Goal: Task Accomplishment & Management: Complete application form

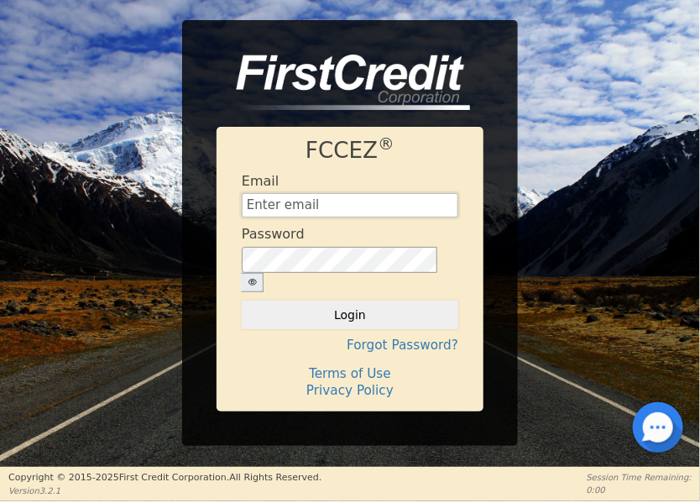
click at [321, 214] on input "text" at bounding box center [350, 205] width 217 height 25
type input "[EMAIL_ADDRESS][DOMAIN_NAME]"
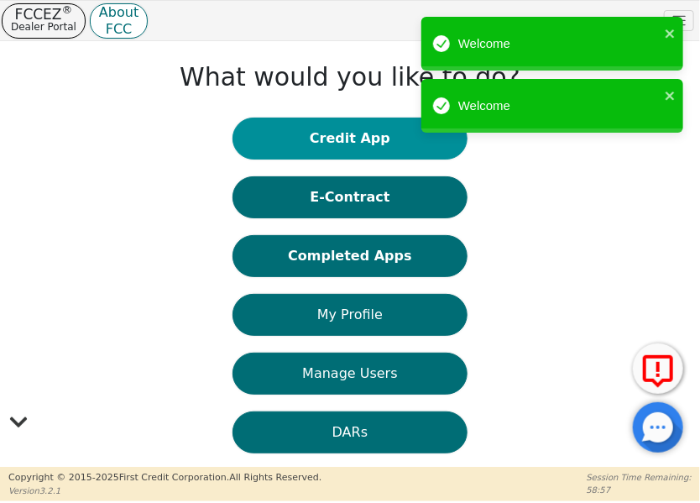
click at [302, 123] on button "Credit App" at bounding box center [349, 139] width 235 height 42
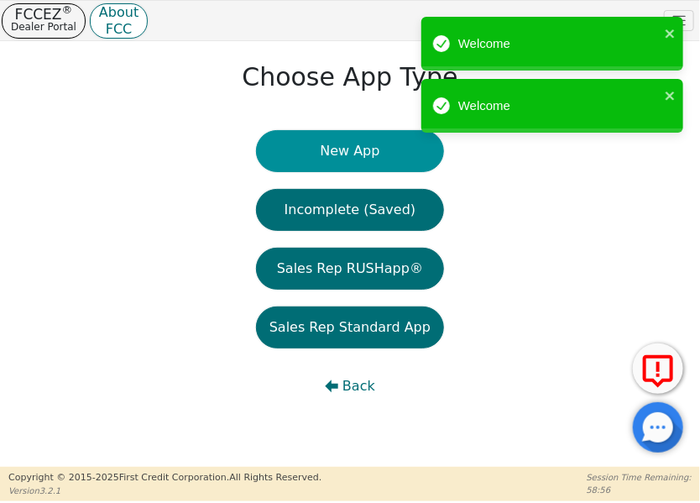
click at [311, 149] on button "New App" at bounding box center [350, 151] width 188 height 42
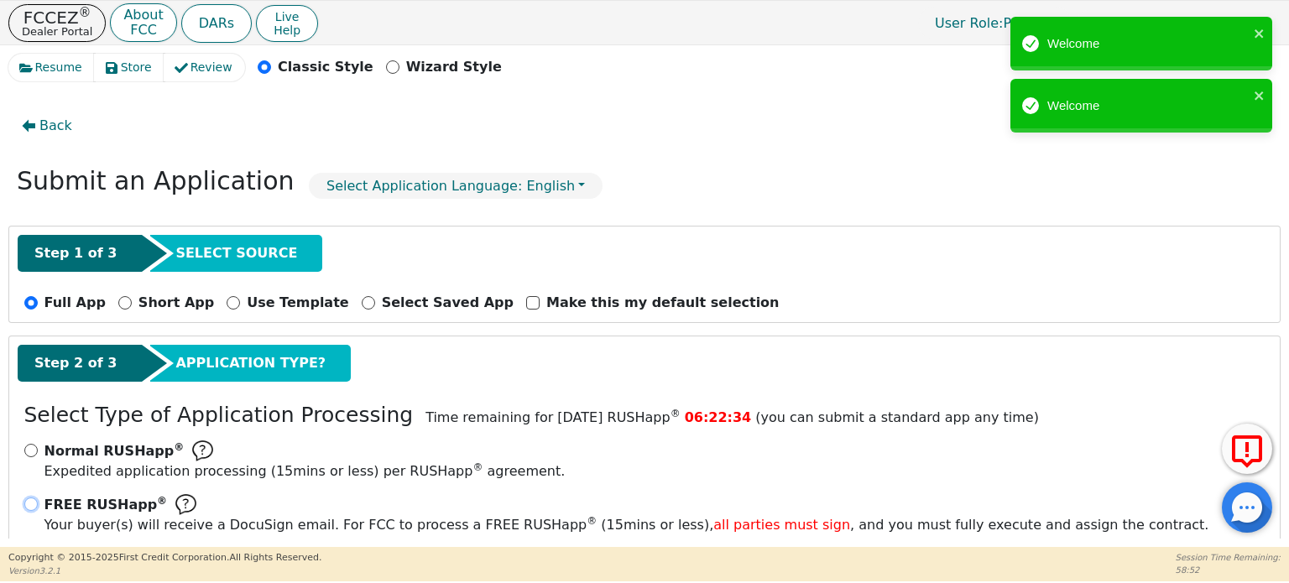
click at [24, 502] on input "FREE RUSHapp ® Your buyer(s) will receive a DocuSign email. For FCC to process …" at bounding box center [30, 504] width 13 height 13
radio input "true"
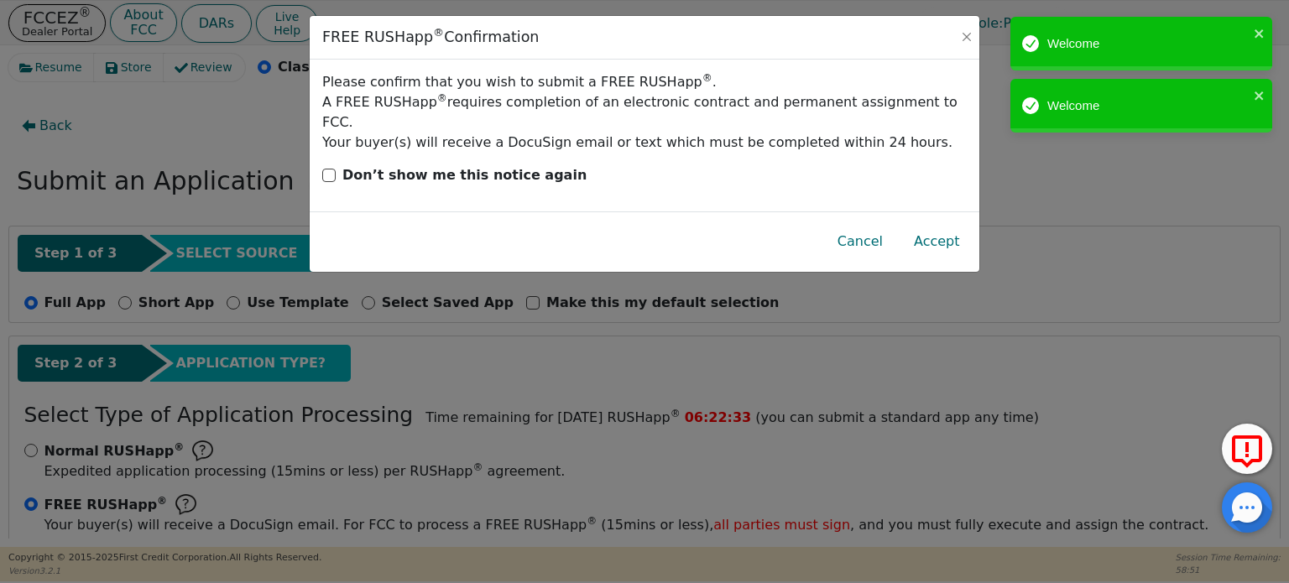
click at [699, 235] on button "Accept" at bounding box center [937, 241] width 73 height 39
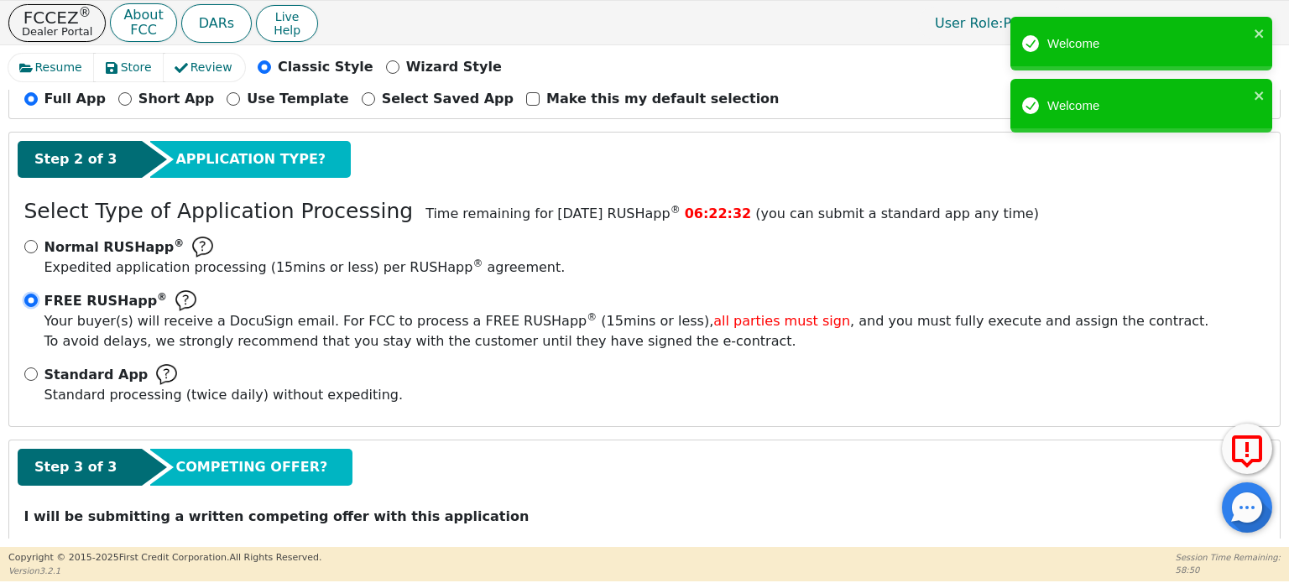
scroll to position [254, 0]
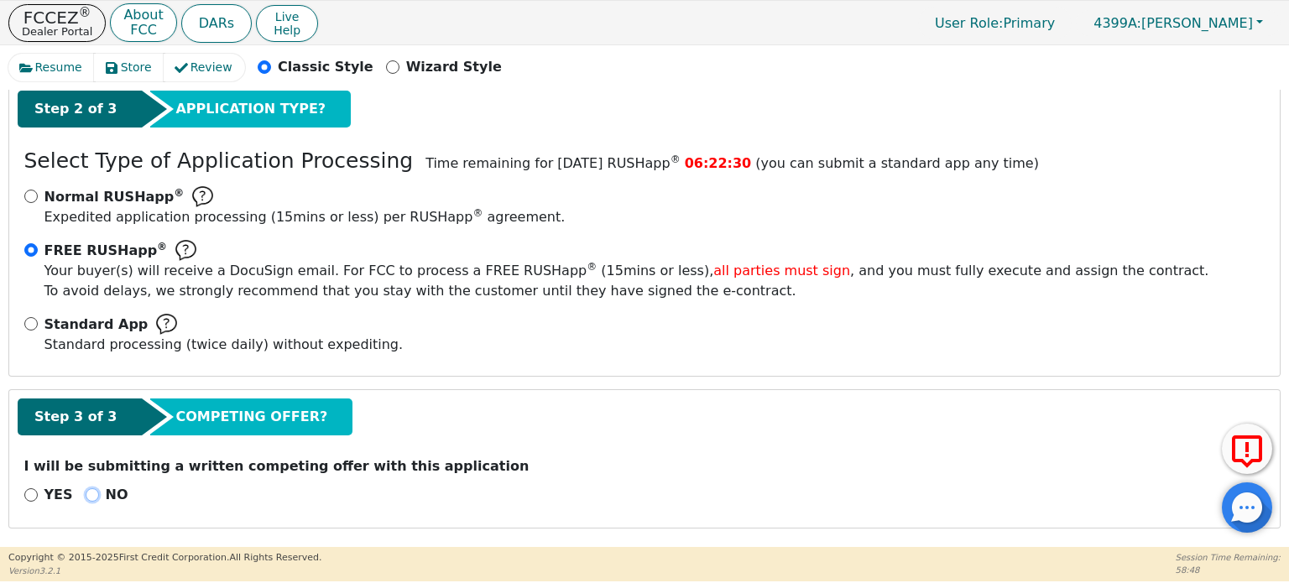
click at [86, 494] on input "NO" at bounding box center [92, 494] width 13 height 13
radio input "true"
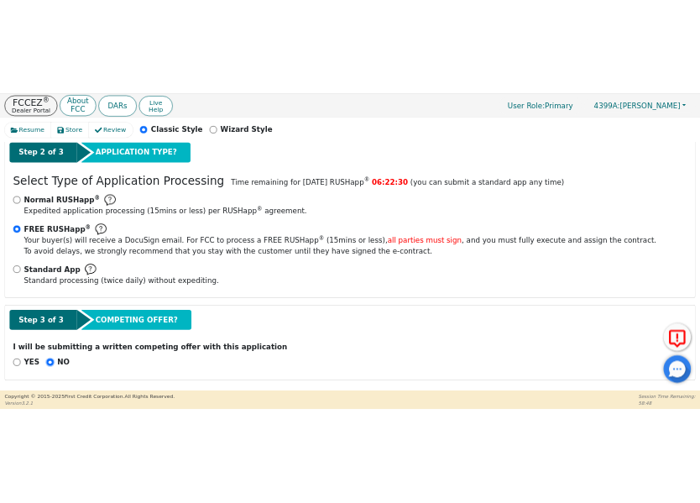
scroll to position [674, 0]
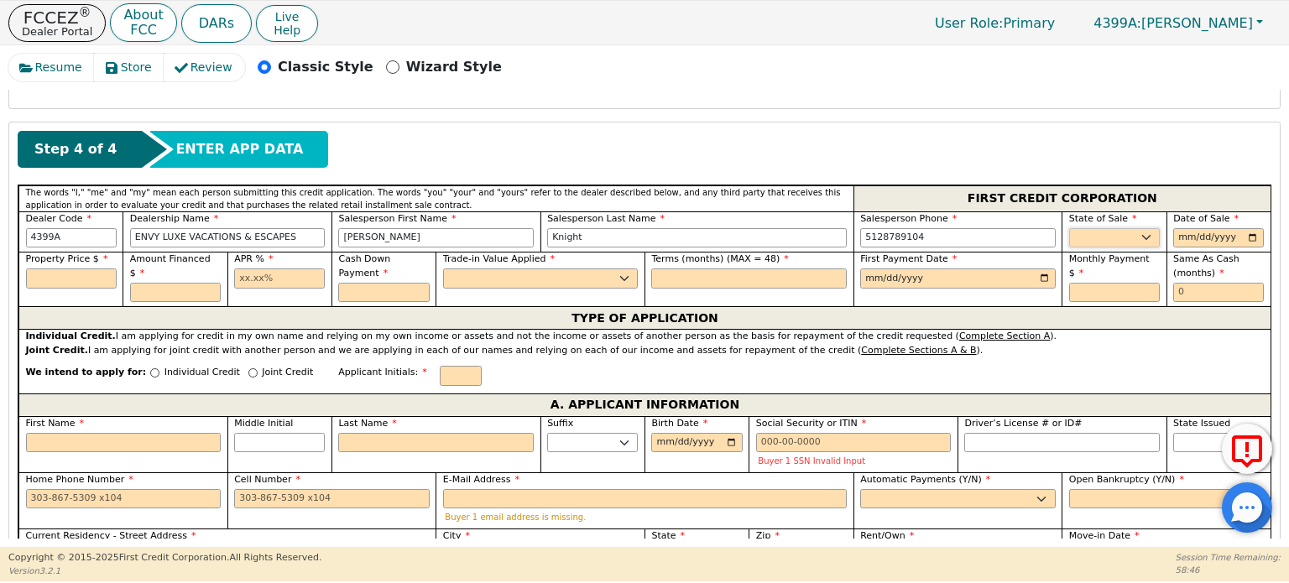
click at [699, 233] on select "AK AL AR AZ CA CO CT DC DE FL [GEOGRAPHIC_DATA] HI IA ID IL IN KS [GEOGRAPHIC_D…" at bounding box center [1114, 238] width 91 height 20
select select "[GEOGRAPHIC_DATA]"
click at [699, 228] on select "AK AL AR AZ CA CO CT DC DE FL [GEOGRAPHIC_DATA] HI IA ID IL IN KS [GEOGRAPHIC_D…" at bounding box center [1114, 238] width 91 height 20
click at [699, 231] on input "date" at bounding box center [1218, 238] width 91 height 20
type input "[DATE]"
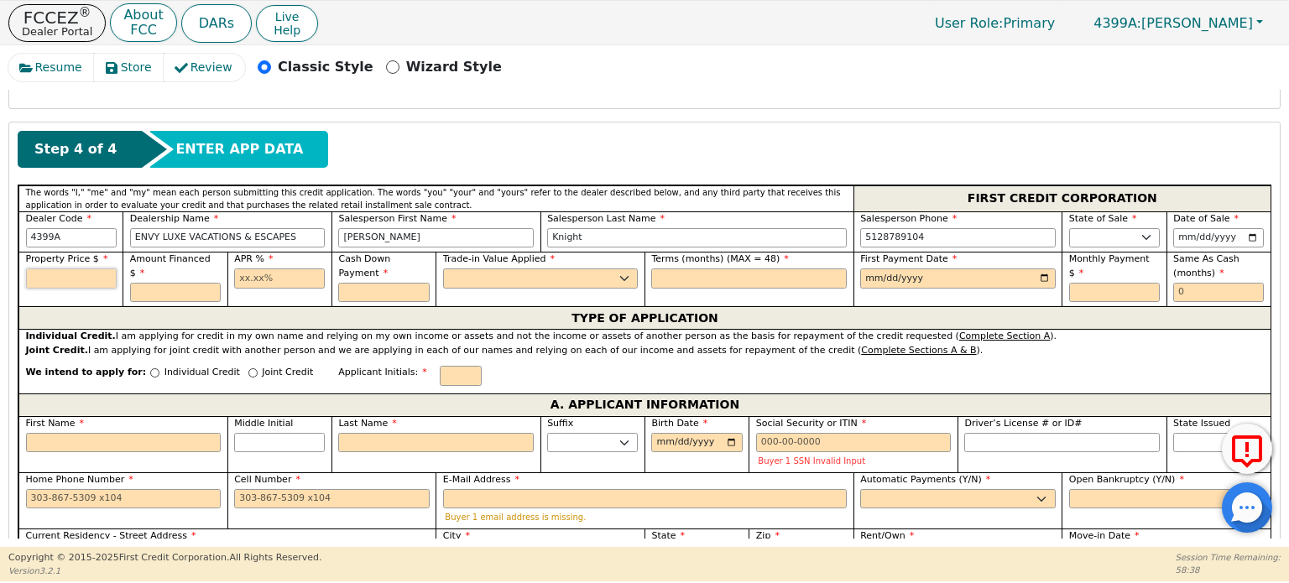
click at [87, 272] on input "text" at bounding box center [71, 279] width 91 height 20
type input "8000.00"
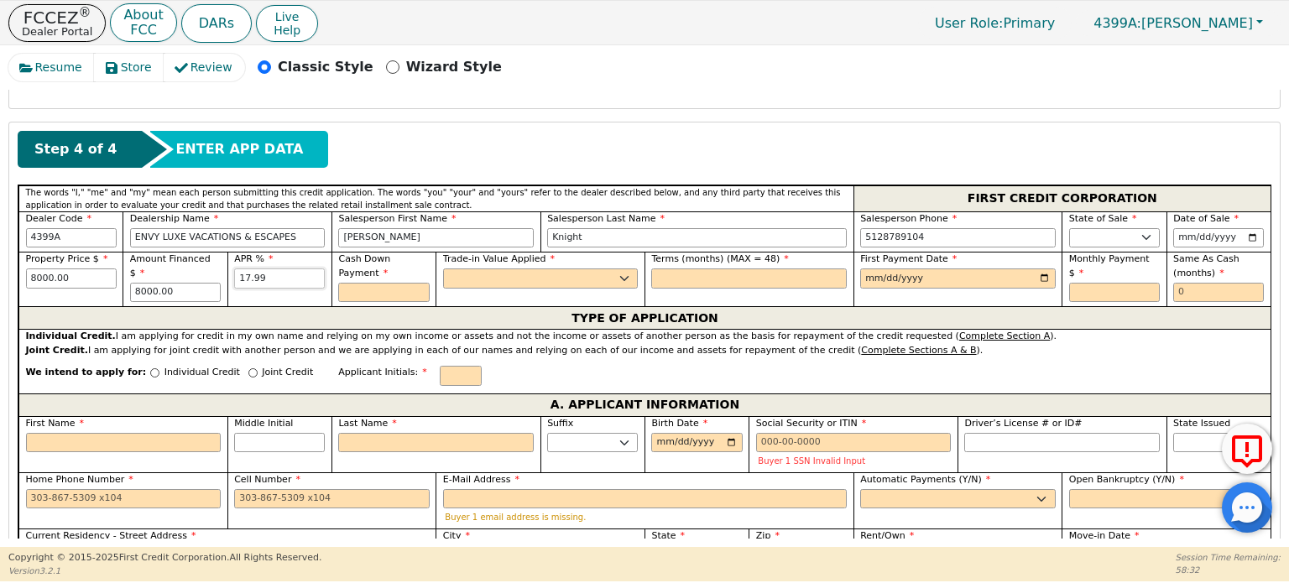
type input "17.99"
type input "0.00"
click at [494, 278] on select "Yes No" at bounding box center [541, 279] width 196 height 20
click at [443, 269] on select "Yes No" at bounding box center [541, 279] width 196 height 20
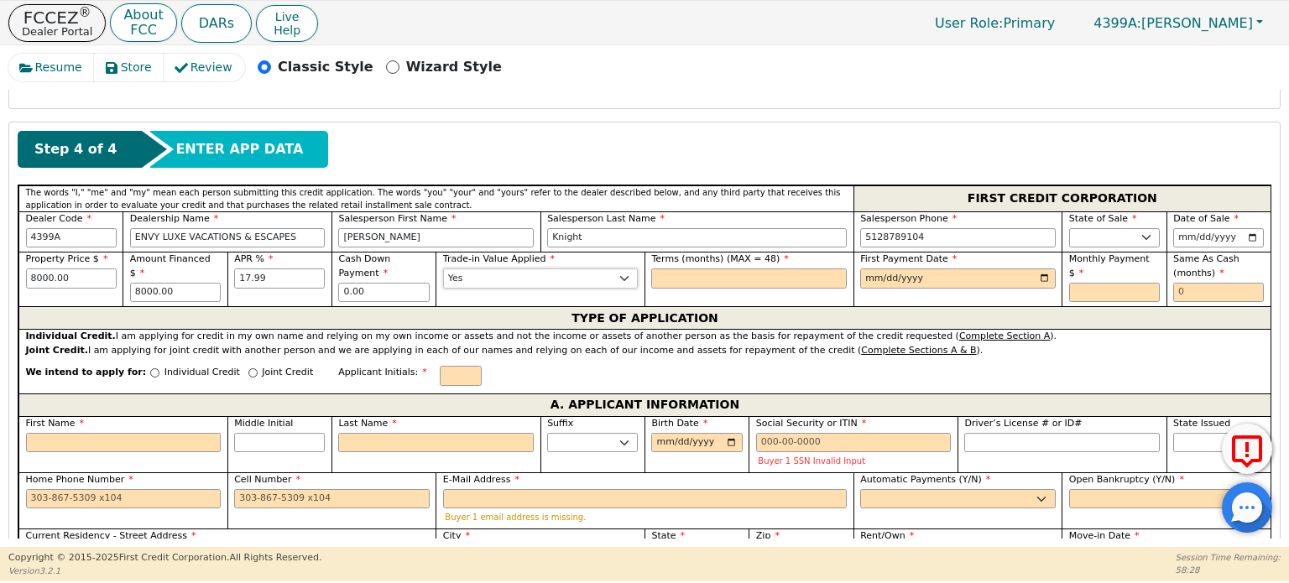
click at [490, 277] on select "Yes No" at bounding box center [541, 279] width 196 height 20
select select "n"
click at [443, 269] on select "Yes No" at bounding box center [541, 279] width 196 height 20
click at [699, 274] on input "text" at bounding box center [749, 279] width 196 height 20
type input "48"
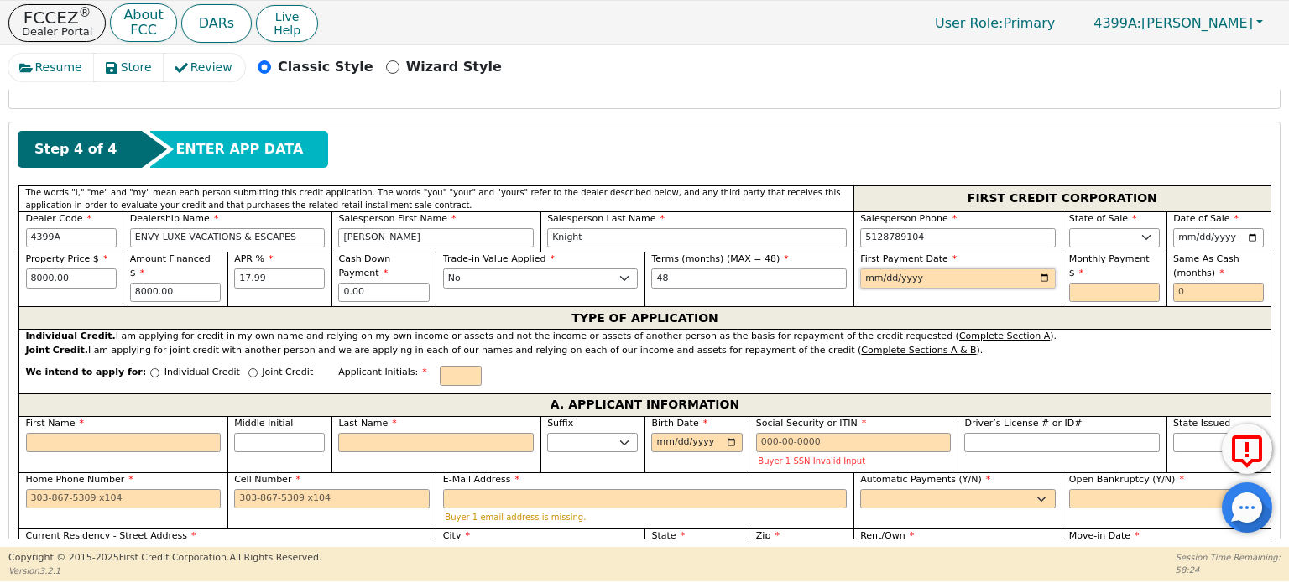
click at [699, 277] on input "date" at bounding box center [958, 279] width 196 height 20
type input "[DATE]"
click at [36, 273] on input "8000.00" at bounding box center [71, 279] width 91 height 20
click at [27, 273] on input "8000.00" at bounding box center [71, 279] width 91 height 20
type input "6000.00"
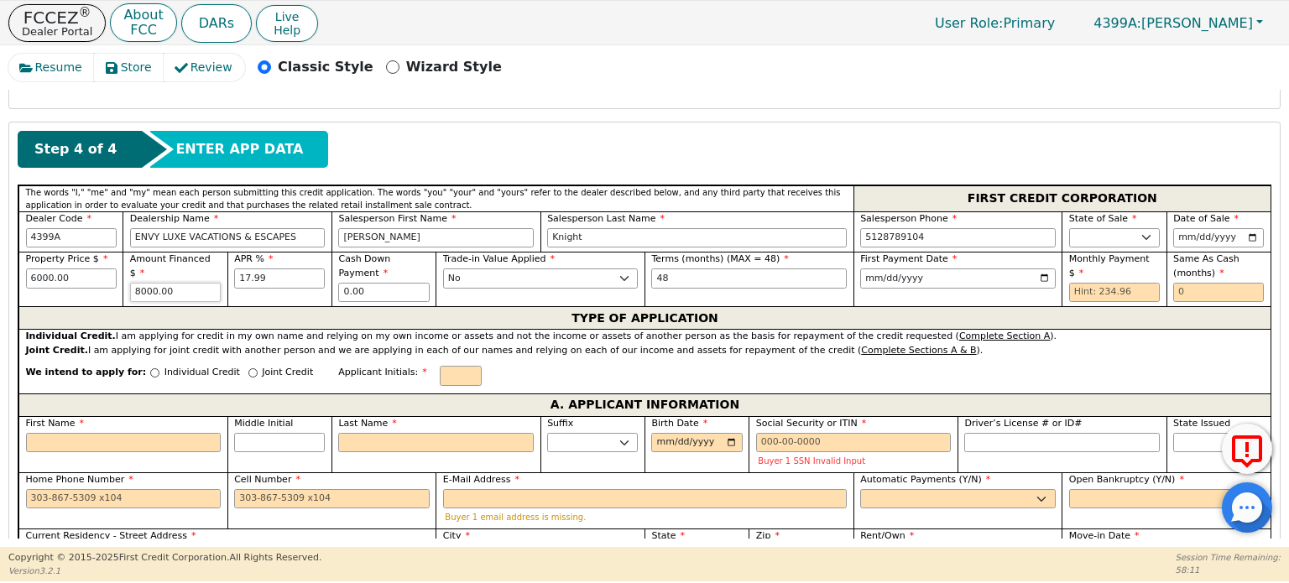
click at [130, 283] on input "8000.00" at bounding box center [175, 293] width 91 height 20
type input "6000.00"
click at [26, 275] on input "6000.00" at bounding box center [71, 279] width 91 height 20
click at [34, 278] on input "6000.00" at bounding box center [71, 279] width 91 height 20
type input "7000.00"
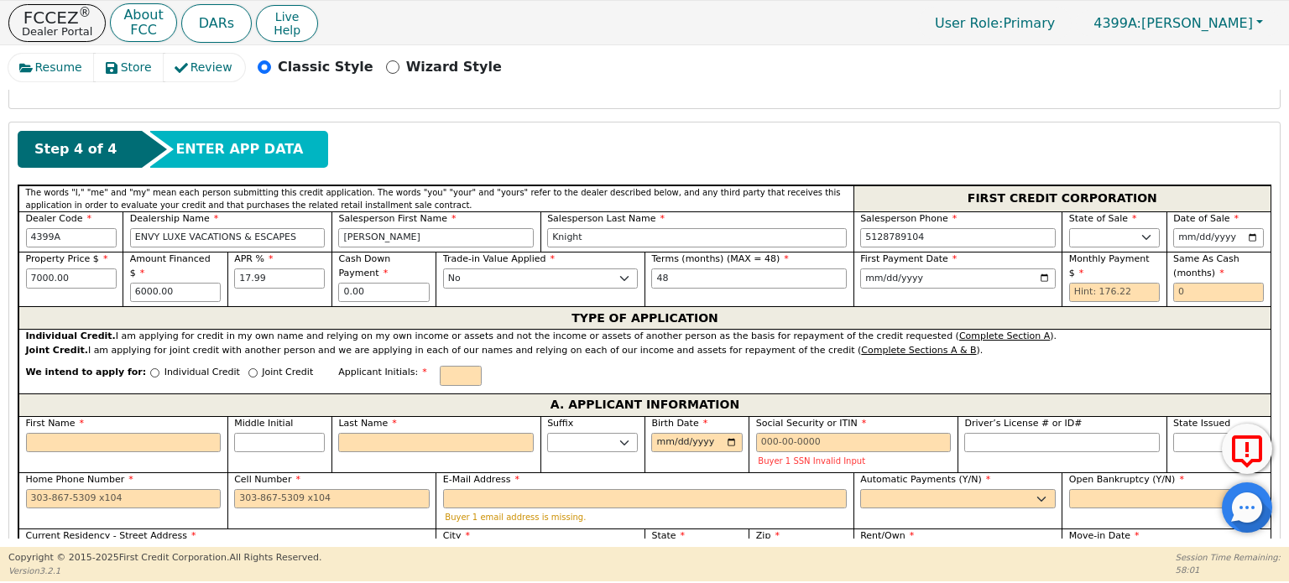
click at [128, 279] on div "Amount Financed $ 6000.00" at bounding box center [175, 279] width 104 height 55
click at [138, 283] on input "6000.00" at bounding box center [175, 293] width 91 height 20
type input "7000.00"
drag, startPoint x: 30, startPoint y: 274, endPoint x: 133, endPoint y: 273, distance: 103.2
click at [133, 273] on div "Property Price $ 7000.00 Amount Financed $ 7000.00 APR % 17.99 Cash Down Paymen…" at bounding box center [644, 279] width 1252 height 55
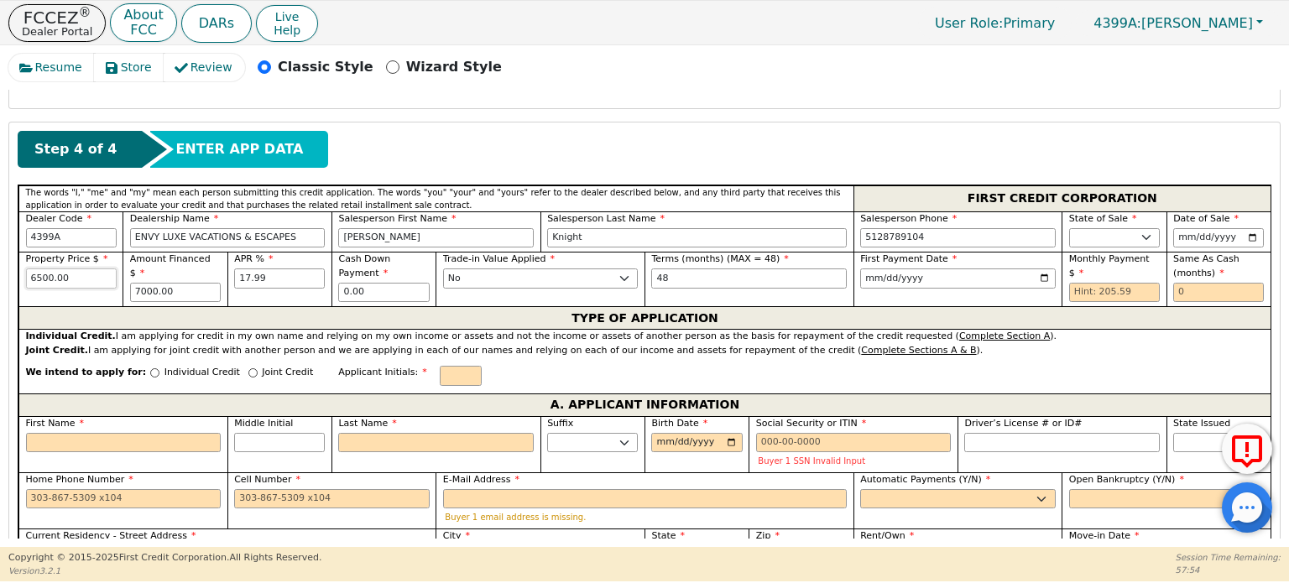
type input "6500.00"
click at [87, 273] on input "6500.00" at bounding box center [71, 279] width 91 height 20
drag, startPoint x: 72, startPoint y: 275, endPoint x: 29, endPoint y: 273, distance: 43.7
click at [29, 273] on input "6500.00" at bounding box center [71, 279] width 91 height 20
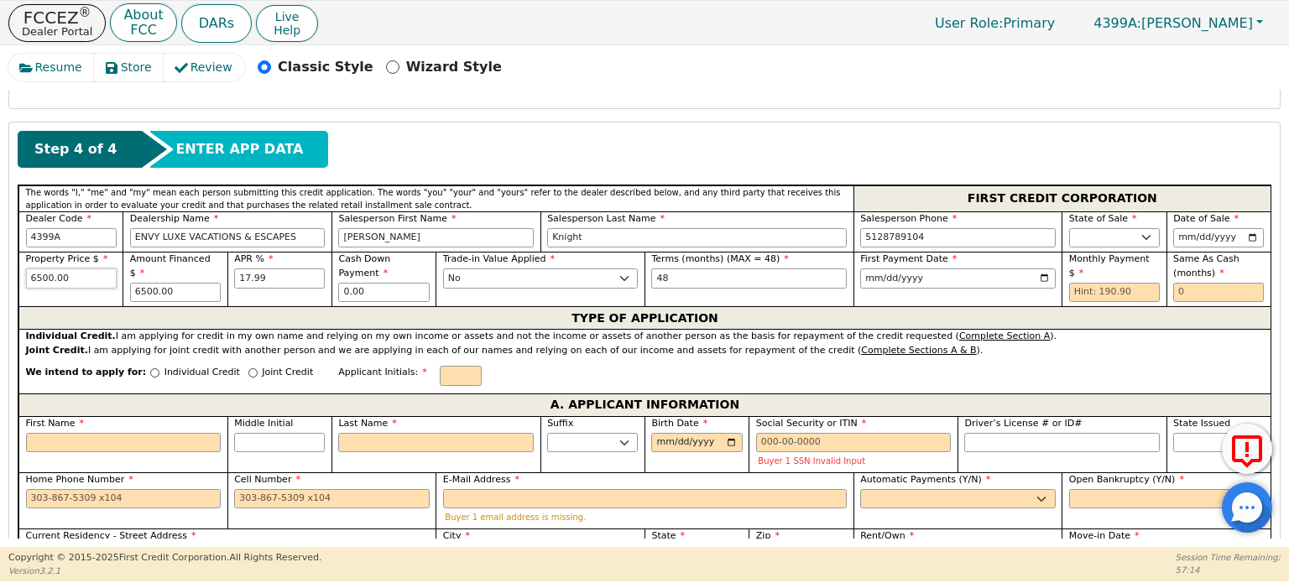
click at [37, 274] on input "6500.00" at bounding box center [71, 279] width 91 height 20
click at [108, 281] on input "6500.00" at bounding box center [71, 279] width 91 height 20
drag, startPoint x: 107, startPoint y: 277, endPoint x: 6, endPoint y: 279, distance: 101.6
click at [6, 279] on div "Resume Store Review Classic Style Wizard Style Back Submit an Application Selec…" at bounding box center [644, 296] width 1289 height 502
type input "6900.00"
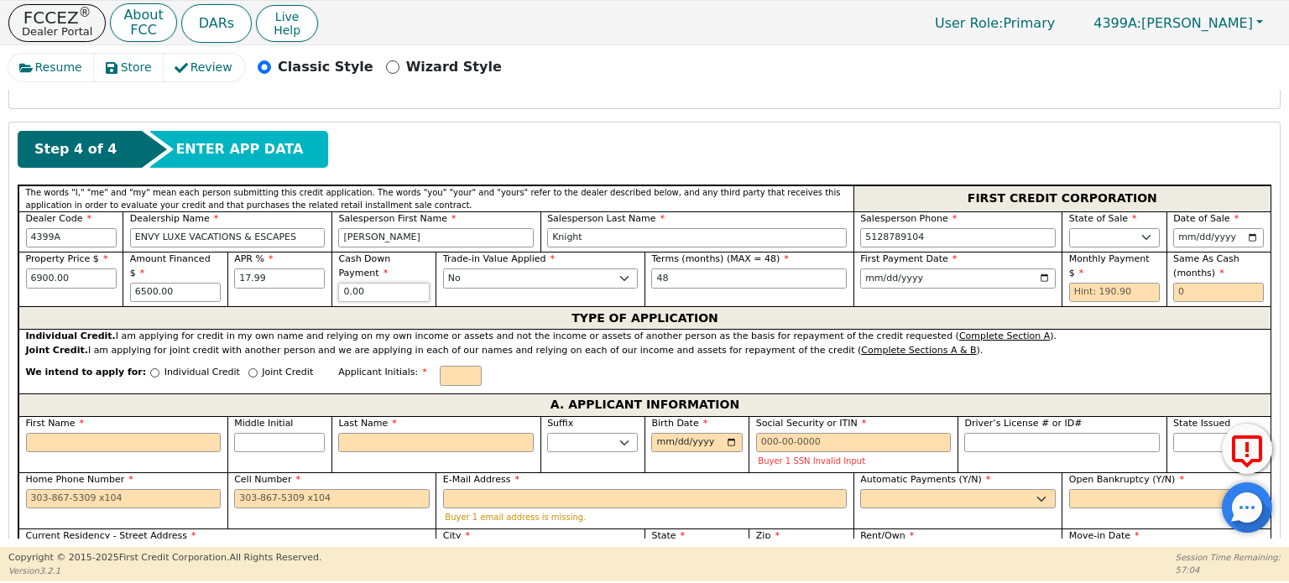
click at [368, 289] on input "0.00" at bounding box center [383, 293] width 91 height 20
type input "550.00"
drag, startPoint x: 67, startPoint y: 273, endPoint x: 20, endPoint y: 269, distance: 47.2
click at [20, 269] on div "Property Price $ 6900.00" at bounding box center [70, 279] width 104 height 55
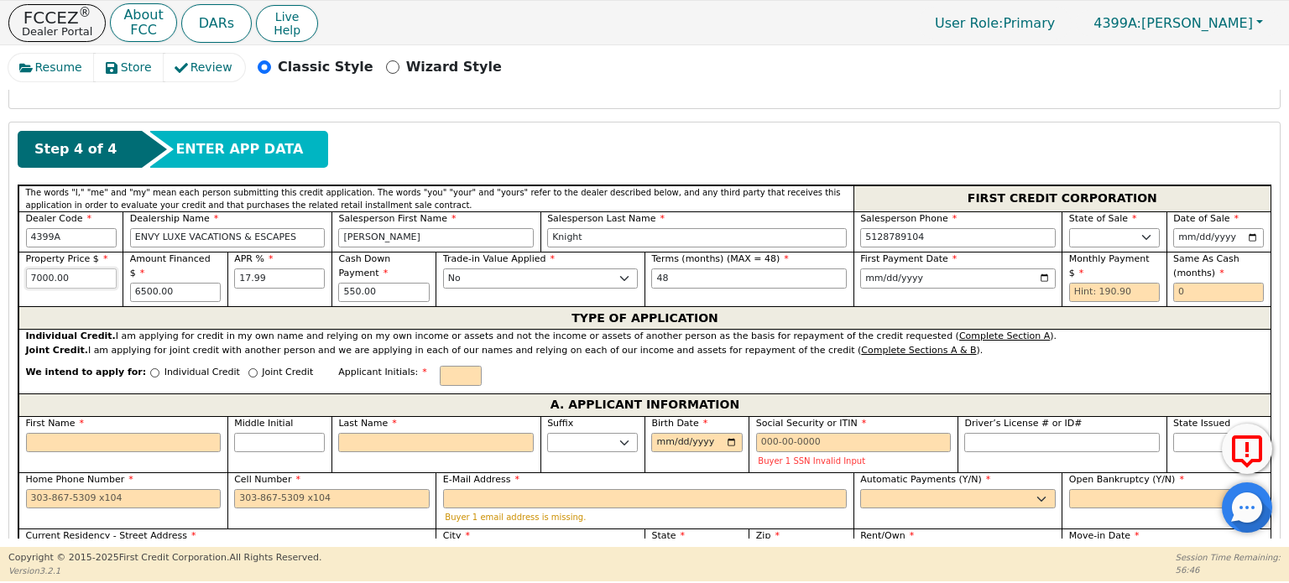
type input "7000.00"
click at [231, 291] on div "APR % 17.99" at bounding box center [279, 279] width 104 height 55
click at [102, 269] on input "7000.00" at bounding box center [71, 279] width 91 height 20
click at [114, 276] on input "7000.00" at bounding box center [71, 279] width 91 height 20
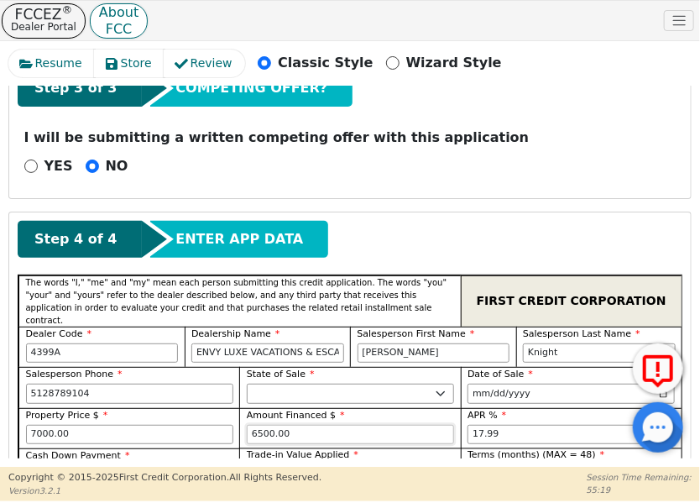
scroll to position [747, 0]
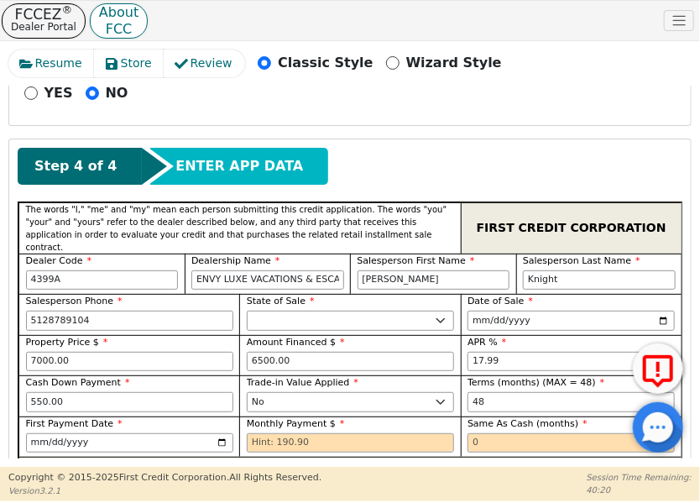
click at [314, 337] on span "Amount Financed $" at bounding box center [296, 342] width 98 height 11
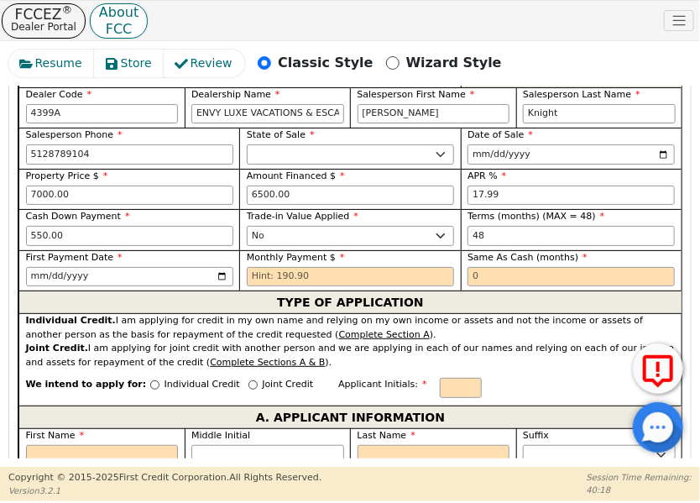
scroll to position [915, 0]
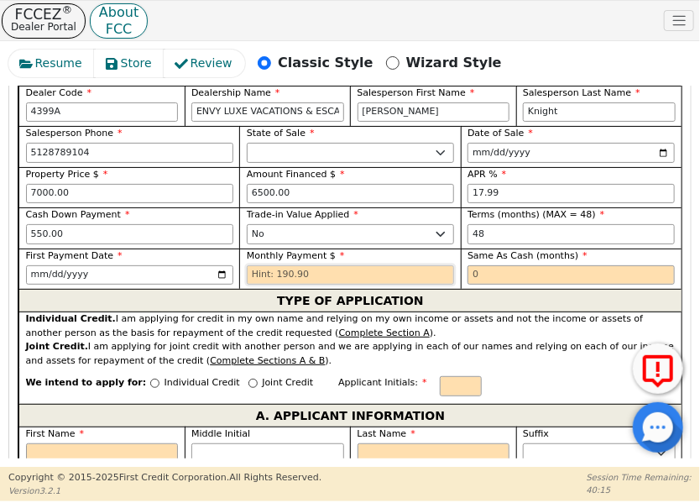
click at [282, 265] on input "text" at bounding box center [350, 275] width 207 height 20
type input "190.90"
click at [504, 265] on input "text" at bounding box center [570, 275] width 207 height 20
type input "6"
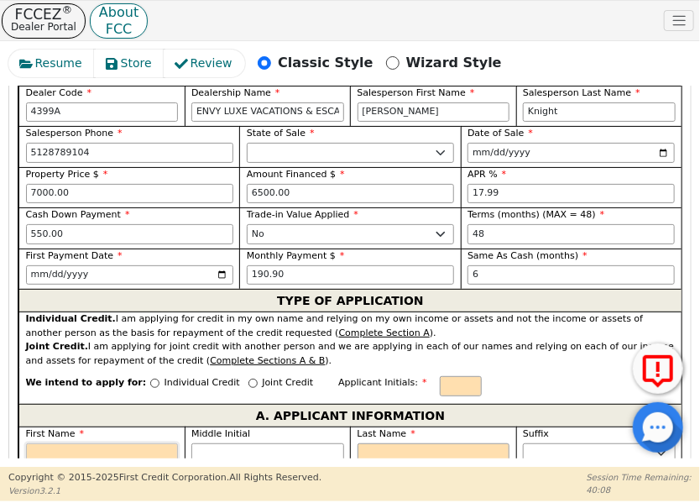
click at [126, 443] on input "First Name" at bounding box center [102, 453] width 153 height 20
click at [69, 443] on input "First Name" at bounding box center [102, 453] width 153 height 20
paste input "[PERSON_NAME]"
type input "B"
type input "[PERSON_NAME]"
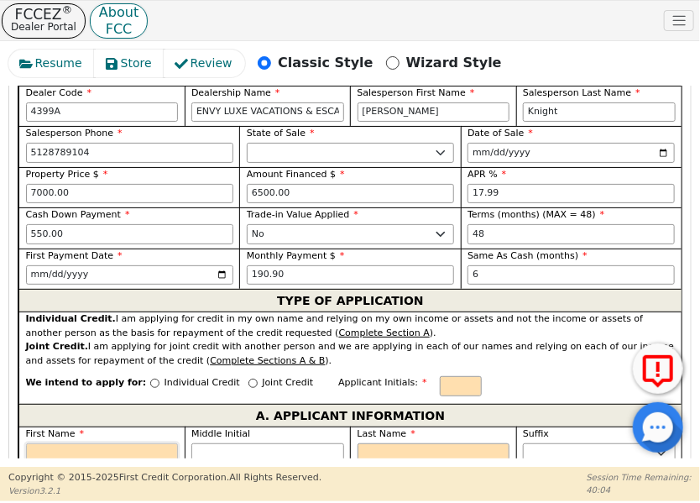
type input "[PERSON_NAME]"
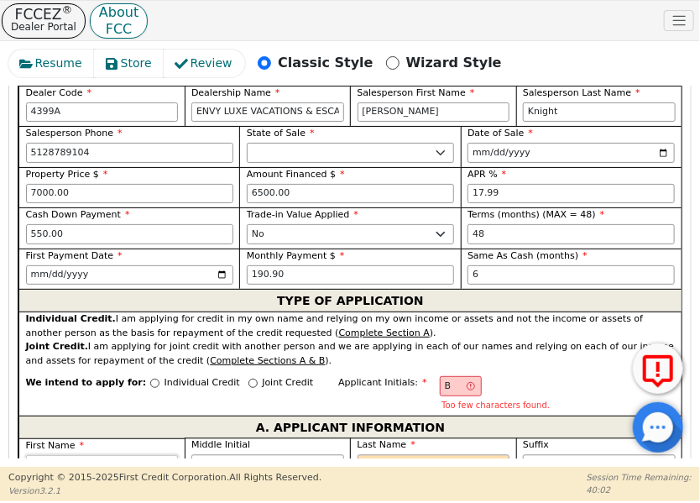
type input "[PERSON_NAME]"
click at [307, 455] on input "Middle Initial" at bounding box center [267, 465] width 153 height 20
type input "D"
type input "BD"
type input "[PERSON_NAME]"
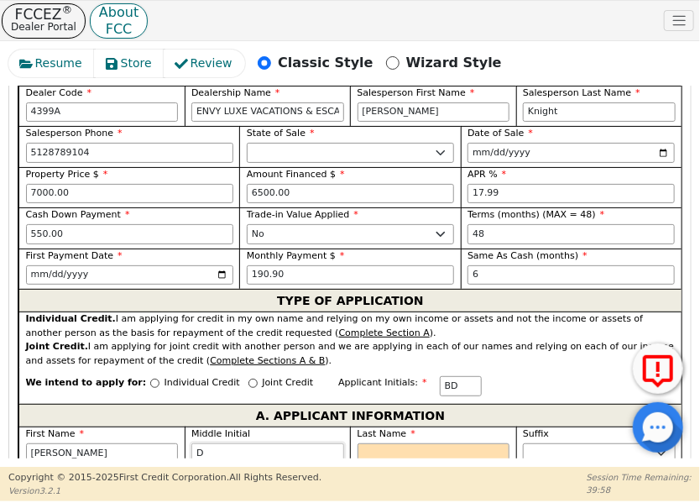
type input "D"
click at [369, 443] on input "Last Name" at bounding box center [434, 453] width 153 height 20
click at [471, 443] on input "Last Name" at bounding box center [434, 453] width 153 height 20
paste input "[PERSON_NAME]"
type input "[PERSON_NAME]"
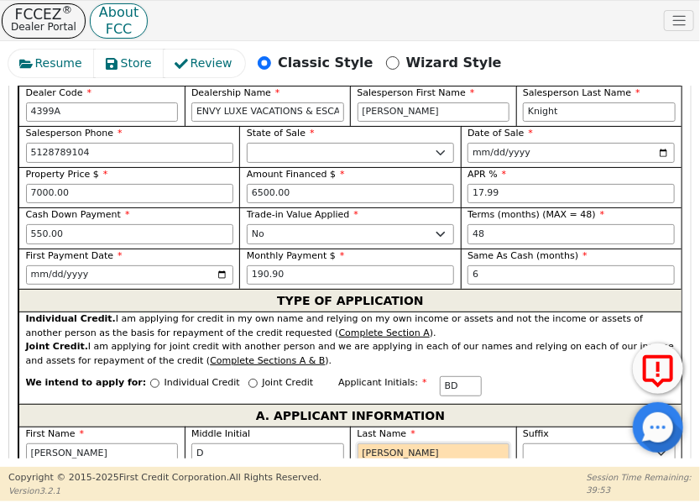
type input "BDH"
type input "[PERSON_NAME]"
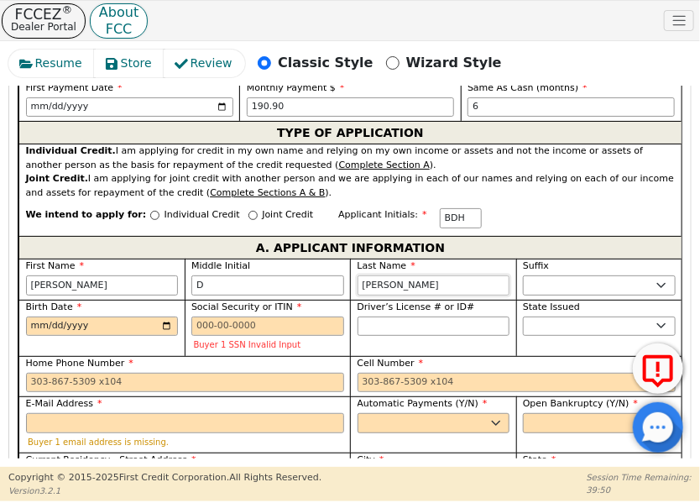
type input "[PERSON_NAME]"
click at [166, 306] on span at bounding box center [168, 312] width 13 height 13
click at [130, 316] on input "Birth Date" at bounding box center [102, 326] width 153 height 20
click at [162, 306] on span at bounding box center [168, 312] width 13 height 13
type input "[DATE]"
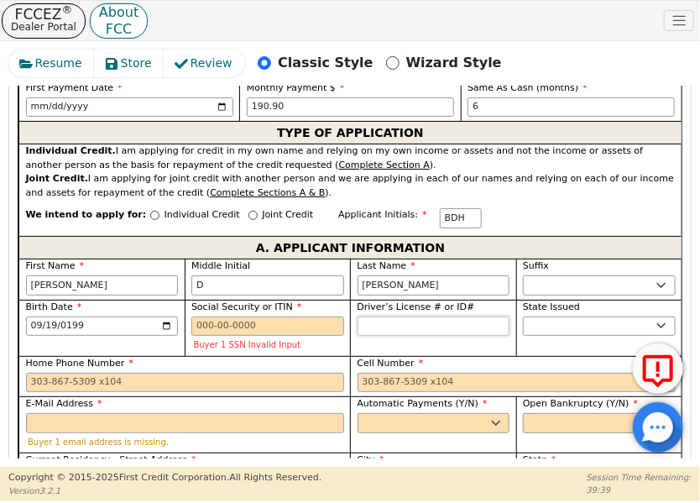
click at [483, 316] on input "Driver’s License # or ID#" at bounding box center [434, 326] width 153 height 20
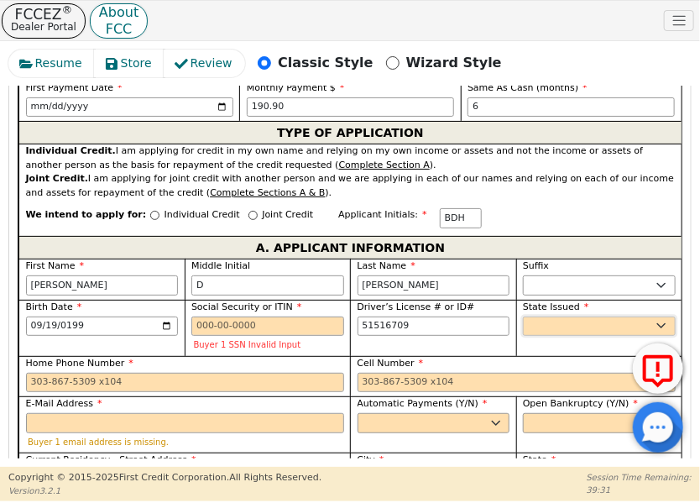
type input "********"
click at [594, 316] on select "AK AL AR AZ CA CO CT DC DE FL [GEOGRAPHIC_DATA] HI IA ID IL IN KS [GEOGRAPHIC_D…" at bounding box center [599, 326] width 153 height 20
select select "[GEOGRAPHIC_DATA]"
click at [594, 316] on select "AK AL AR AZ CA CO CT DC DE FL [GEOGRAPHIC_DATA] HI IA ID IL IN KS [GEOGRAPHIC_D…" at bounding box center [599, 326] width 153 height 20
click at [426, 373] on input "Cell Number" at bounding box center [517, 383] width 318 height 20
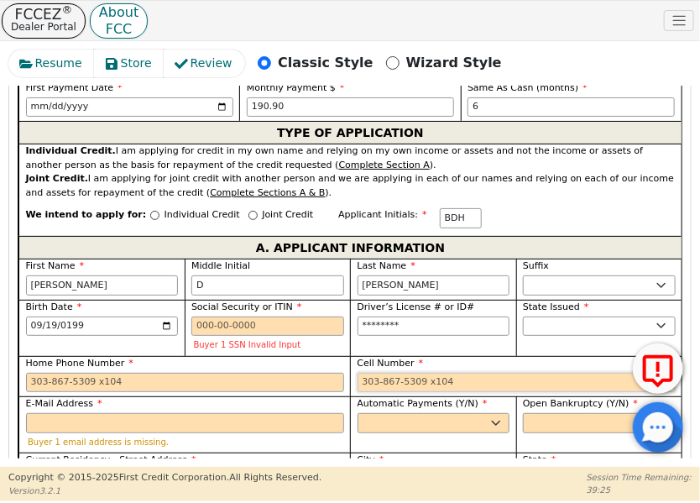
paste input "[PHONE_NUMBER]"
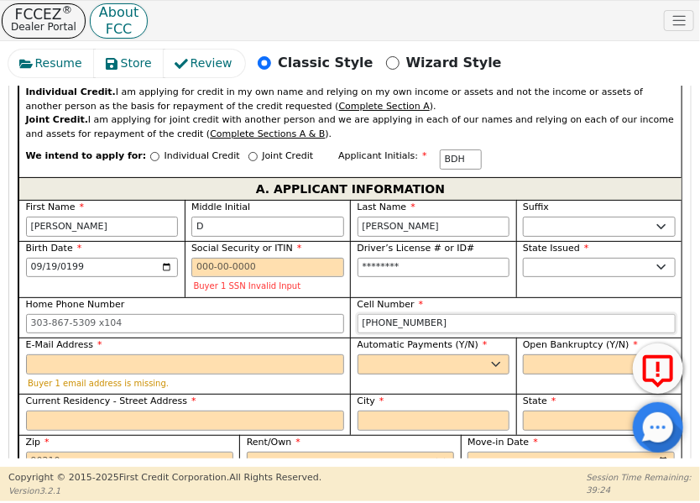
scroll to position [1251, 0]
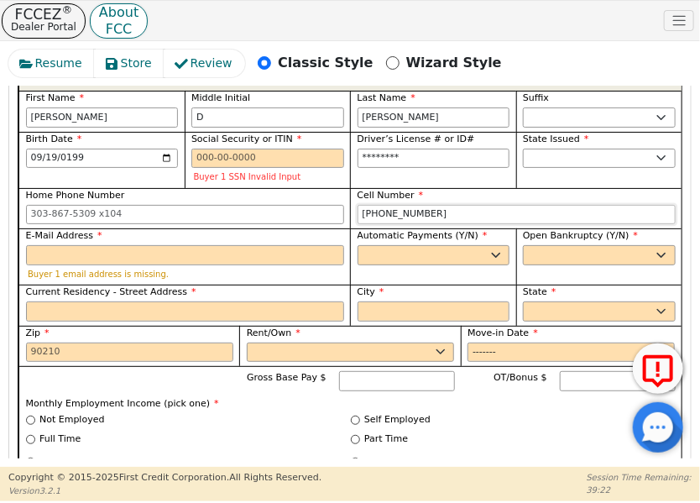
type input "[PHONE_NUMBER]"
click at [287, 245] on input "E-Mail Address" at bounding box center [185, 255] width 318 height 20
paste input "[EMAIL_ADDRESS][DOMAIN_NAME]"
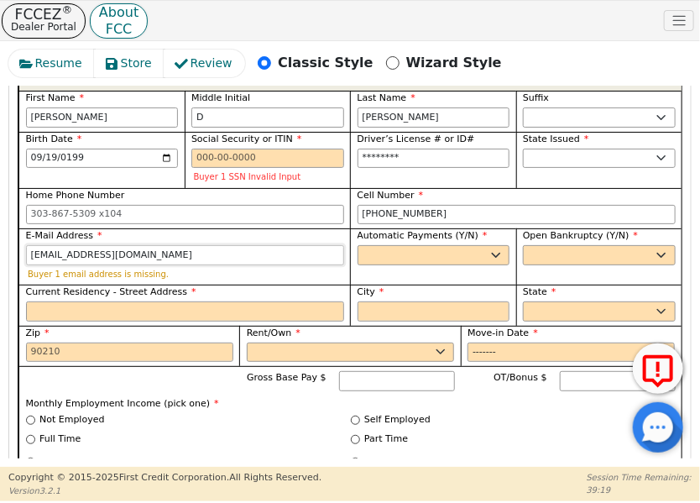
type input "[EMAIL_ADDRESS][DOMAIN_NAME]"
click at [412, 245] on select "Yes No" at bounding box center [434, 255] width 153 height 20
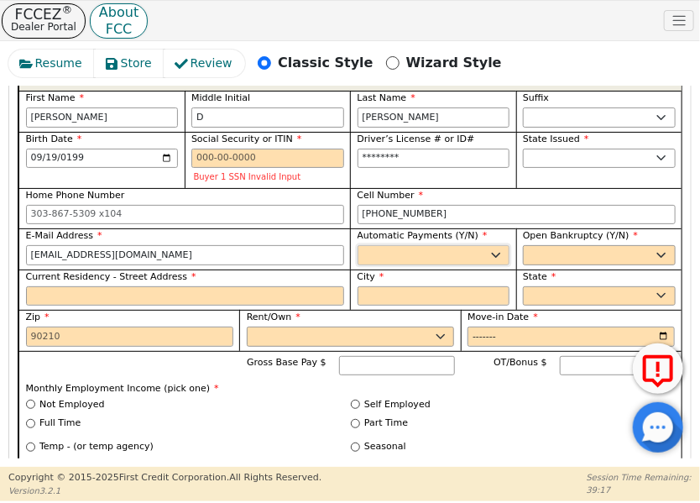
select select "y"
click at [358, 245] on select "Yes No" at bounding box center [434, 255] width 153 height 20
type input "[PERSON_NAME]"
click at [577, 245] on select "Yes No" at bounding box center [599, 255] width 153 height 20
select select "n"
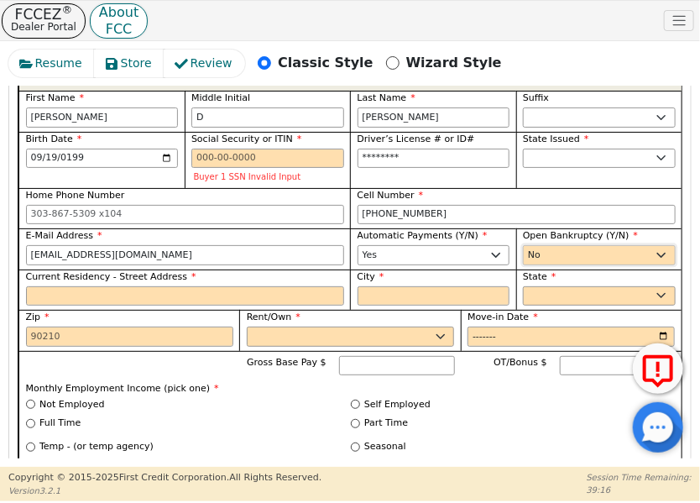
click at [523, 245] on select "Yes No" at bounding box center [599, 255] width 153 height 20
click at [283, 286] on input "Current Residency - Street Address" at bounding box center [185, 296] width 318 height 20
click at [301, 286] on input "Current Residency - Street Address" at bounding box center [185, 296] width 318 height 20
paste input "[STREET_ADDRESS]"
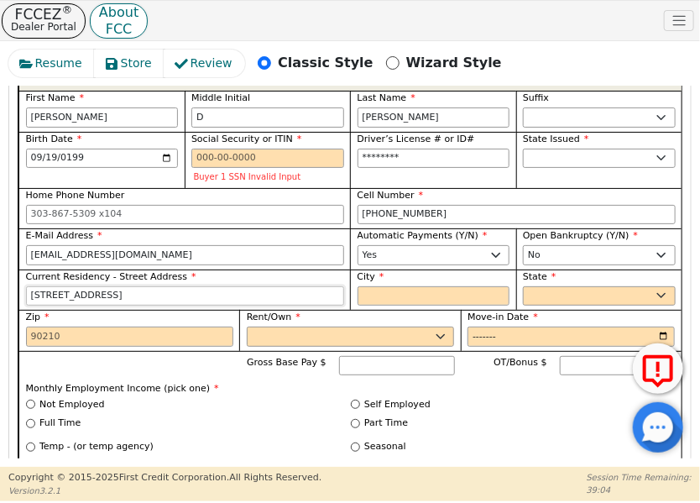
type input "[STREET_ADDRESS]"
click at [449, 286] on input "City" at bounding box center [434, 296] width 153 height 20
paste input "Austin"
type input "Austin"
click at [604, 286] on select "AK AL AR AZ CA CO CT DC DE FL [GEOGRAPHIC_DATA] HI IA ID IL IN KS [GEOGRAPHIC_D…" at bounding box center [599, 296] width 153 height 20
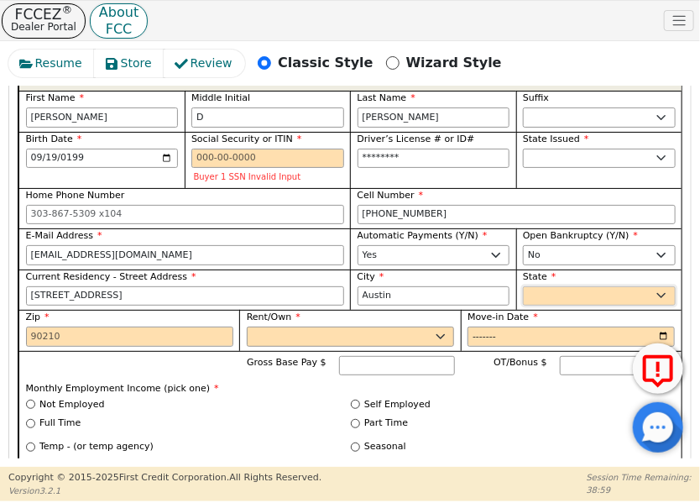
select select "[GEOGRAPHIC_DATA]"
drag, startPoint x: 604, startPoint y: 251, endPoint x: 560, endPoint y: 257, distance: 44.9
click at [604, 286] on select "AK AL AR AZ CA CO CT DC DE FL [GEOGRAPHIC_DATA] HI IA ID IL IN KS [GEOGRAPHIC_D…" at bounding box center [599, 296] width 153 height 20
click at [198, 326] on input "Zip" at bounding box center [129, 336] width 207 height 20
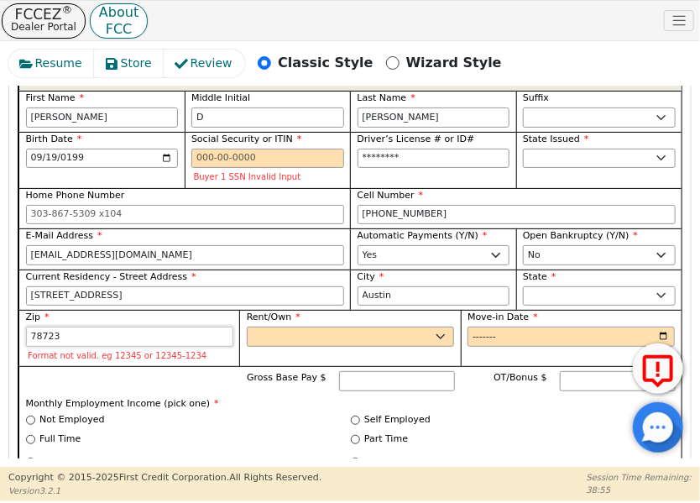
type input "78723"
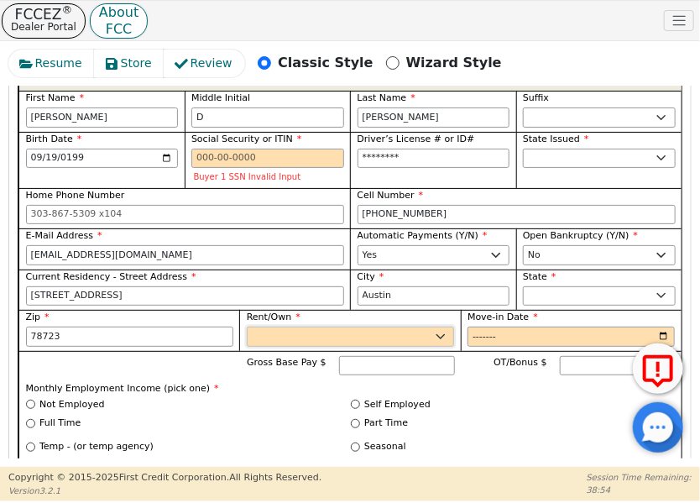
click at [279, 326] on select "Rent Own" at bounding box center [350, 336] width 207 height 20
select select "Rent"
click at [247, 326] on select "Rent Own" at bounding box center [350, 336] width 207 height 20
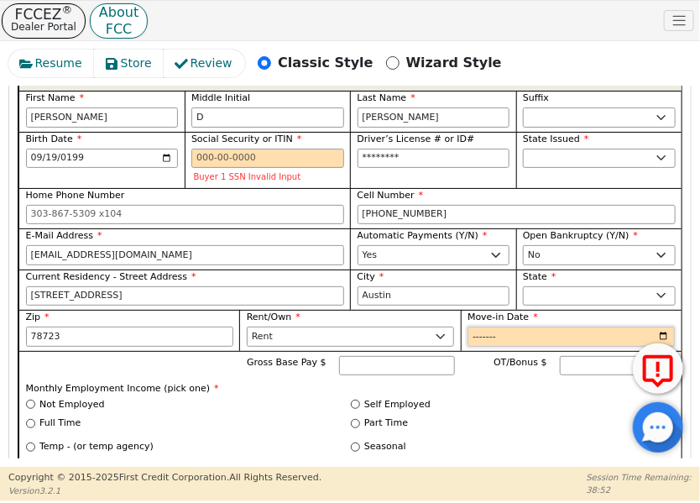
click at [489, 326] on input "Move-in Date" at bounding box center [570, 336] width 207 height 20
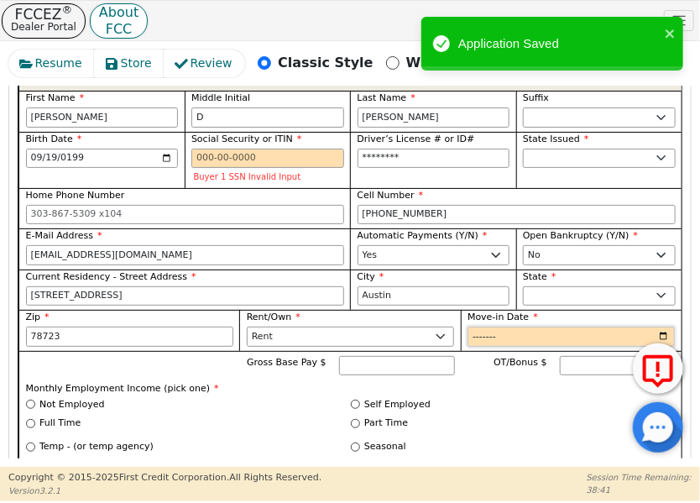
click at [530, 326] on input "Move-in Date" at bounding box center [570, 336] width 207 height 20
click at [521, 326] on input "Move-in Date" at bounding box center [570, 336] width 207 height 20
click at [518, 326] on input "Move-in Date" at bounding box center [570, 336] width 207 height 20
click at [514, 326] on input "Move-in Date" at bounding box center [570, 336] width 207 height 20
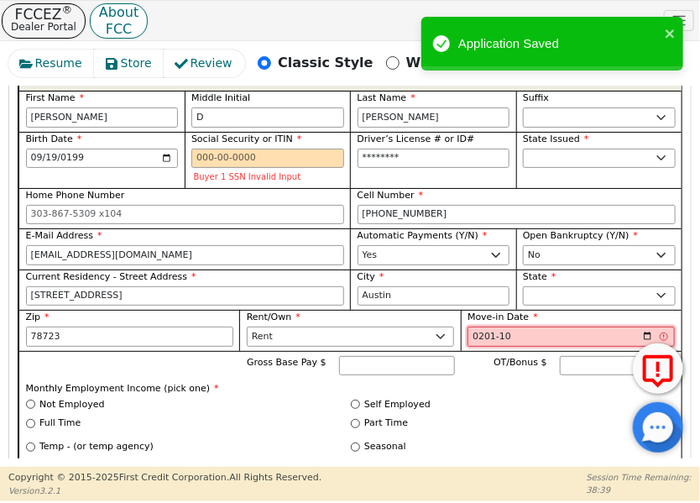
type input "2011-10"
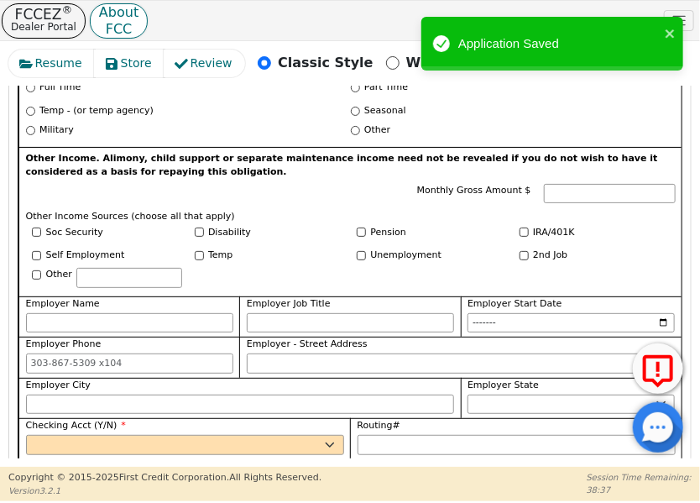
scroll to position [1754, 0]
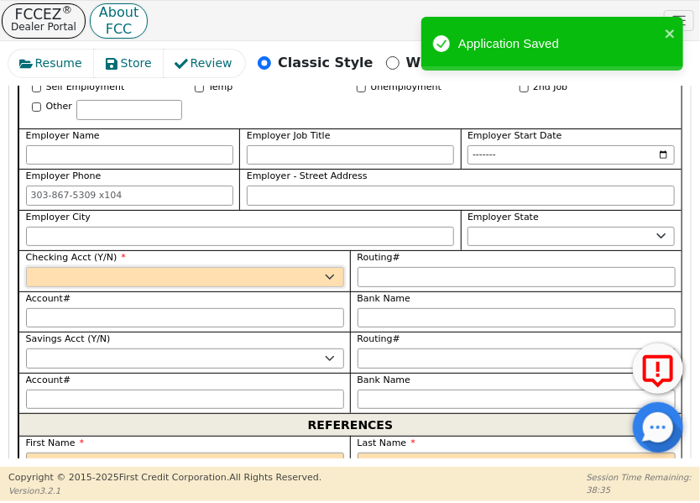
click at [165, 267] on select "Yes No" at bounding box center [185, 277] width 318 height 20
select select "y"
click at [26, 267] on select "Yes No" at bounding box center [185, 277] width 318 height 20
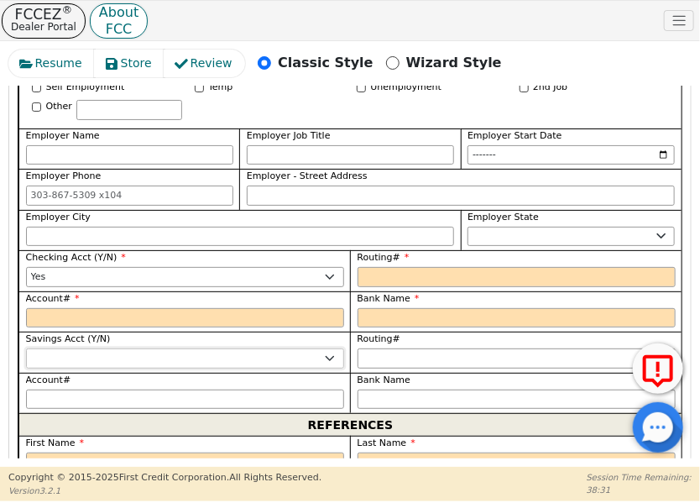
click at [262, 348] on select "Yes No" at bounding box center [185, 358] width 318 height 20
select select "n"
click at [26, 348] on select "Yes No" at bounding box center [185, 358] width 318 height 20
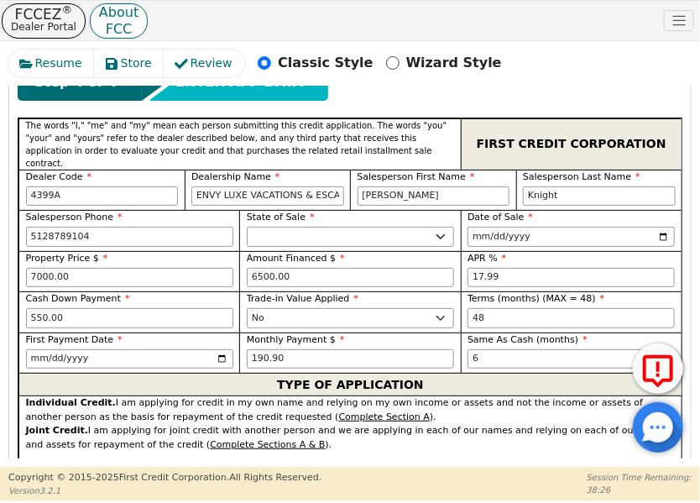
scroll to position [999, 0]
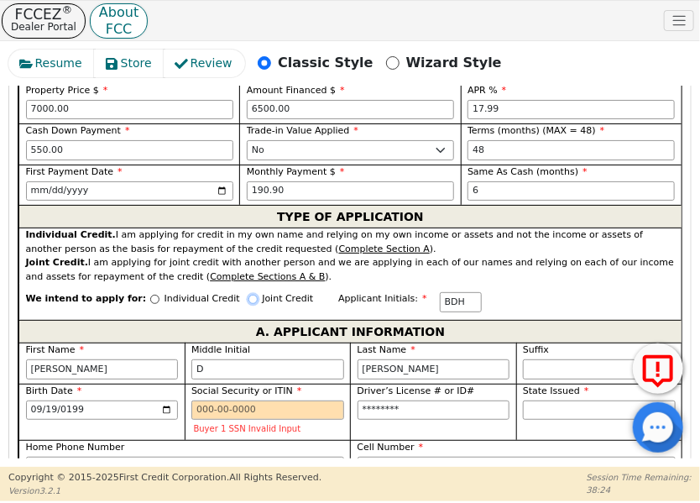
click at [248, 295] on input "Joint Credit" at bounding box center [252, 299] width 9 height 9
radio input "true"
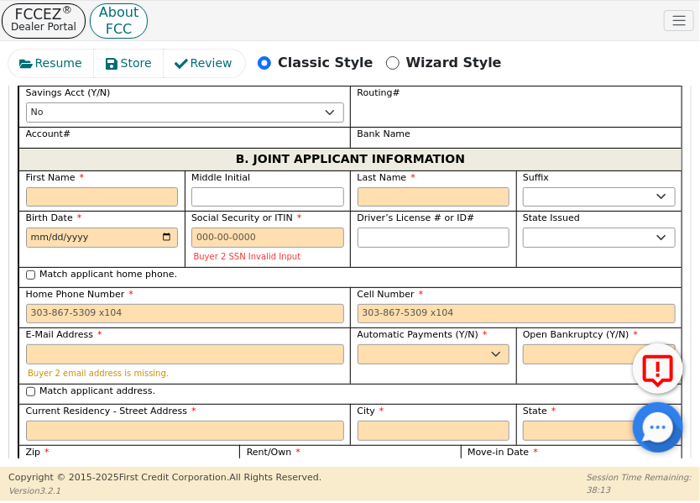
scroll to position [2006, 0]
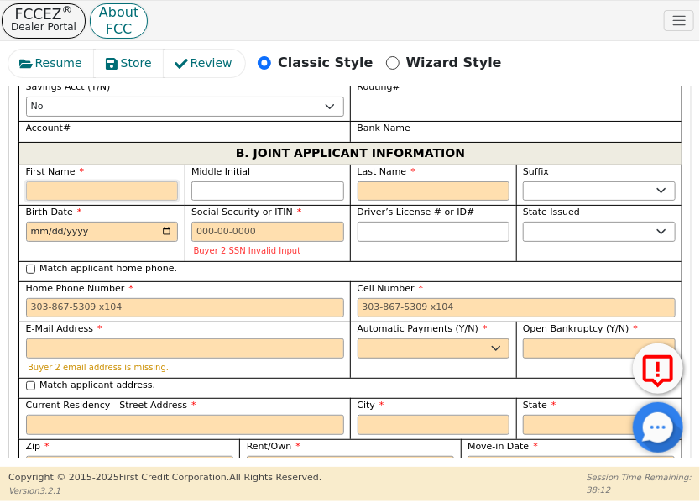
click at [154, 181] on input "First Name" at bounding box center [102, 191] width 153 height 20
click at [161, 181] on input "First Name" at bounding box center [102, 191] width 153 height 20
paste input "[PERSON_NAME]"
type input "[PERSON_NAME]"
type input "E"
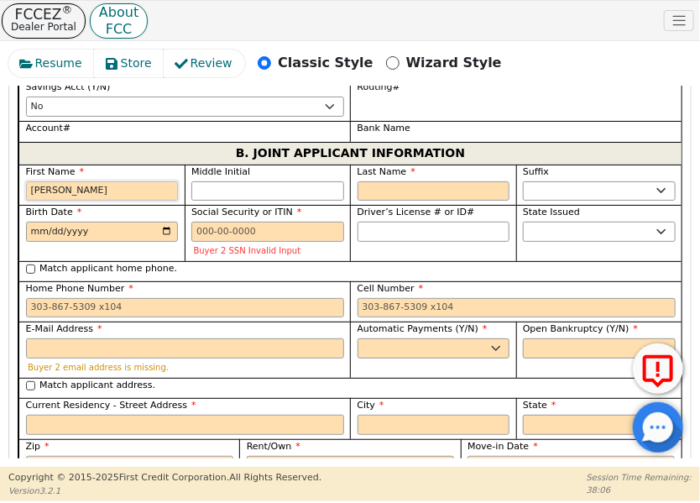
type input "[PERSON_NAME]"
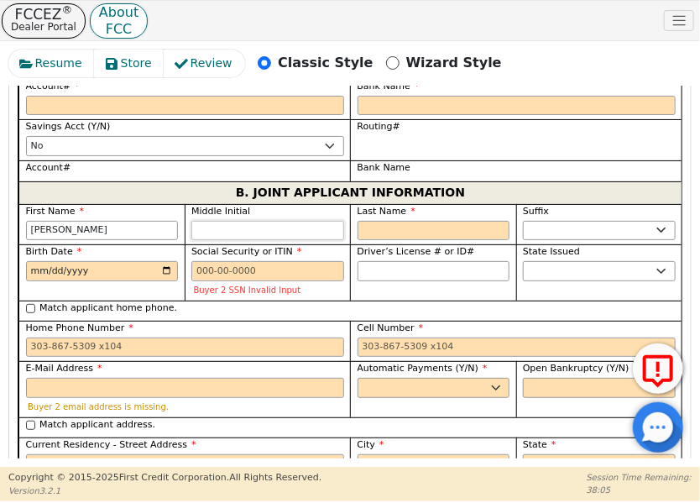
click at [248, 221] on input "Middle Initial" at bounding box center [267, 231] width 153 height 20
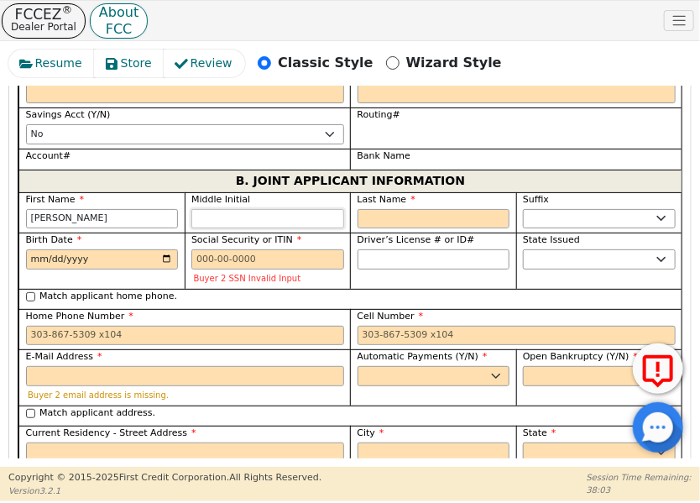
type input "U"
type input "EU"
type input "[PERSON_NAME] U"
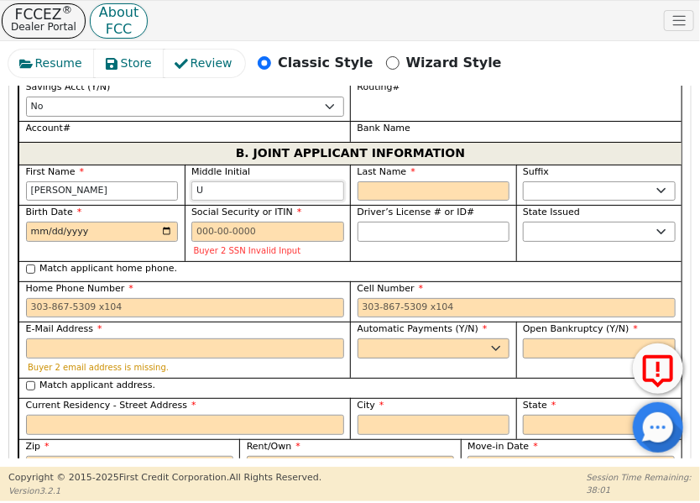
type input "U"
click at [376, 181] on input "Last Name" at bounding box center [434, 191] width 153 height 20
click at [483, 181] on input "Last Name" at bounding box center [434, 191] width 153 height 20
paste input "[PERSON_NAME]"
type input "[PERSON_NAME]"
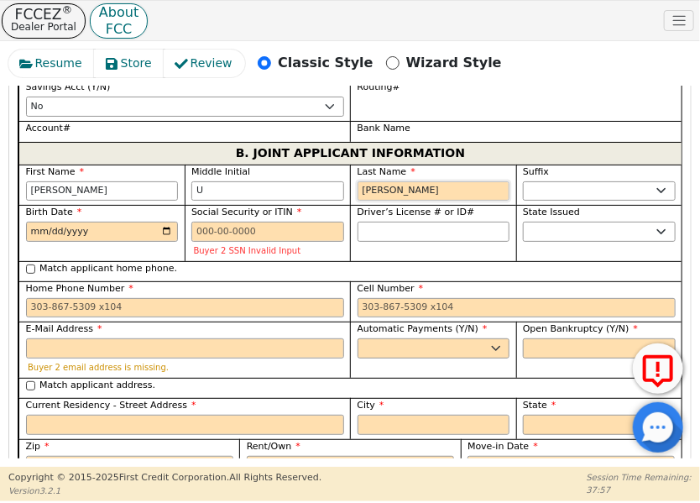
type input "EUH"
type input "[PERSON_NAME]"
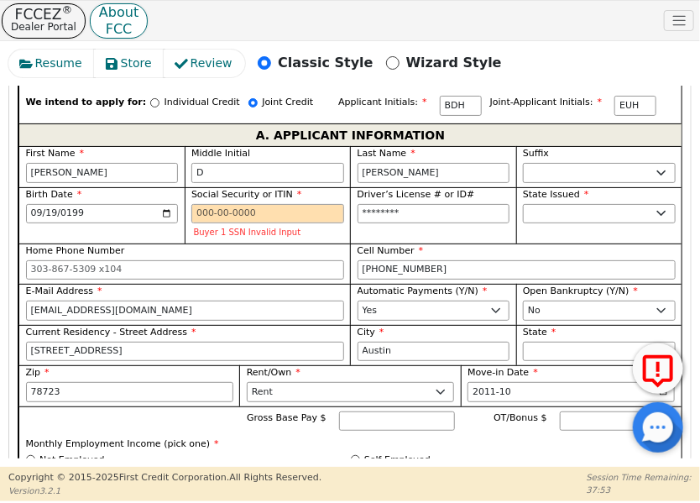
scroll to position [1167, 0]
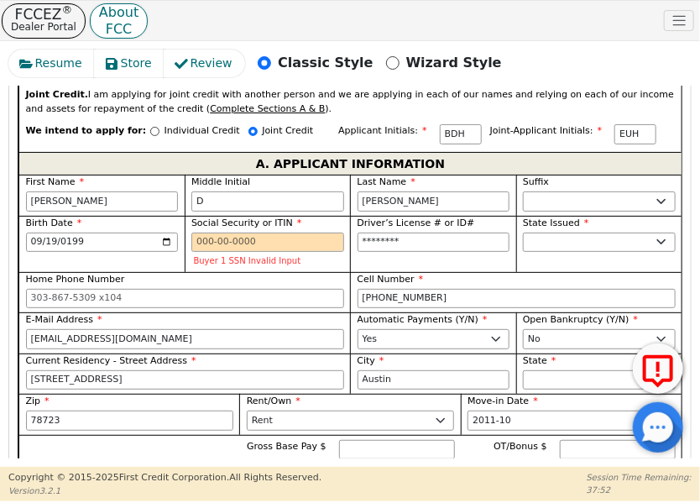
type input "[PERSON_NAME]"
click at [299, 232] on input "Social Security or ITIN" at bounding box center [267, 242] width 153 height 20
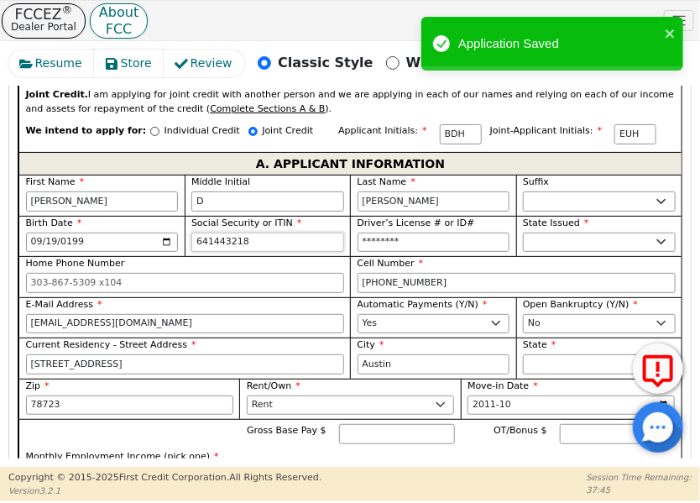
type input "641443218"
type input "51516709"
type input "***-**-3218"
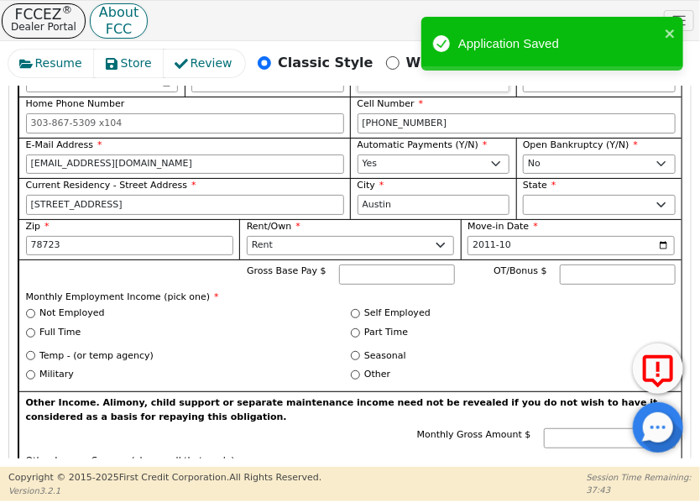
scroll to position [1334, 0]
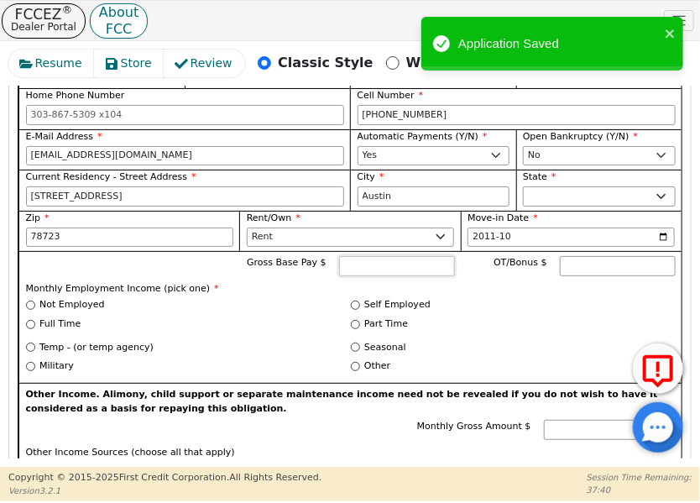
type input "********"
click at [358, 256] on input "Gross Base Pay $" at bounding box center [397, 266] width 116 height 20
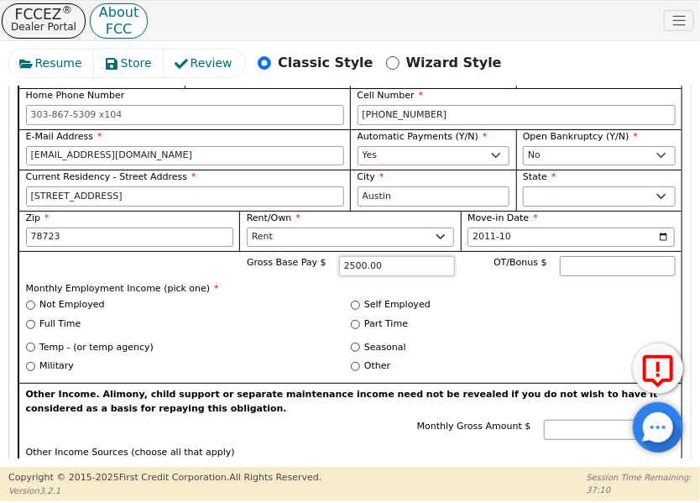
type input "2500.00"
click at [27, 320] on input "Full Time" at bounding box center [30, 324] width 9 height 9
radio input "true"
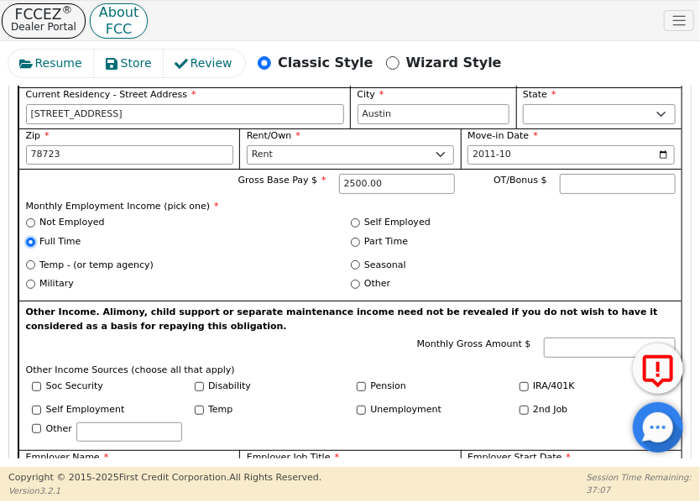
scroll to position [1502, 0]
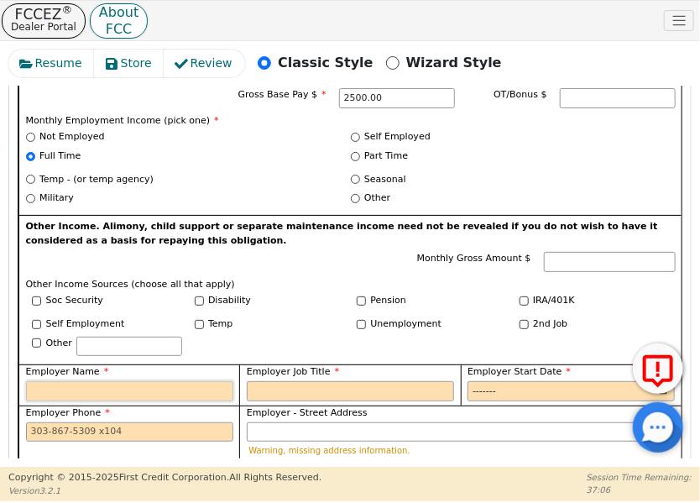
click at [129, 381] on input "Employer Name" at bounding box center [129, 391] width 207 height 20
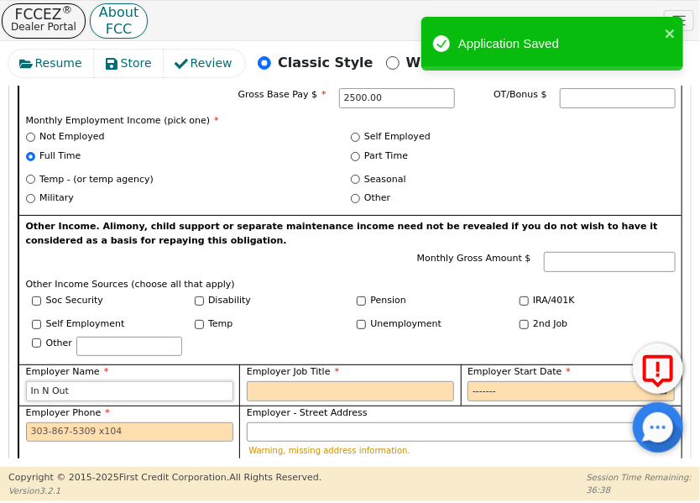
type input "In N Out"
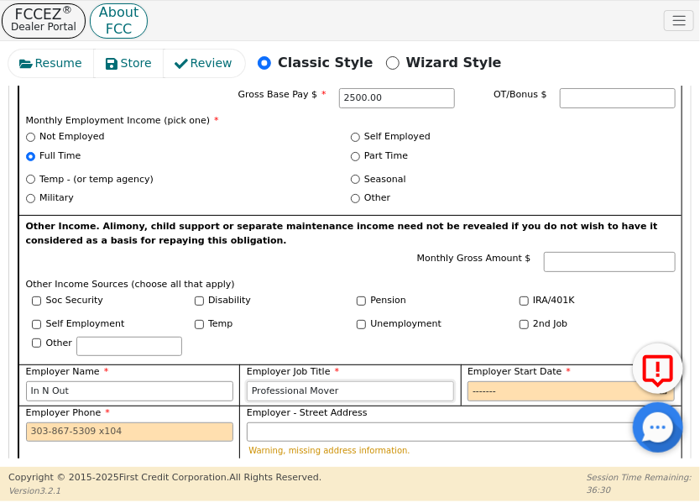
type input "Professional Mover"
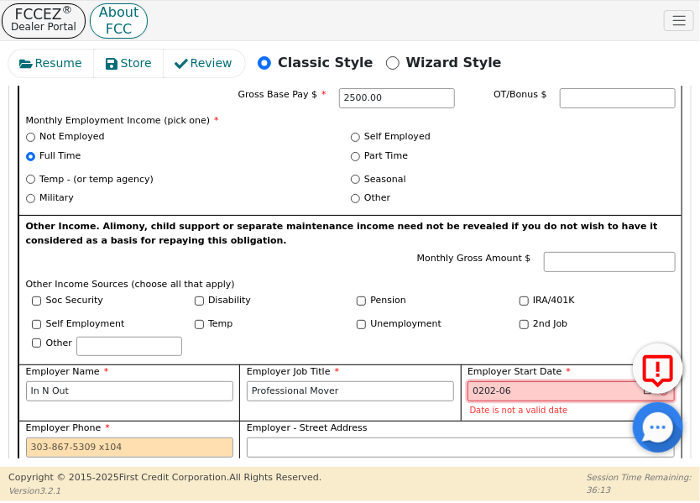
type input "2021-06"
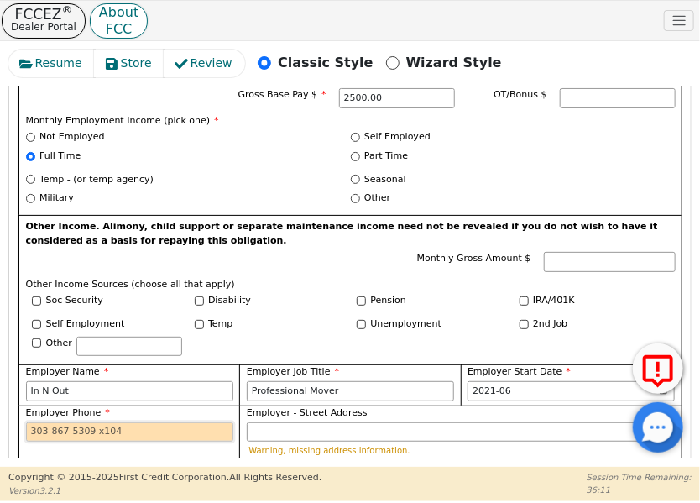
click at [48, 422] on input "Employer Phone" at bounding box center [129, 432] width 207 height 20
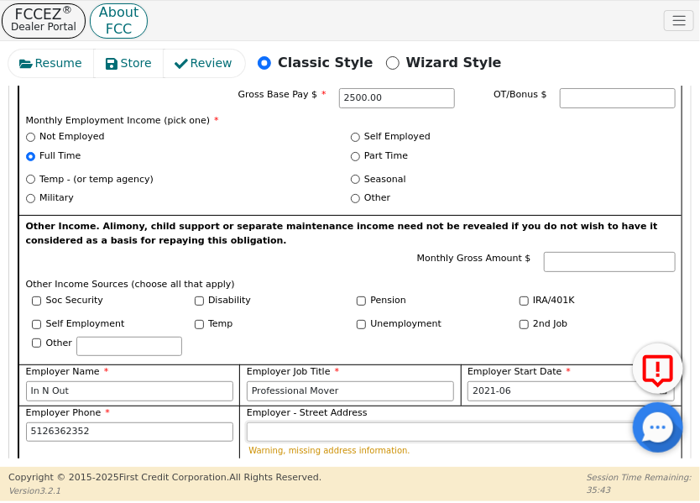
type input "[PHONE_NUMBER]"
click at [260, 422] on input "Employer - Street Address" at bounding box center [461, 432] width 429 height 20
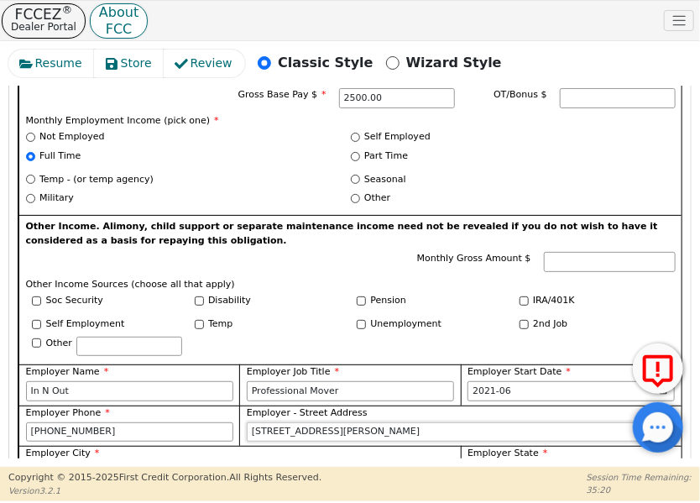
type input "[STREET_ADDRESS][PERSON_NAME]"
click at [302, 462] on input "Employer City" at bounding box center [240, 472] width 429 height 20
click at [332, 422] on input "[STREET_ADDRESS][PERSON_NAME]" at bounding box center [461, 432] width 429 height 20
click at [305, 462] on input "Employer City" at bounding box center [240, 472] width 429 height 20
type input "Austin"
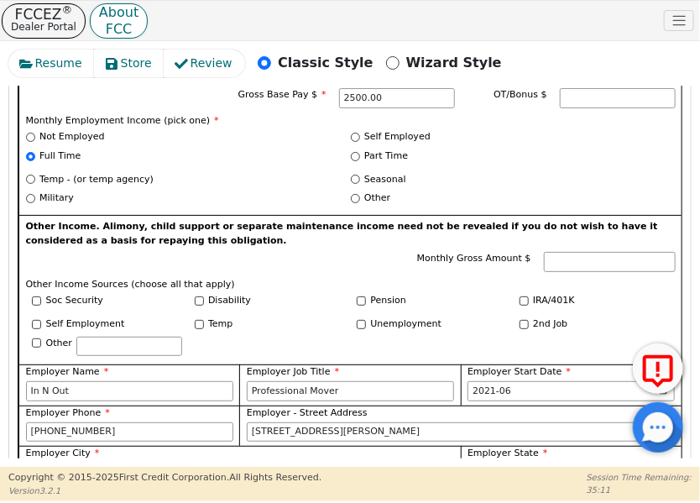
click at [468, 462] on select "AK AL AR AZ CA CO CT DC DE FL [GEOGRAPHIC_DATA] HI IA ID [GEOGRAPHIC_DATA] IN K…" at bounding box center [570, 472] width 207 height 20
select select "[GEOGRAPHIC_DATA]"
click at [471, 462] on select "AK AL AR AZ CA CO CT DC DE FL [GEOGRAPHIC_DATA] HI IA ID [GEOGRAPHIC_DATA] IN K…" at bounding box center [570, 472] width 207 height 20
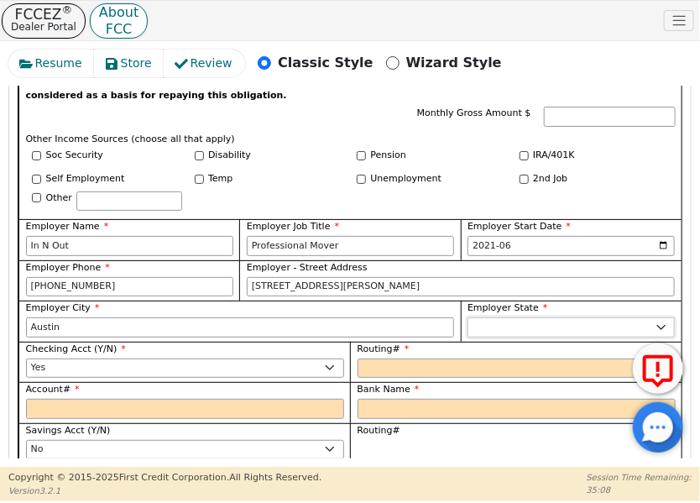
scroll to position [1670, 0]
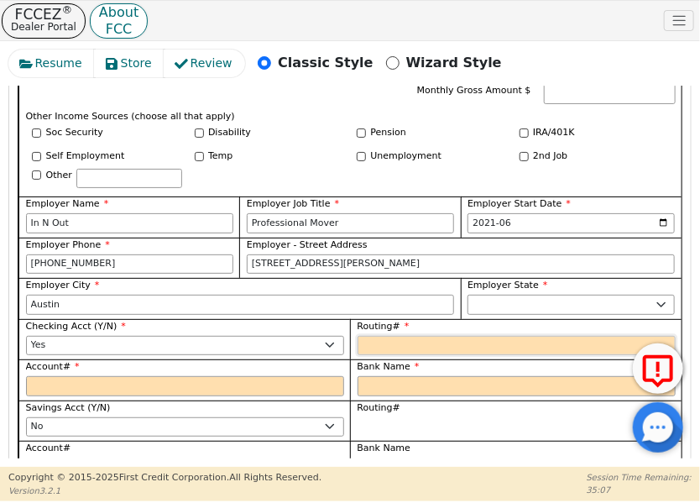
click at [375, 336] on input "Routing#" at bounding box center [517, 346] width 318 height 20
click at [379, 376] on input "Bank Name" at bounding box center [517, 386] width 318 height 20
type input "S"
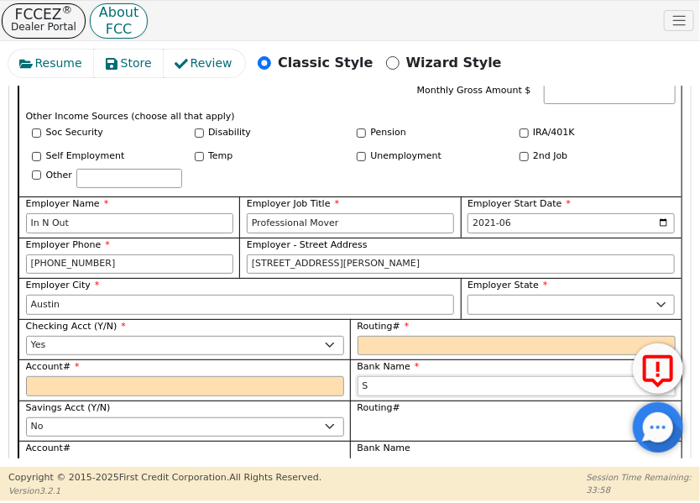
type input "Su"
type input "Sut"
type input "[PERSON_NAME]"
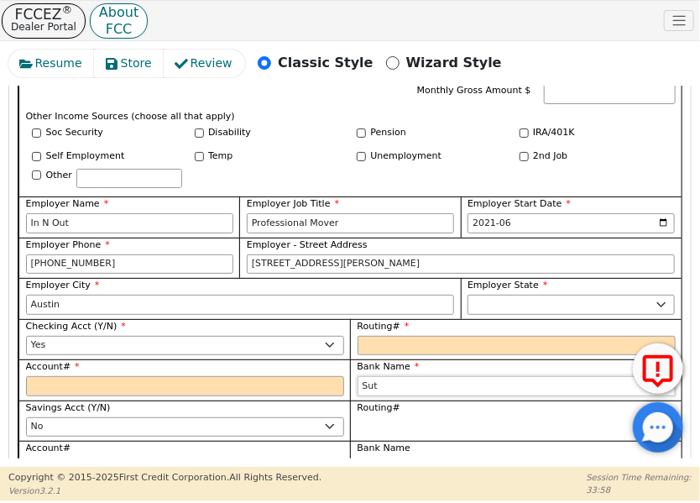
type input "[PERSON_NAME]"
type input "Sutto"
type input "[PERSON_NAME]"
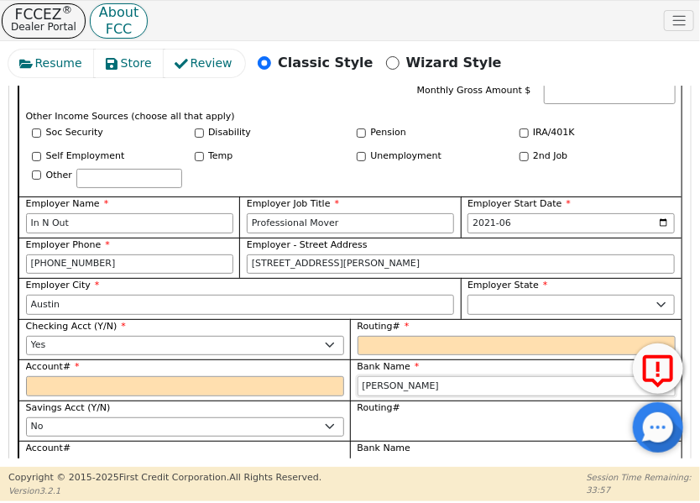
type input "[PERSON_NAME]"
type input "[PERSON_NAME] B"
type input "[PERSON_NAME] Ban"
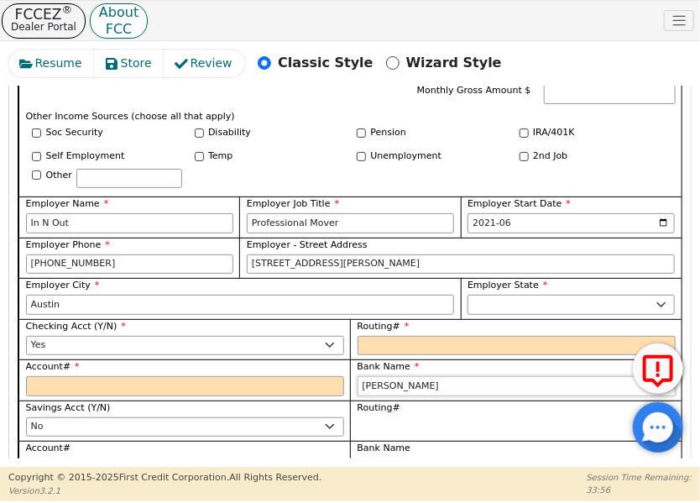
type input "[PERSON_NAME] Ban"
type input "[PERSON_NAME] Bank"
click at [404, 336] on input "Routing#" at bounding box center [517, 346] width 318 height 20
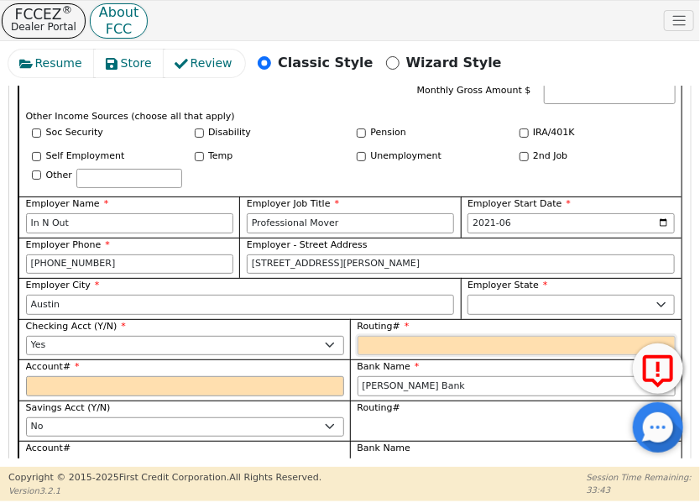
click at [367, 336] on input "Routing#" at bounding box center [517, 346] width 318 height 20
type input "0"
type input "*"
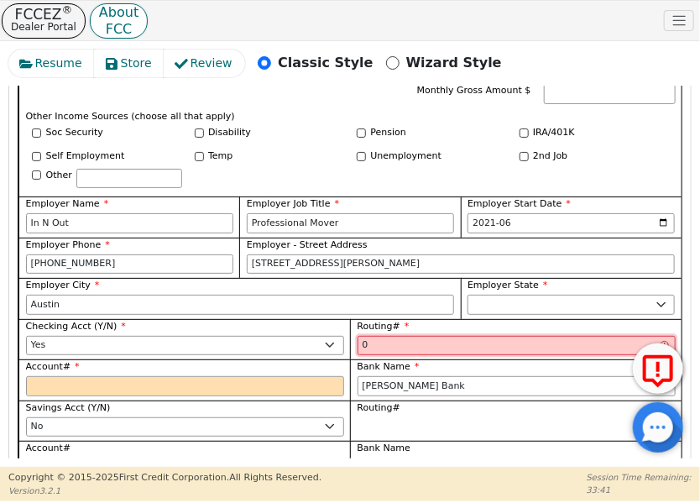
type input "01"
type input "**"
type input "0"
type input "*"
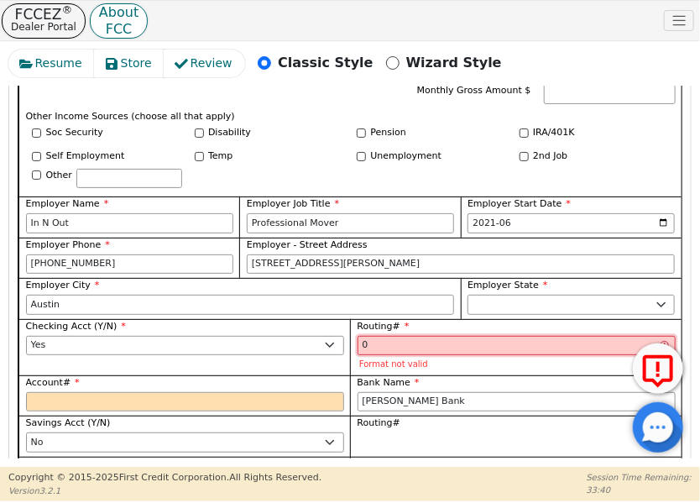
type input "04"
type input "**"
type input "041"
type input "***"
type input "0412"
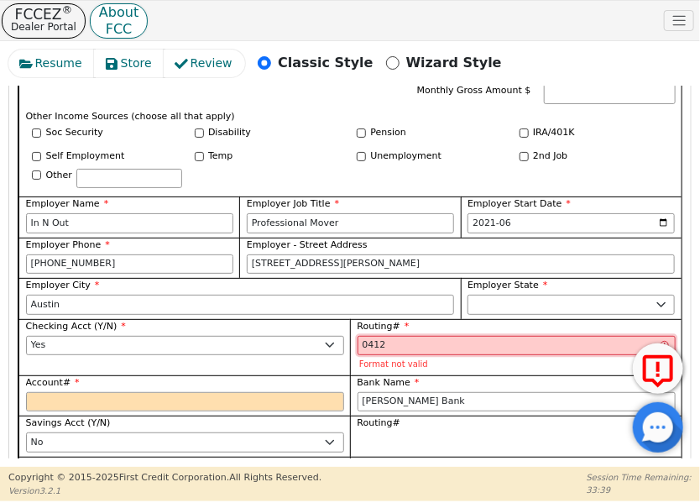
type input "****"
type input "04121"
type input "*****"
type input "041215"
type input "******"
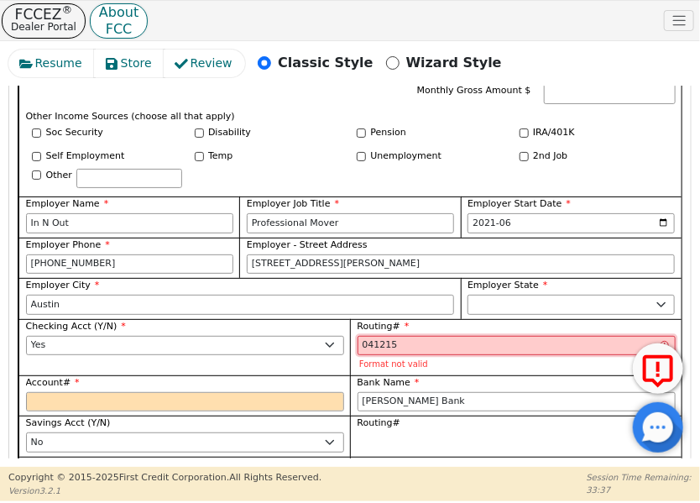
type input "0412156"
type input "*******"
type input "04121566"
type input "********"
type input "041215663"
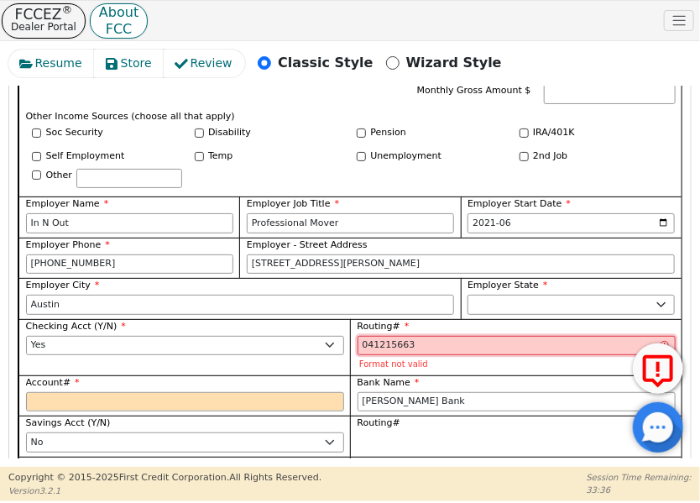
type input "*********"
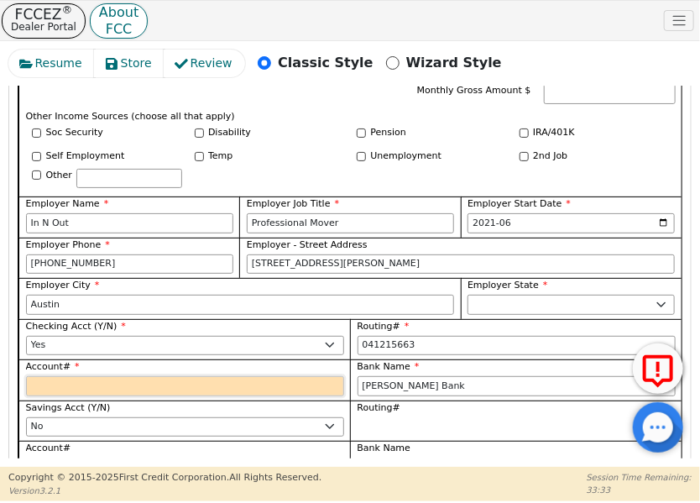
click at [303, 376] on input "Account#" at bounding box center [185, 386] width 318 height 20
type input "*********"
type input "1"
type input "*"
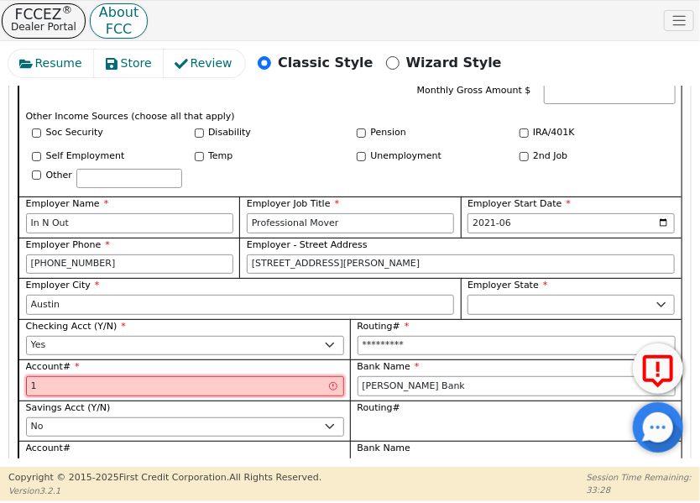
type input "13"
type input "**"
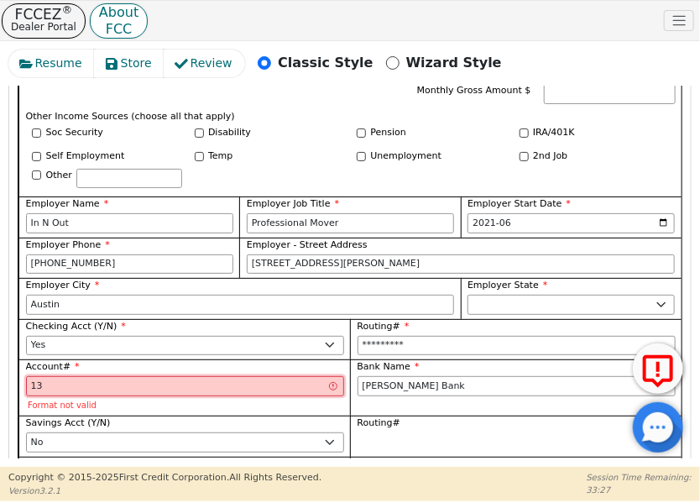
type input "134"
type input "***"
type input "1346"
type input "****"
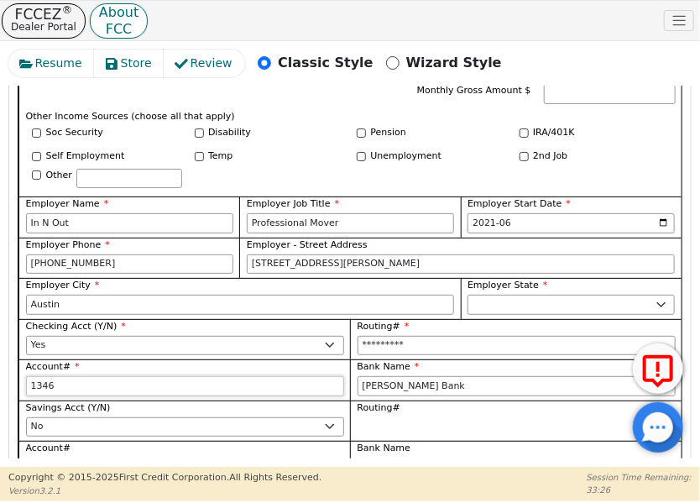
type input "13464"
type input "*****"
type input "134649"
type input "******"
type input "1346491"
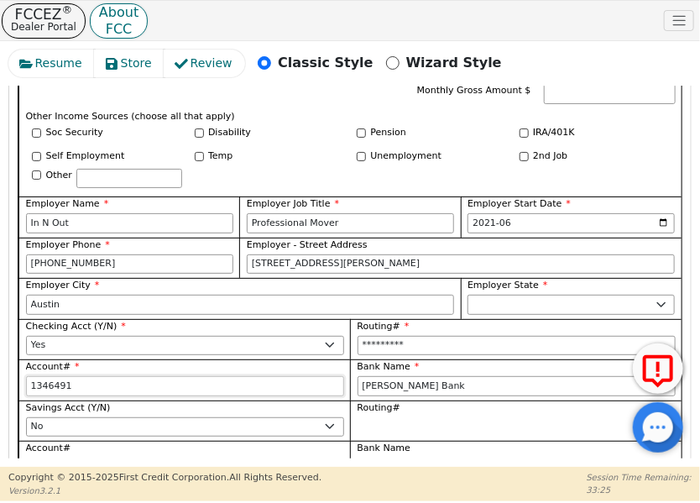
type input "*******"
type input "13464917"
type input "********"
type input "134649172"
type input "*********"
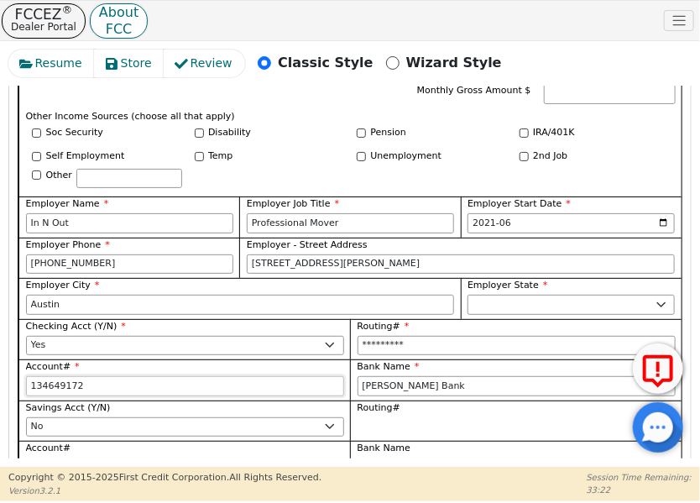
type input "1346491725"
type input "**********"
type input "13464917257"
type input "**********"
type input "134649172579"
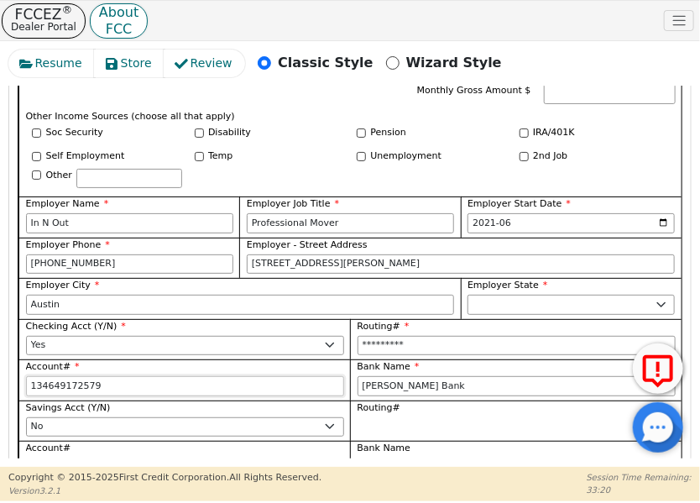
type input "**********"
type input "1346491725798"
type input "**********"
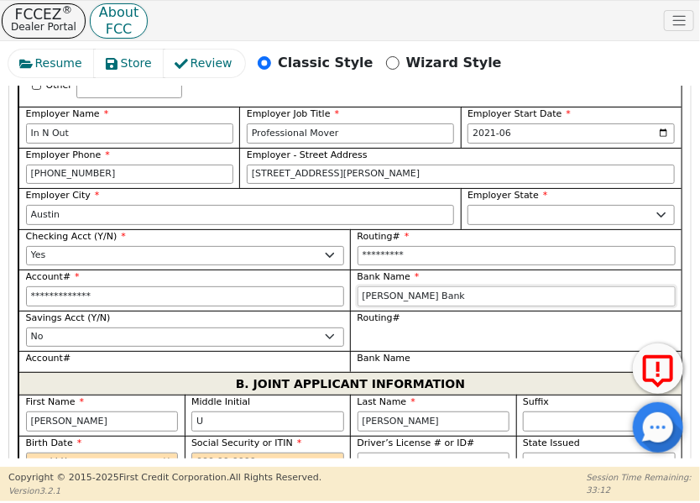
scroll to position [1838, 0]
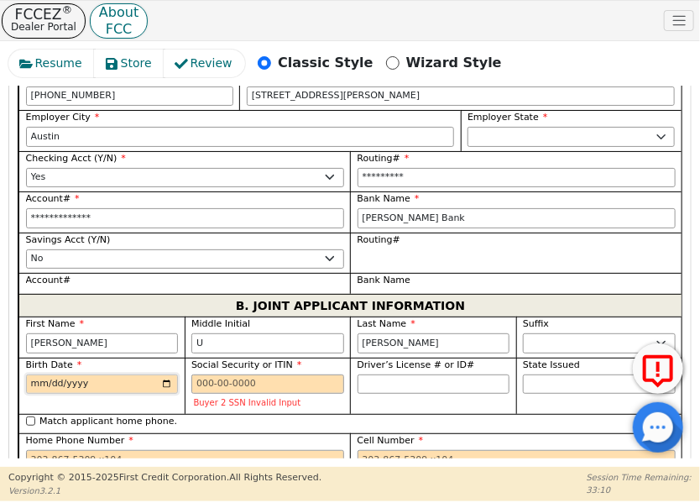
click at [165, 374] on input "Birth Date" at bounding box center [102, 384] width 153 height 20
click at [92, 374] on input "Birth Date" at bounding box center [102, 384] width 153 height 20
type input "[DATE]"
click at [422, 374] on input "Driver’s License # or ID#" at bounding box center [434, 384] width 153 height 20
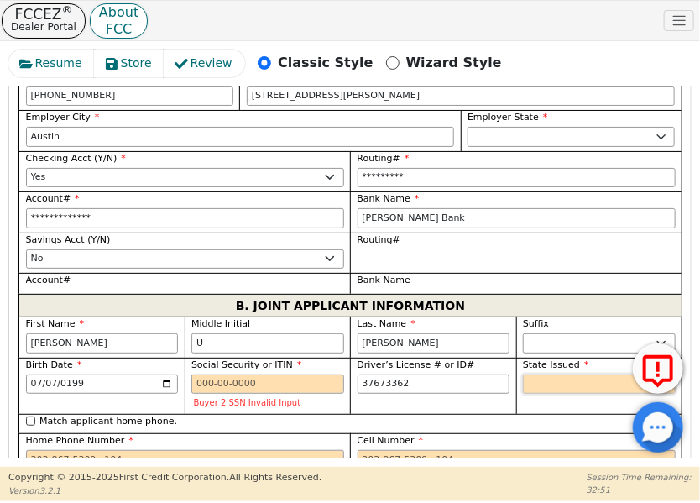
click at [568, 374] on select "AK AL AR AZ CA CO CT DC DE FL [GEOGRAPHIC_DATA] HI IA ID IL IN KS [GEOGRAPHIC_D…" at bounding box center [599, 384] width 153 height 20
type input "********"
select select "[GEOGRAPHIC_DATA]"
click at [568, 374] on select "AK AL AR AZ CA CO CT DC DE FL [GEOGRAPHIC_DATA] HI IA ID IL IN KS [GEOGRAPHIC_D…" at bounding box center [599, 384] width 153 height 20
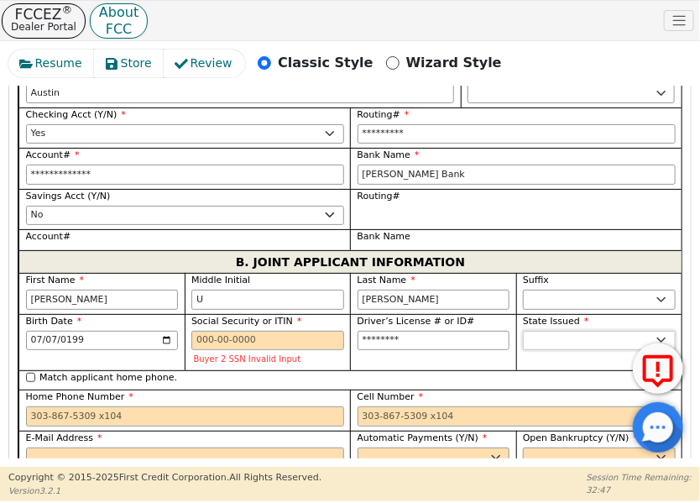
scroll to position [1922, 0]
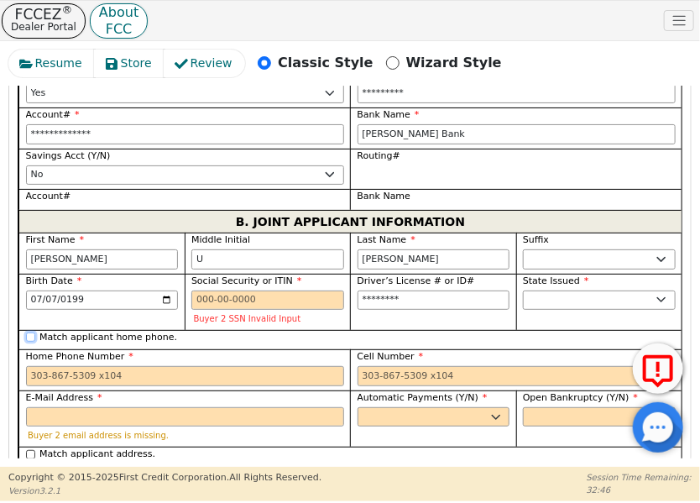
click at [26, 332] on input "Match applicant home phone." at bounding box center [30, 336] width 9 height 9
checkbox input "true"
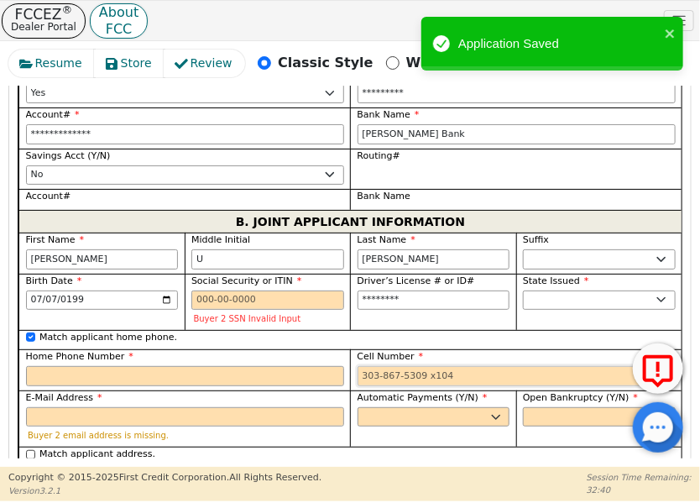
click at [386, 366] on input "Cell Number" at bounding box center [517, 376] width 318 height 20
click at [447, 366] on input "Cell Number" at bounding box center [517, 376] width 318 height 20
paste input "[PHONE_NUMBER]"
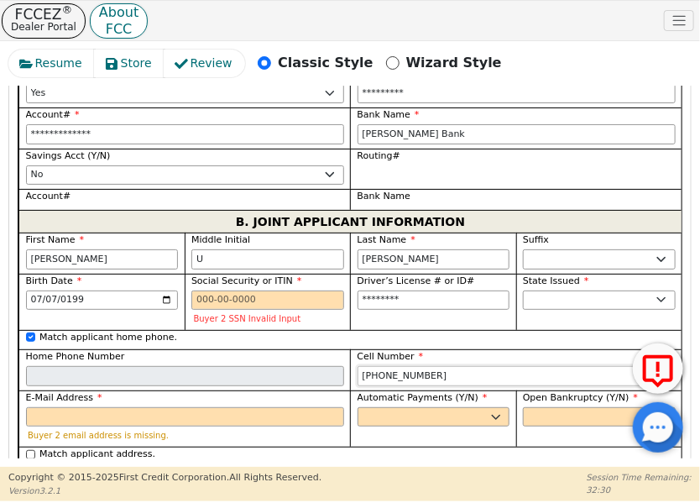
type input "[PHONE_NUMBER]"
click at [111, 407] on input "E-Mail Address" at bounding box center [185, 417] width 318 height 20
click at [269, 407] on input "E-Mail Address" at bounding box center [185, 417] width 318 height 20
paste input "[EMAIL_ADDRESS][DOMAIN_NAME]"
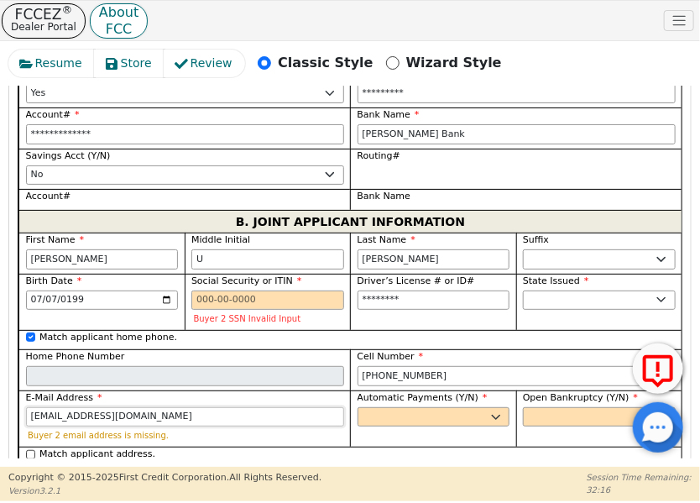
type input "[EMAIL_ADDRESS][DOMAIN_NAME]"
click at [416, 407] on select "Yes No" at bounding box center [434, 417] width 153 height 20
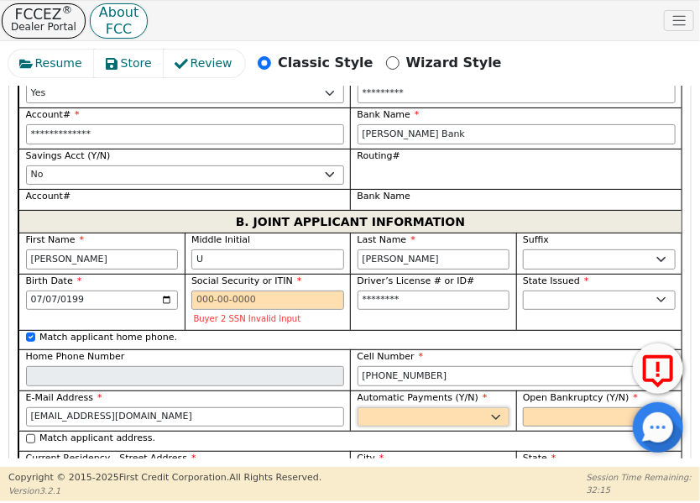
select select "y"
click at [358, 407] on select "Yes No" at bounding box center [434, 417] width 153 height 20
type input "[PERSON_NAME]"
click at [533, 407] on select "Yes No" at bounding box center [599, 417] width 153 height 20
select select "n"
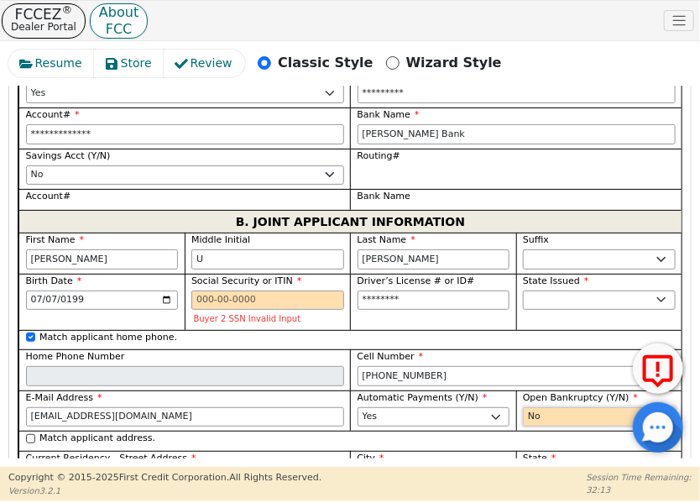
click at [523, 407] on select "Yes No" at bounding box center [599, 417] width 153 height 20
click at [28, 431] on div "Match applicant address." at bounding box center [351, 438] width 650 height 14
click at [29, 434] on input "Match applicant address." at bounding box center [30, 438] width 9 height 9
checkbox input "true"
type input "[STREET_ADDRESS]"
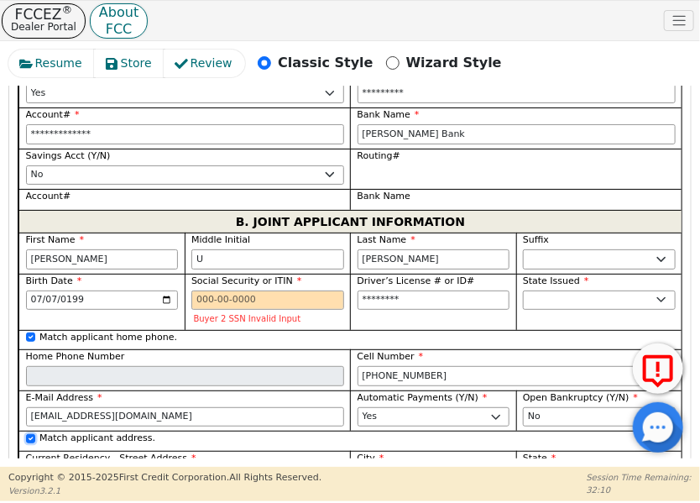
type input "Austin"
select select "[GEOGRAPHIC_DATA]"
type input "78723"
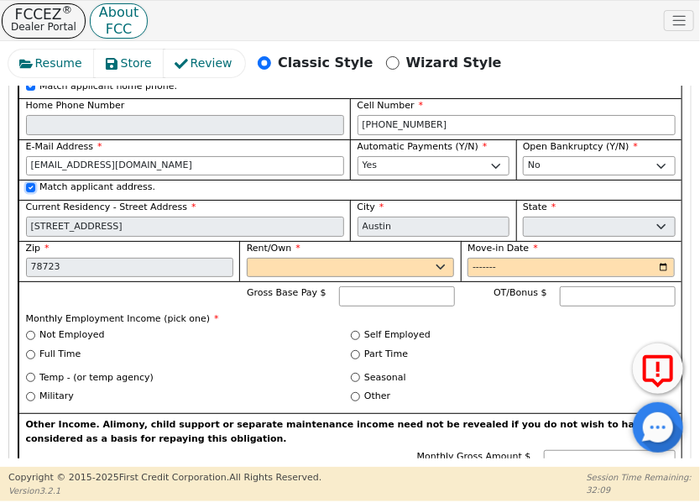
scroll to position [2174, 0]
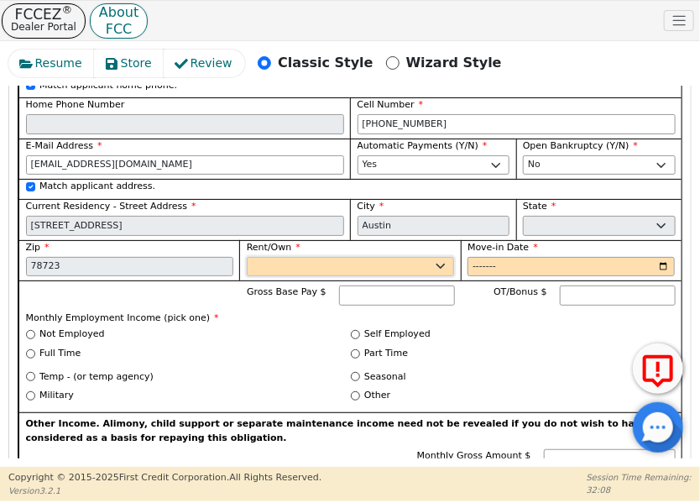
drag, startPoint x: 333, startPoint y: 221, endPoint x: 330, endPoint y: 231, distance: 10.6
click at [333, 257] on select "Rent Own" at bounding box center [350, 267] width 207 height 20
select select "Rent"
click at [247, 257] on select "Rent Own" at bounding box center [350, 267] width 207 height 20
click at [481, 257] on input "Move-in Date" at bounding box center [570, 267] width 207 height 20
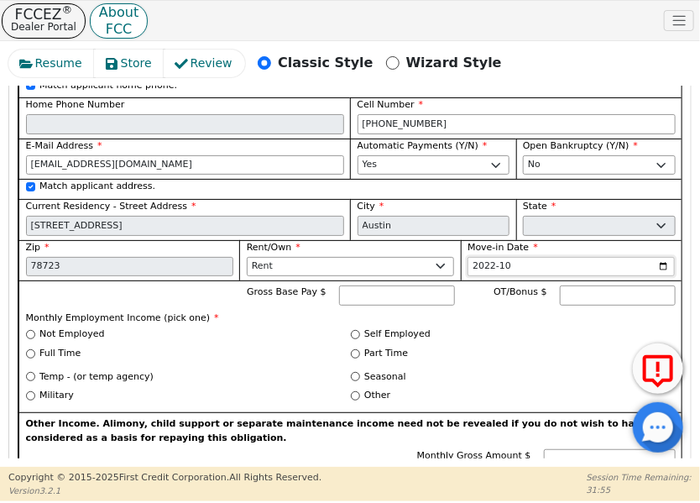
click at [520, 257] on input "2022-10" at bounding box center [570, 267] width 207 height 20
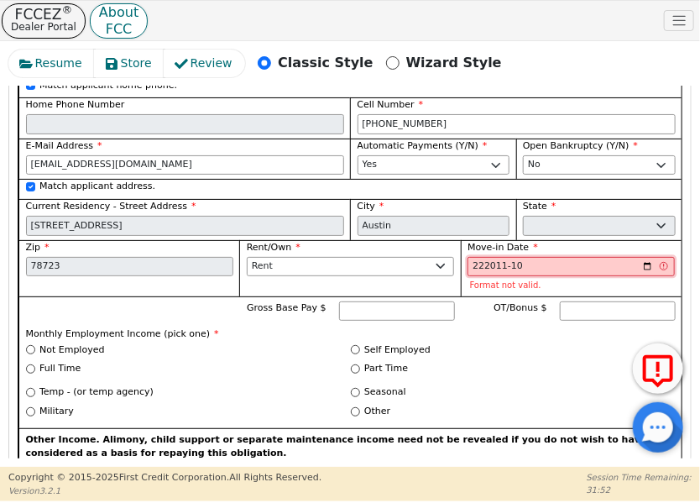
click at [538, 257] on input "222011-10" at bounding box center [570, 267] width 207 height 20
drag, startPoint x: 535, startPoint y: 222, endPoint x: 504, endPoint y: 226, distance: 31.3
click at [504, 257] on input "222011-10" at bounding box center [570, 267] width 207 height 20
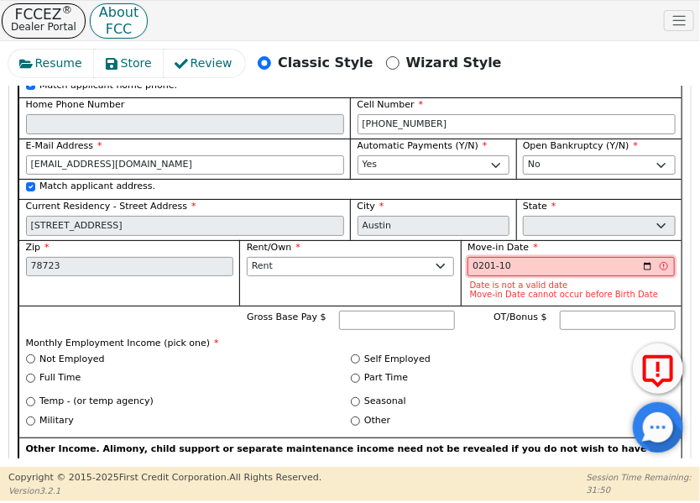
type input "2011-10"
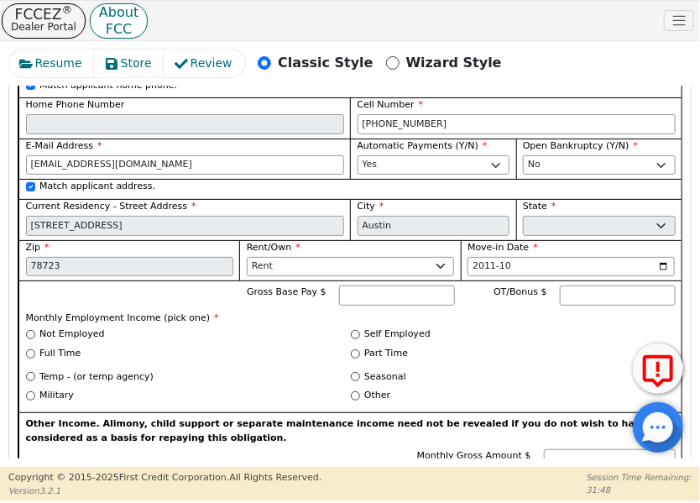
click at [471, 327] on div "Self Employed" at bounding box center [513, 334] width 325 height 14
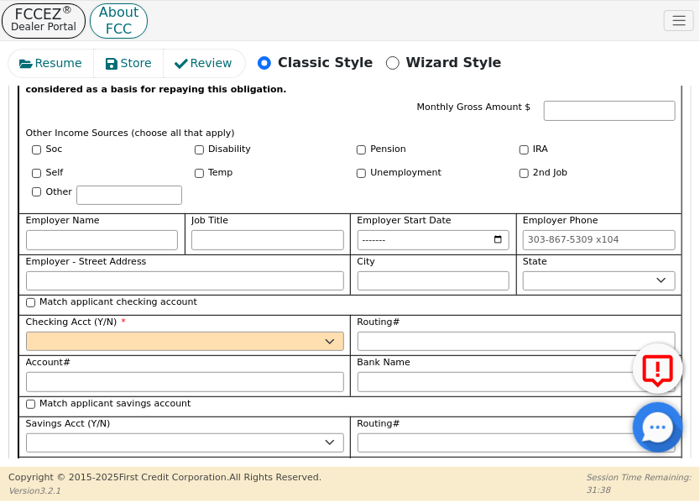
scroll to position [2426, 0]
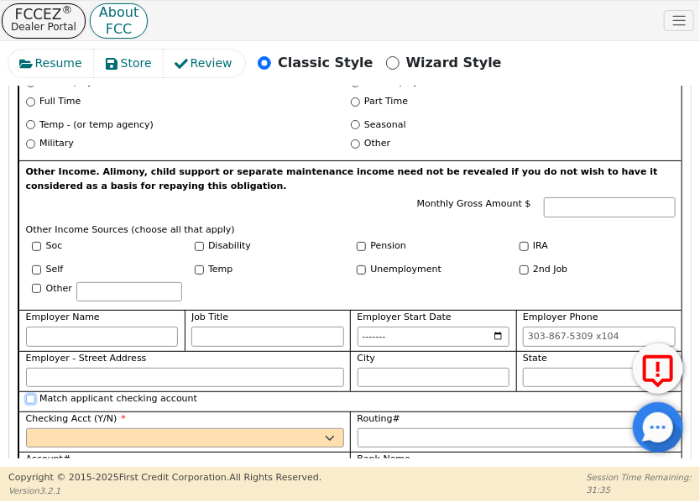
click at [28, 394] on input "Match applicant checking account" at bounding box center [30, 398] width 9 height 9
checkbox input "true"
select select "y"
type input "*********"
type input "**********"
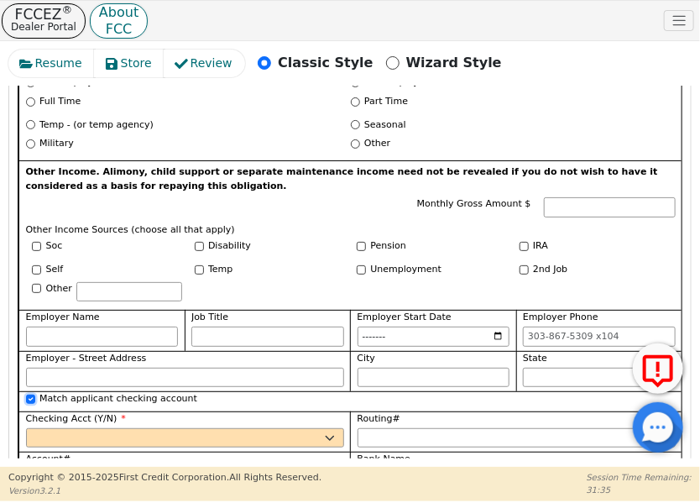
type input "[PERSON_NAME] Bank"
type input "*********"
type input "**********"
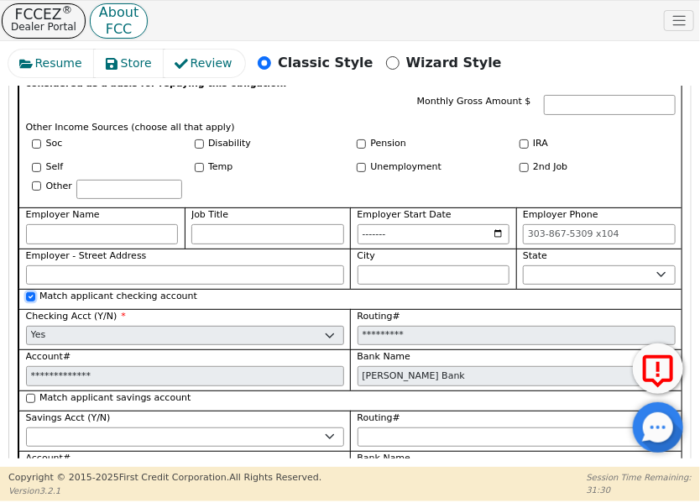
scroll to position [2593, 0]
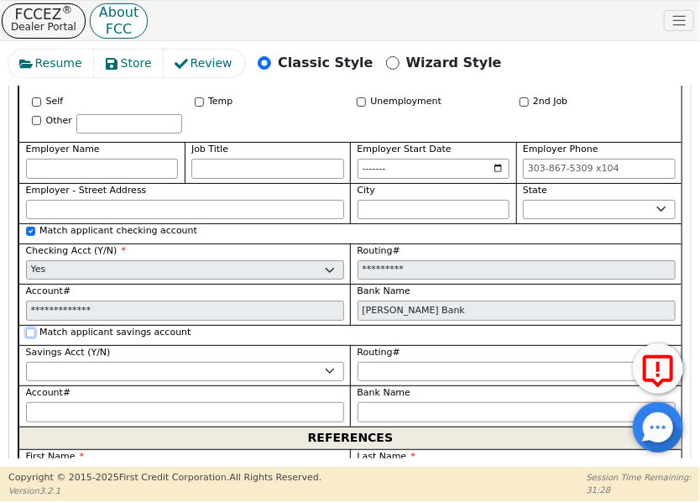
click at [26, 328] on input "Match applicant savings account" at bounding box center [30, 332] width 9 height 9
checkbox input "true"
select select "n"
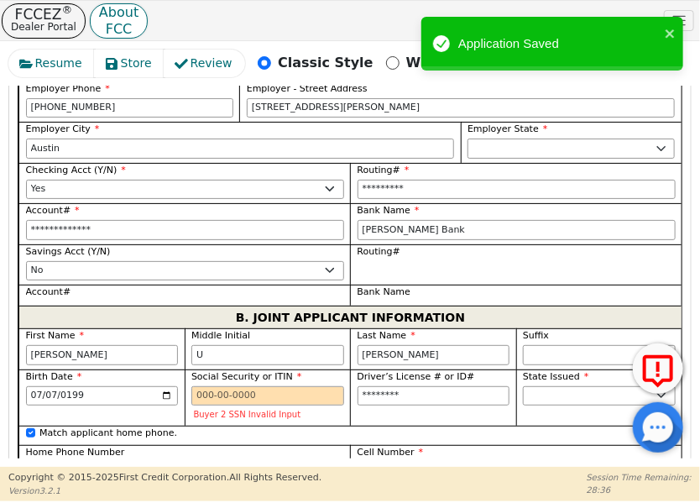
scroll to position [1922, 0]
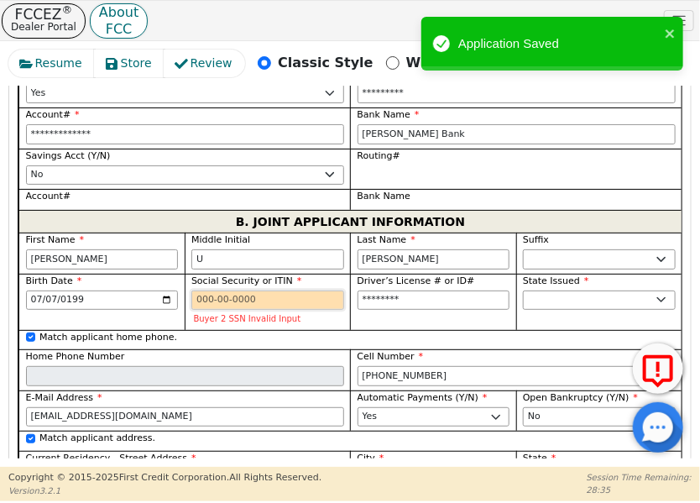
click at [248, 290] on input "Social Security or ITIN" at bounding box center [267, 300] width 153 height 20
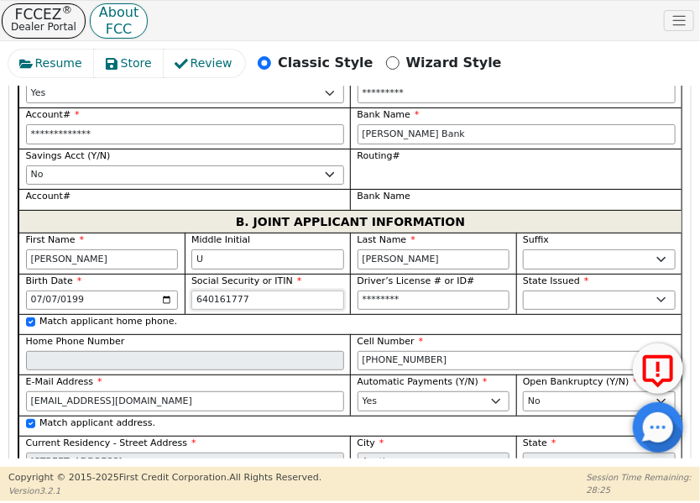
type input "640161777"
type input "37673362"
type input "640-16-1777"
type input "********"
click at [254, 290] on input "640-16-1777" at bounding box center [267, 300] width 153 height 20
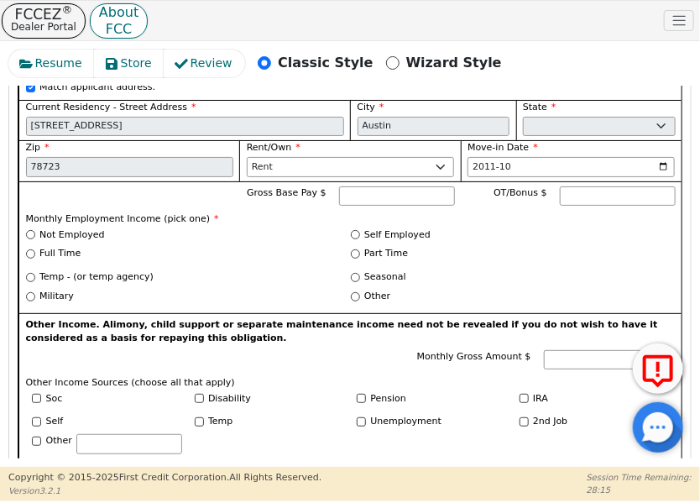
scroll to position [2342, 0]
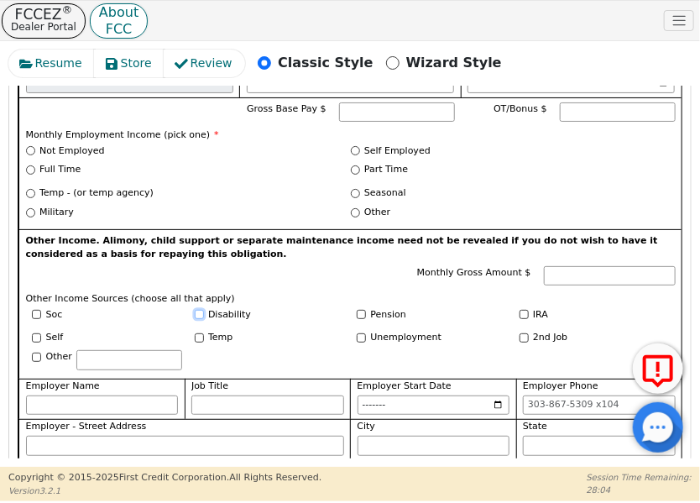
type input "***-**-1777"
click at [197, 310] on input "Disability" at bounding box center [199, 314] width 9 height 9
checkbox input "true"
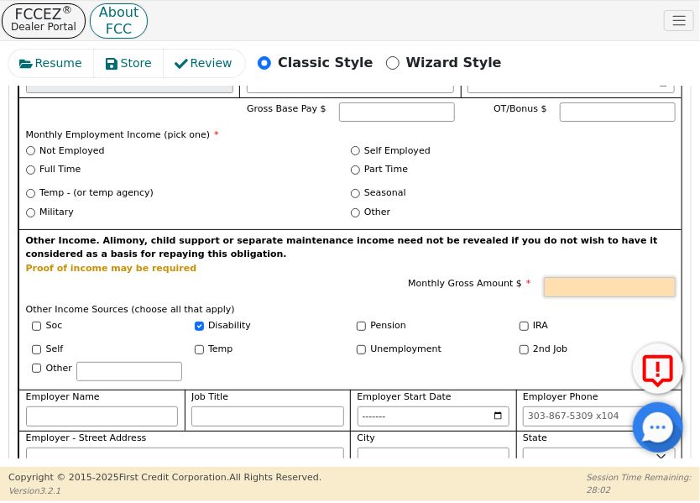
click at [568, 277] on input "Monthly Gross Amount $" at bounding box center [610, 287] width 132 height 20
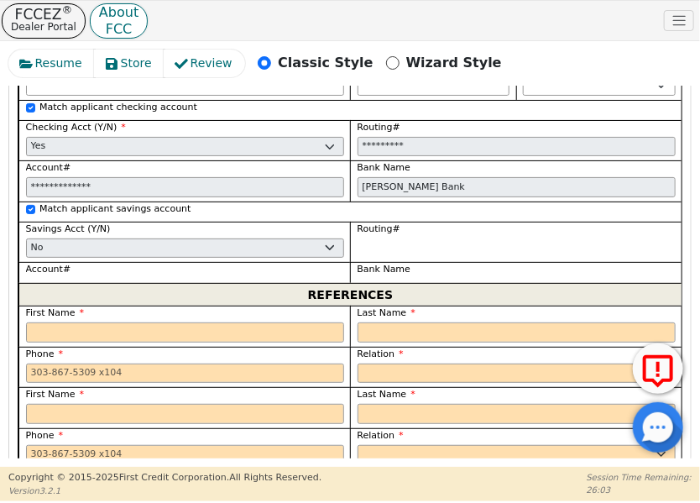
scroll to position [2677, 0]
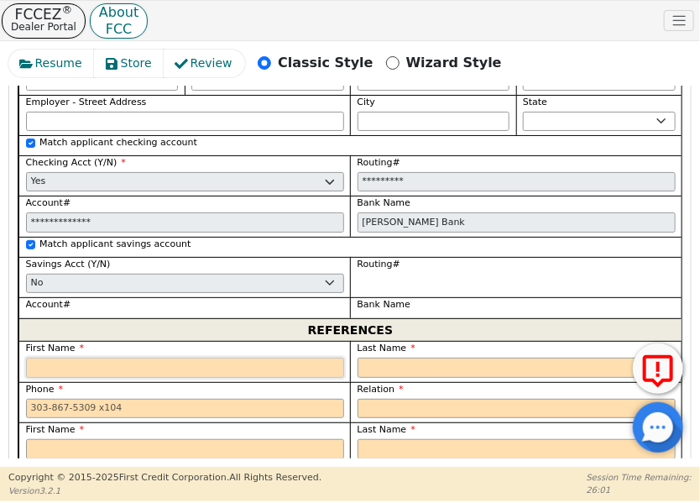
click at [270, 358] on input "text" at bounding box center [185, 368] width 318 height 20
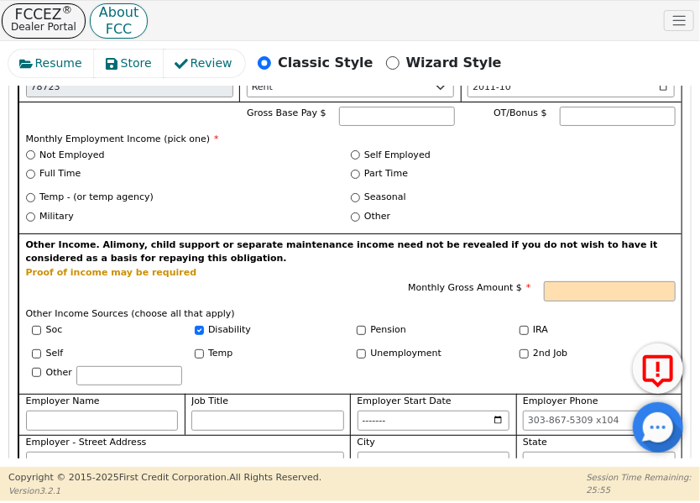
scroll to position [2342, 0]
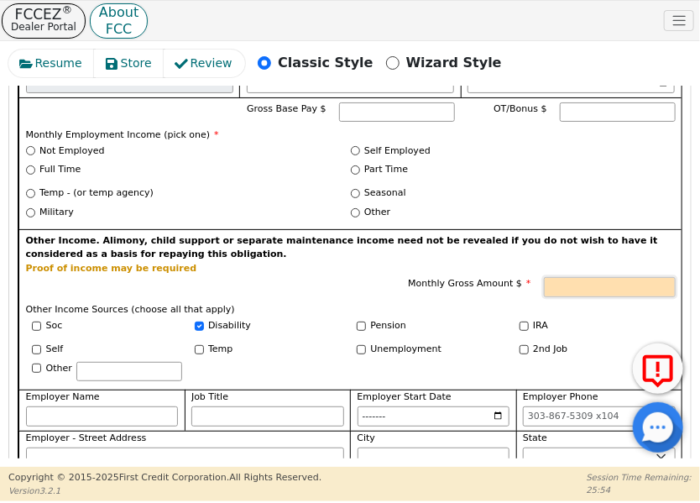
click at [587, 277] on input "Monthly Gross Amount $" at bounding box center [610, 287] width 132 height 20
type input "749.00"
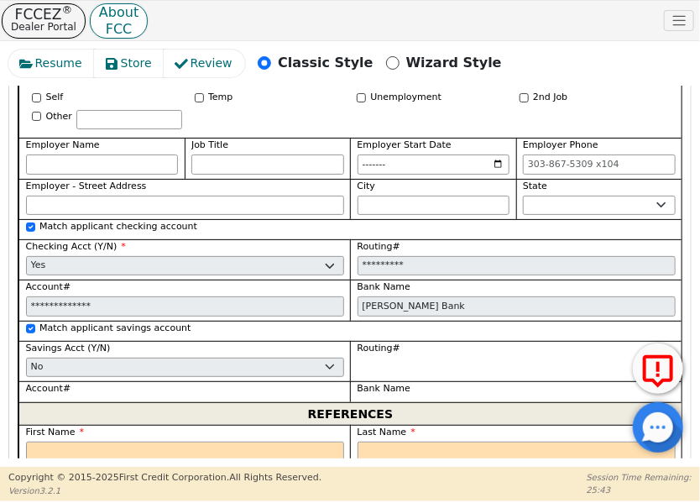
scroll to position [2677, 0]
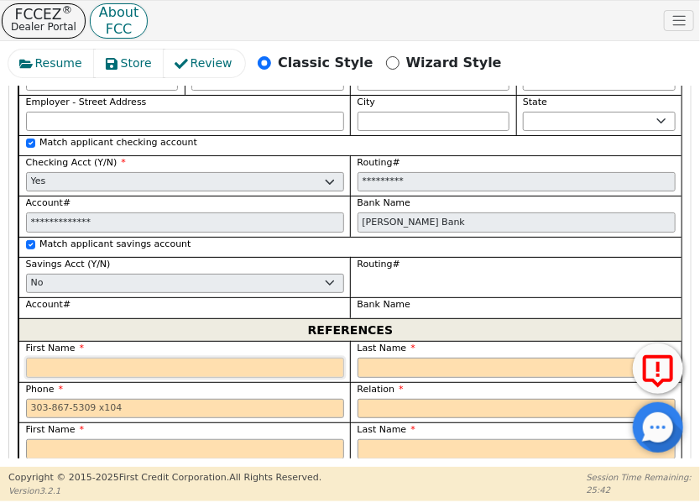
click at [311, 358] on input "text" at bounding box center [185, 368] width 318 height 20
click at [295, 358] on input "text" at bounding box center [185, 368] width 318 height 20
click at [306, 358] on input "text" at bounding box center [185, 368] width 318 height 20
click at [293, 399] on input "tel" at bounding box center [185, 409] width 318 height 20
click at [292, 358] on input "text" at bounding box center [185, 368] width 318 height 20
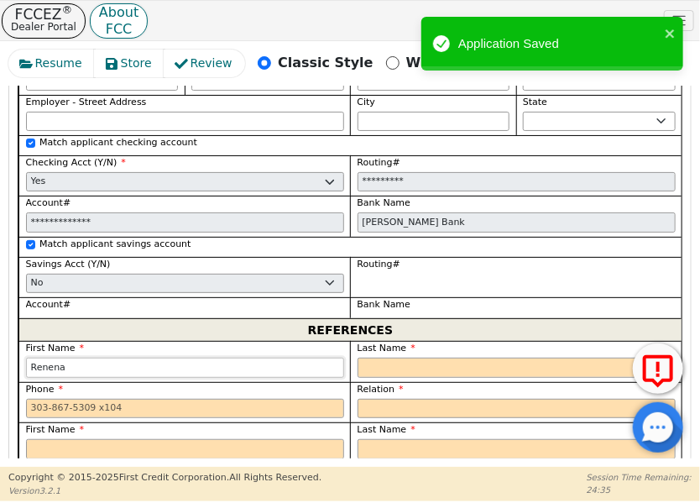
type input "Renena"
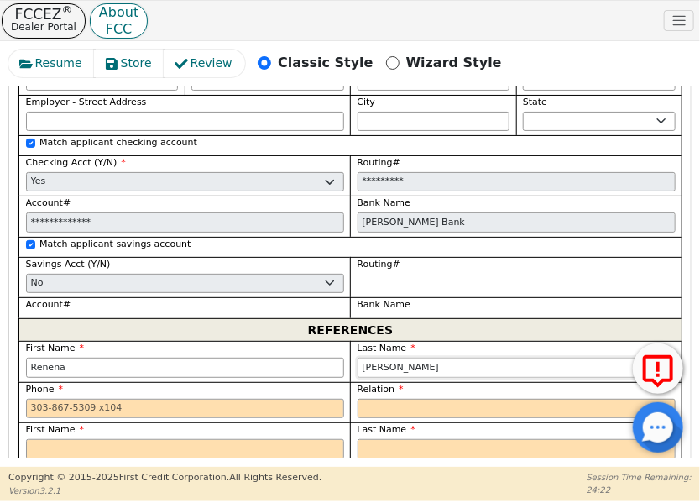
type input "[PERSON_NAME]"
click at [291, 399] on input "tel" at bounding box center [185, 409] width 318 height 20
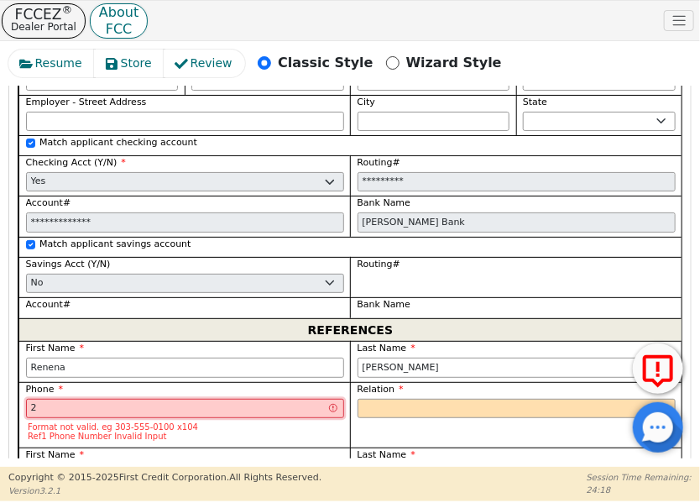
click at [247, 399] on input "2" at bounding box center [185, 409] width 318 height 20
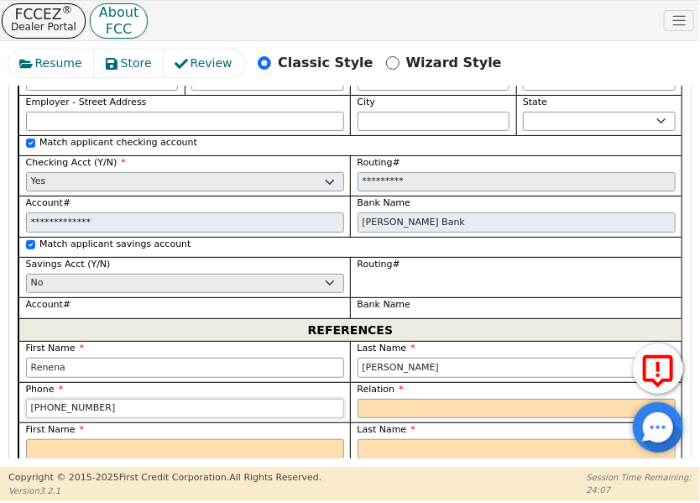
type input "[PHONE_NUMBER]"
click at [392, 399] on select "FATHER MOTHER SISTER BROTHER DAUGHTER SON CO-WORKER NEIGHBOR FRIEND COUSIN G-MO…" at bounding box center [517, 409] width 318 height 20
select select "M-I-L"
click at [358, 399] on select "FATHER MOTHER SISTER BROTHER DAUGHTER SON CO-WORKER NEIGHBOR FRIEND COUSIN G-MO…" at bounding box center [517, 409] width 318 height 20
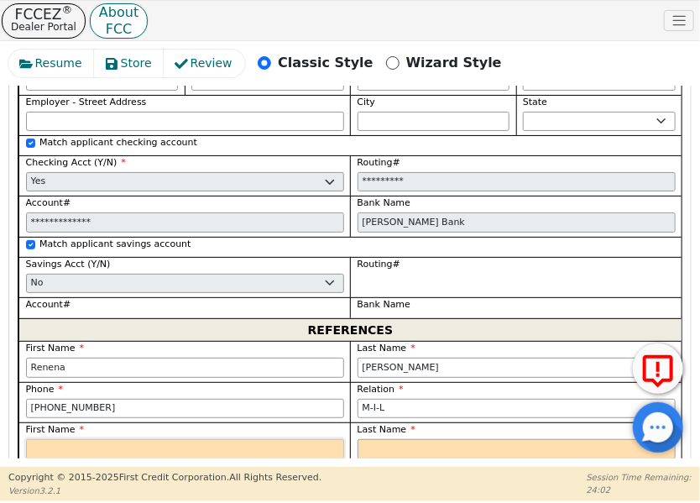
click at [235, 439] on input "text" at bounding box center [185, 449] width 318 height 20
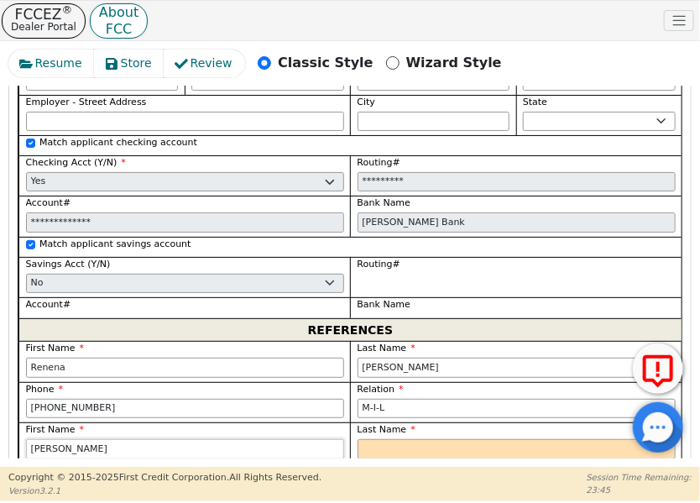
type input "[PERSON_NAME]"
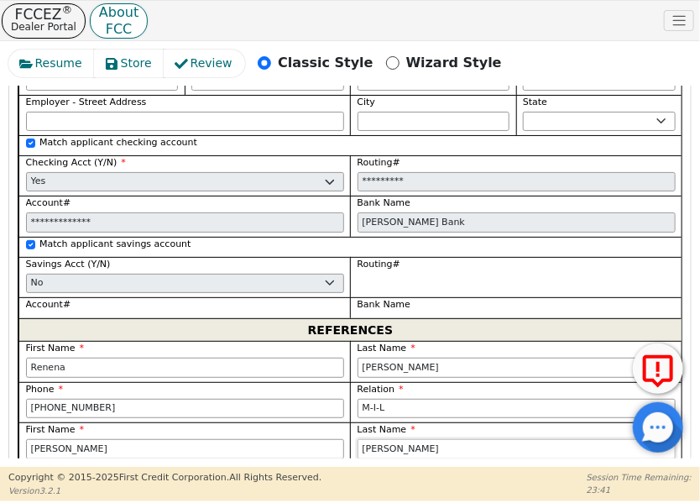
type input "[PERSON_NAME]"
click at [237, 480] on input "tel" at bounding box center [185, 490] width 318 height 20
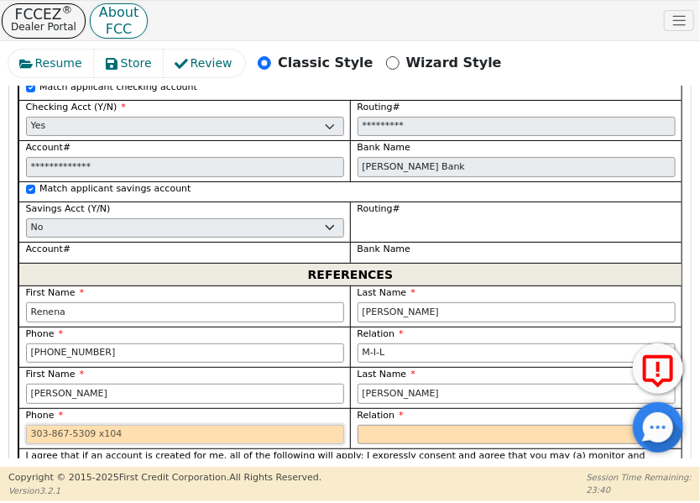
scroll to position [2761, 0]
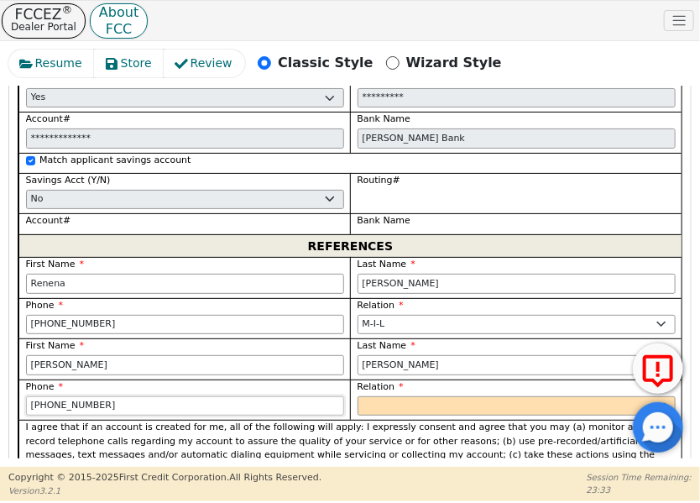
type input "[PHONE_NUMBER]"
click at [420, 396] on select "FATHER MOTHER SISTER BROTHER DAUGHTER SON CO-WORKER NEIGHBOR FRIEND COUSIN G-MO…" at bounding box center [517, 406] width 318 height 20
select select "FATHER"
click at [358, 396] on select "FATHER MOTHER SISTER BROTHER DAUGHTER SON CO-WORKER NEIGHBOR FRIEND COUSIN G-MO…" at bounding box center [517, 406] width 318 height 20
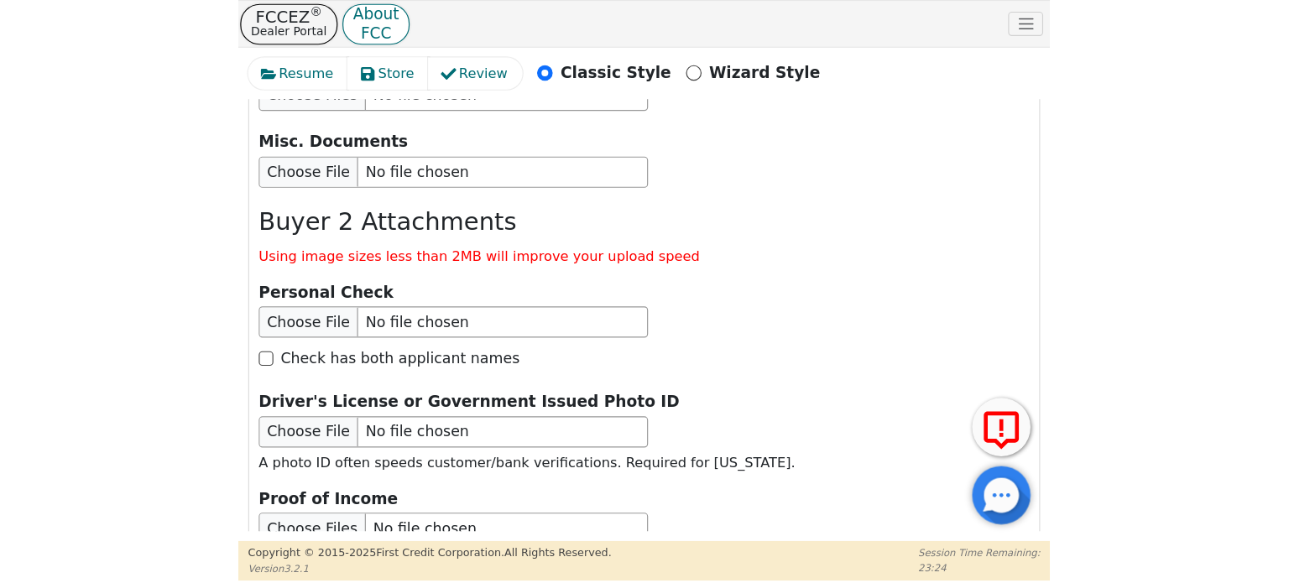
scroll to position [4274, 0]
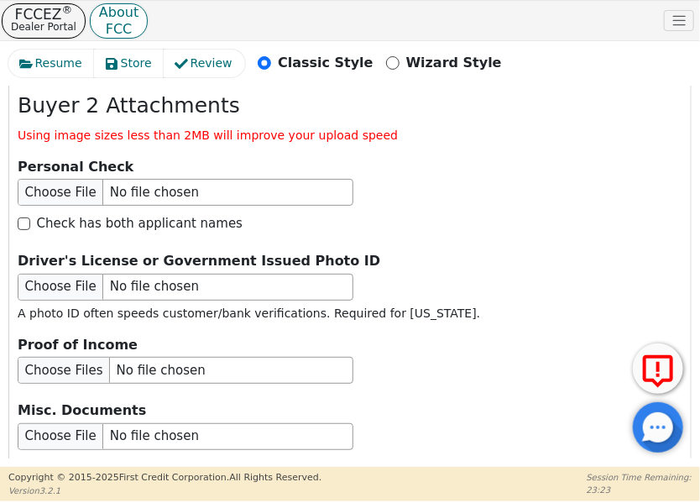
click at [118, 479] on button "Submit Application" at bounding box center [123, 498] width 210 height 39
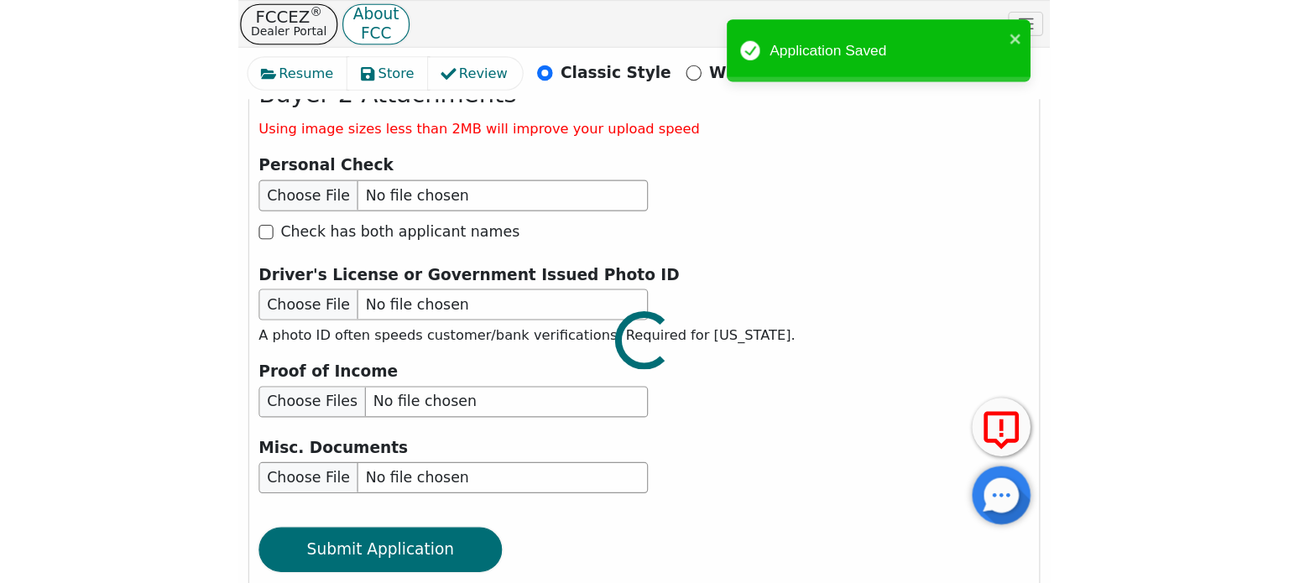
scroll to position [2846, 0]
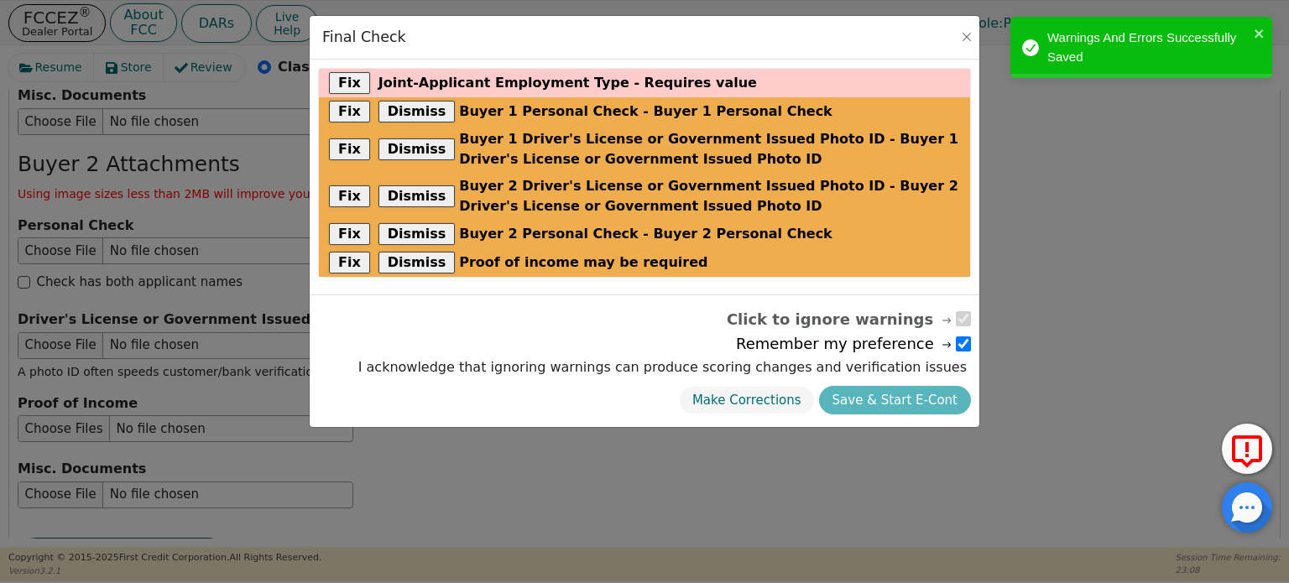
click at [699, 401] on div "Make Corrections Save & Start E-Cont" at bounding box center [662, 401] width 617 height 38
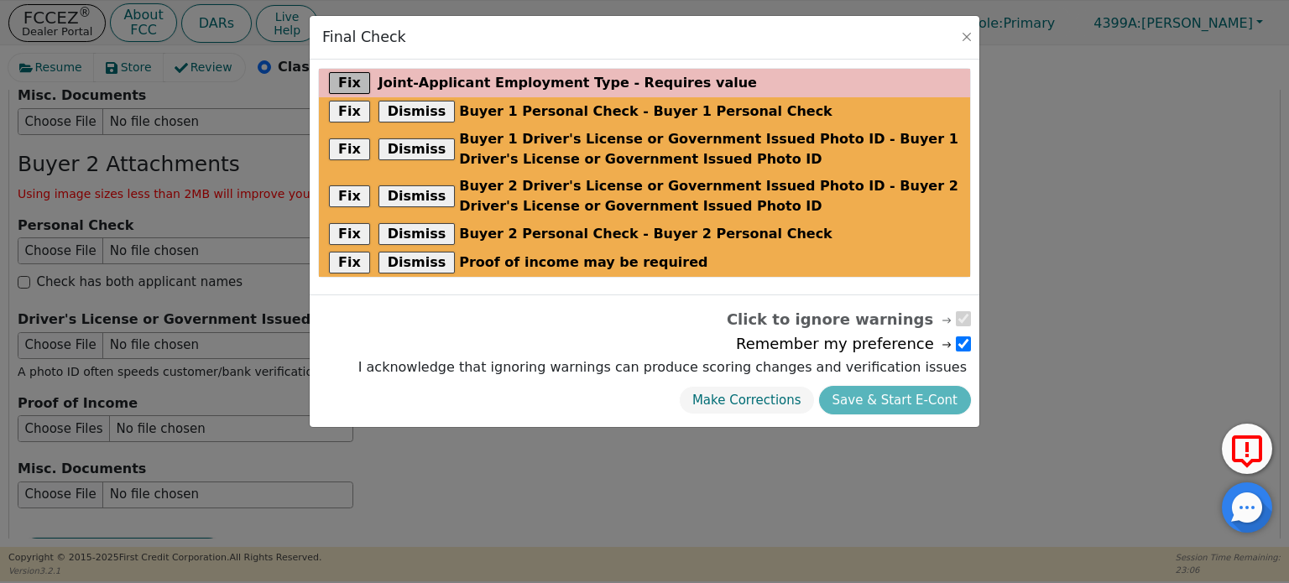
click at [337, 79] on button "Fix" at bounding box center [349, 83] width 41 height 22
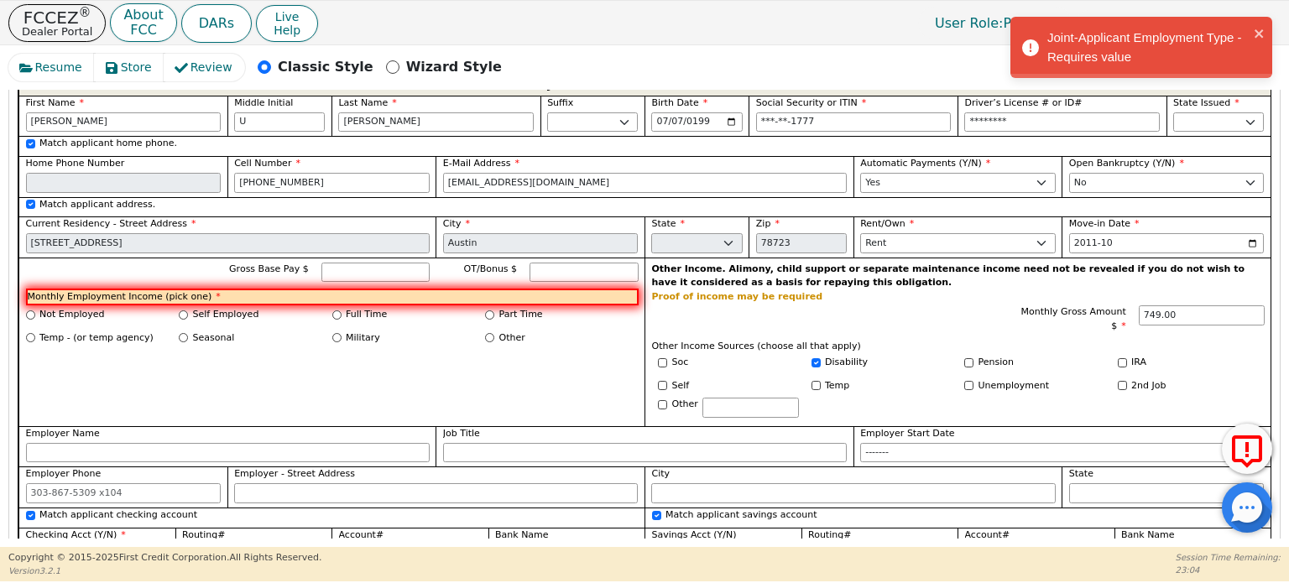
scroll to position [1387, 0]
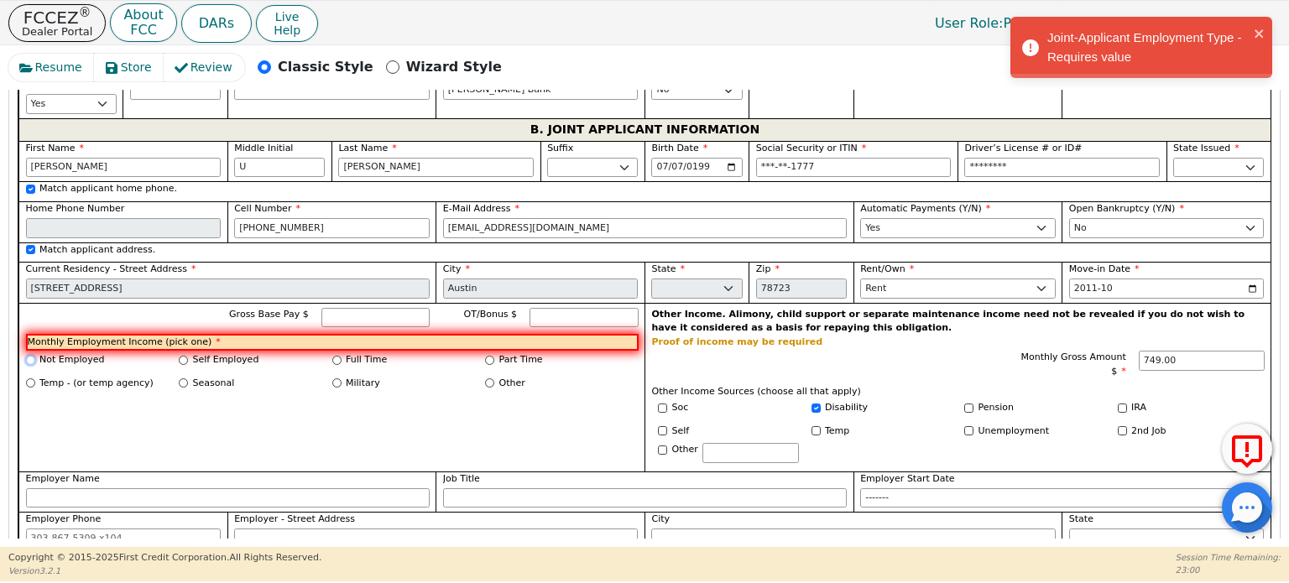
click at [34, 356] on input "Not Employed" at bounding box center [30, 360] width 9 height 9
radio input "true"
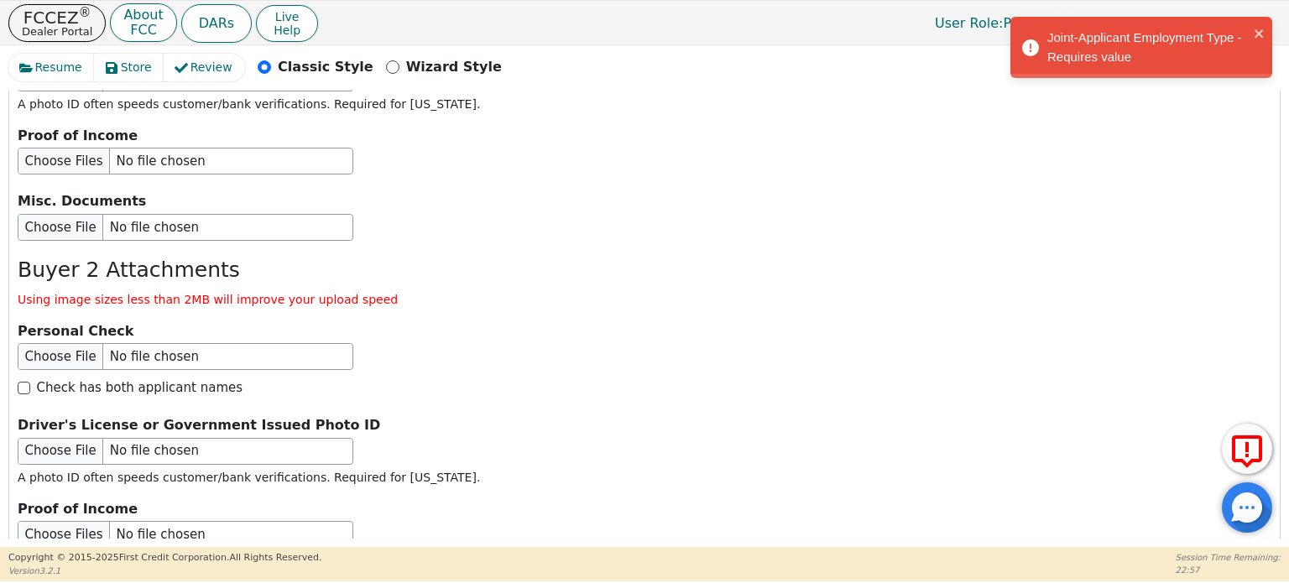
scroll to position [2846, 0]
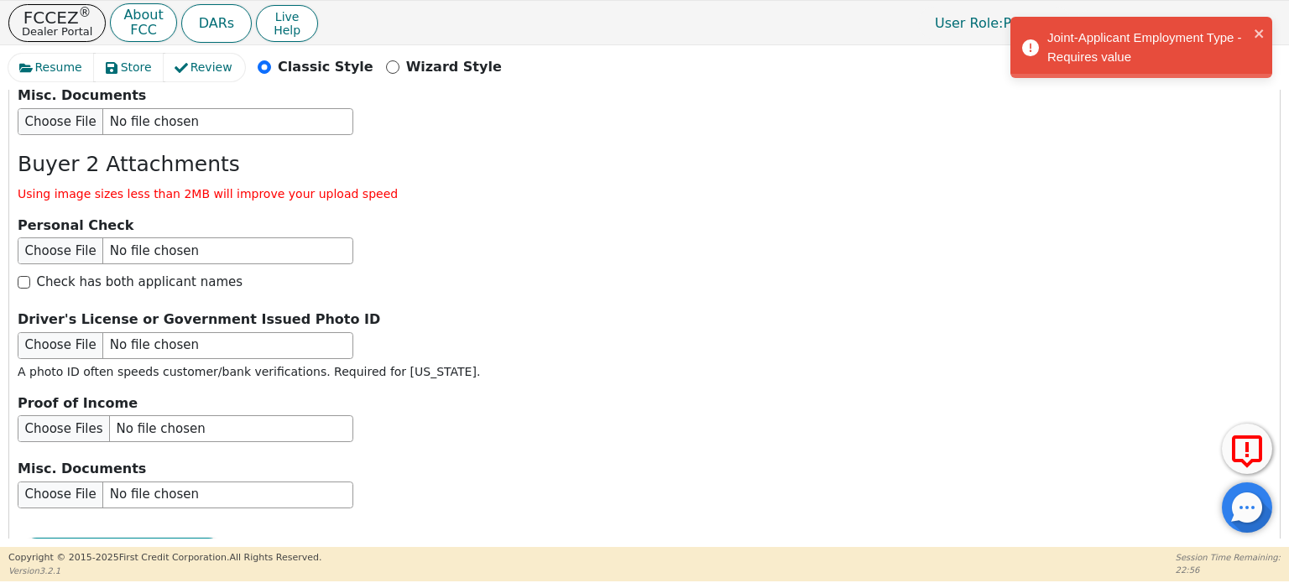
click at [166, 502] on button "Submit Application" at bounding box center [123, 557] width 210 height 39
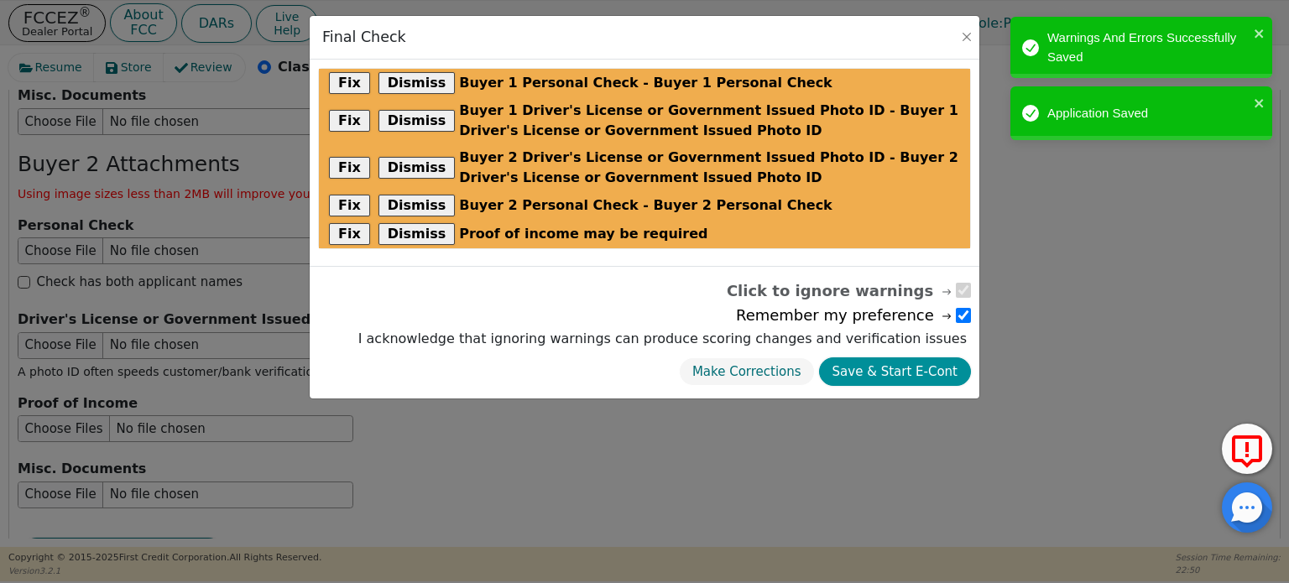
click at [699, 371] on button "Save & Start E-Cont" at bounding box center [895, 372] width 152 height 29
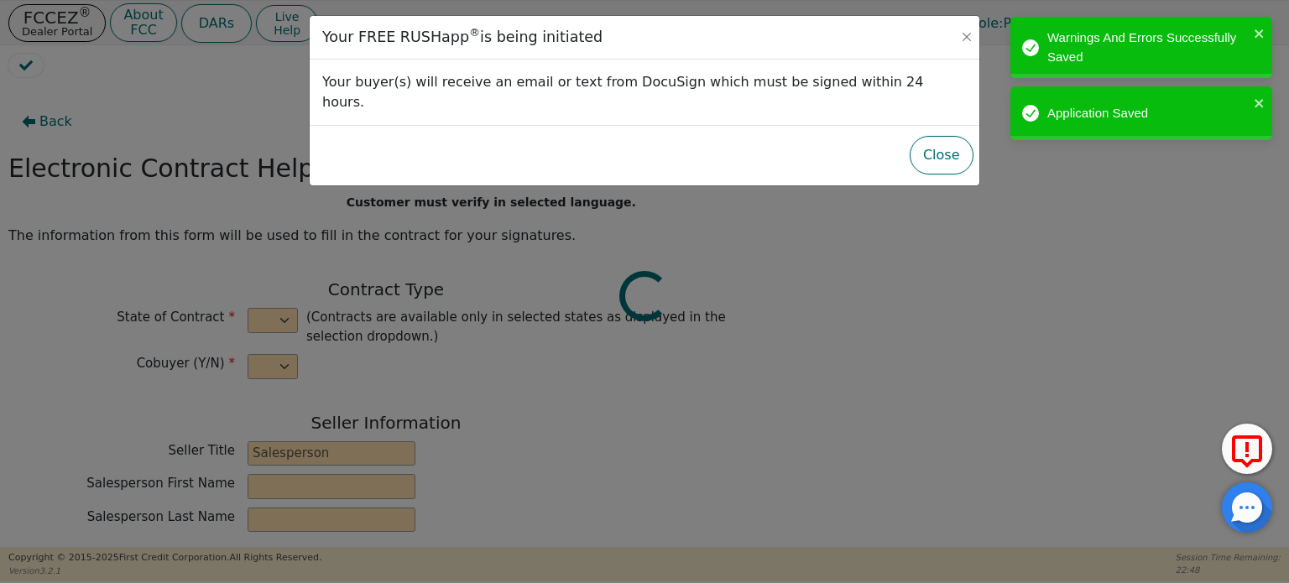
select select "y"
type input "CEO"
type input "[PERSON_NAME]"
type input "Knight"
type input "ENVY LUXE VACATIONS & ESCAPES"
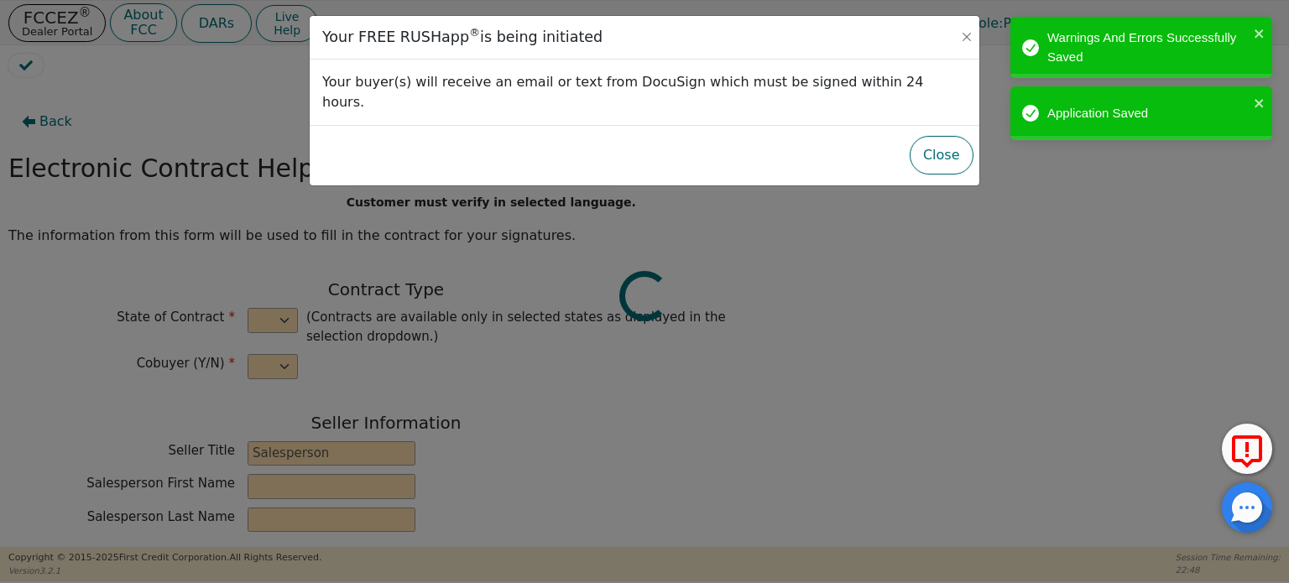
type input "[STREET_ADDRESS]"
type input "DALLAS"
select select "[GEOGRAPHIC_DATA]"
type input "75208"
type input "[PERSON_NAME]"
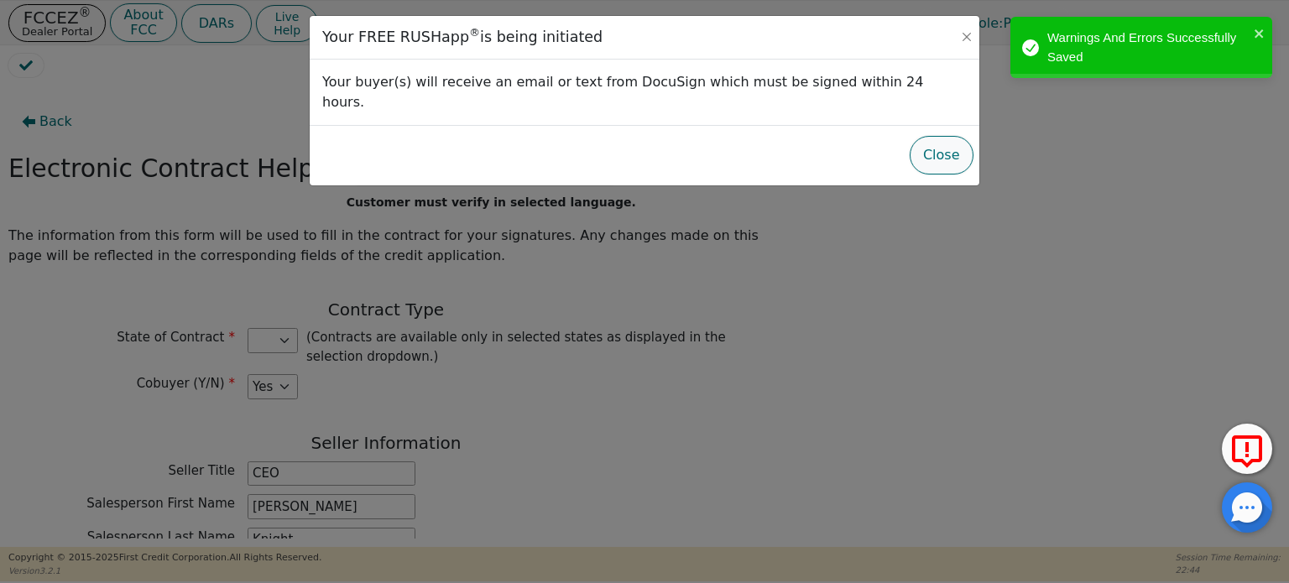
click at [699, 136] on button "Close" at bounding box center [942, 155] width 64 height 39
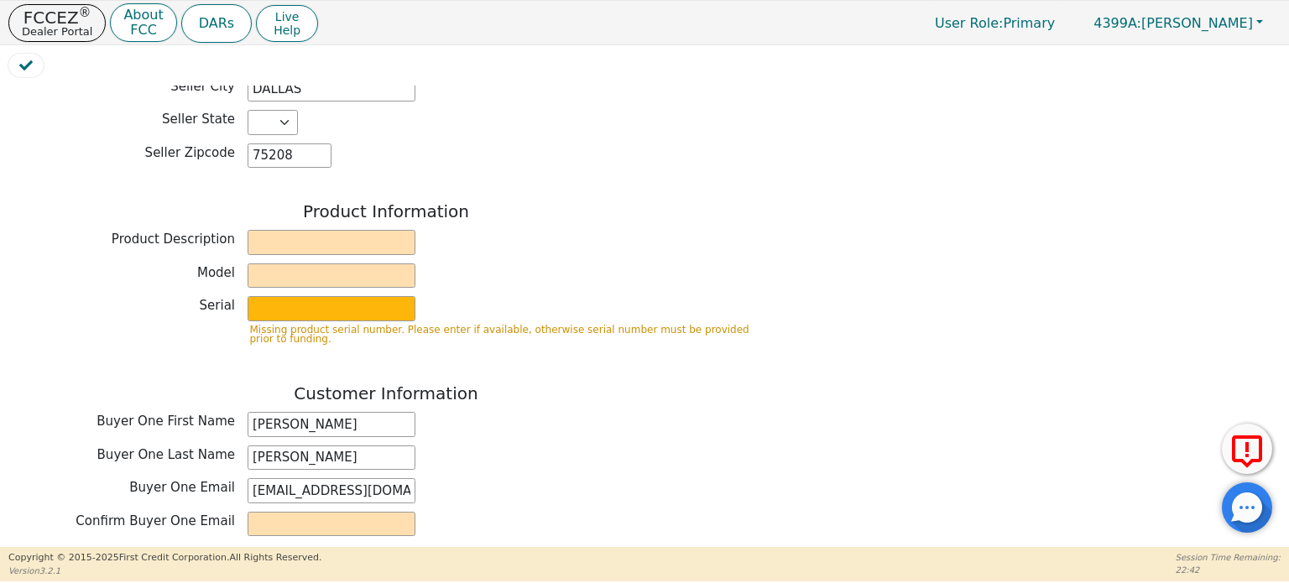
scroll to position [588, 0]
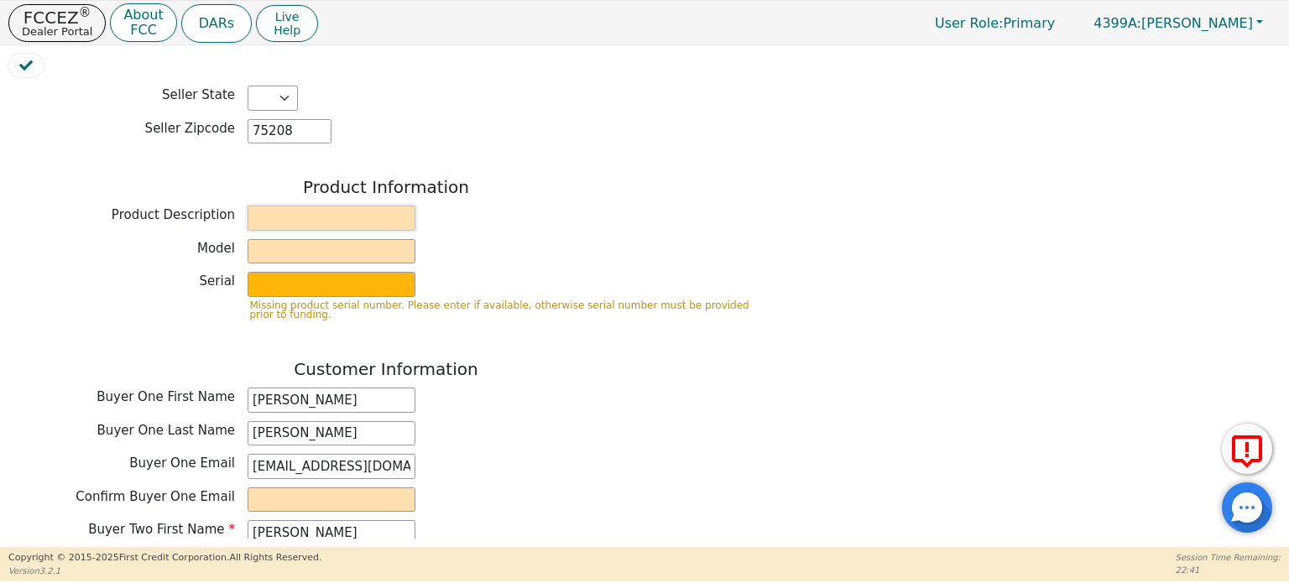
click at [387, 206] on input "text" at bounding box center [332, 218] width 168 height 25
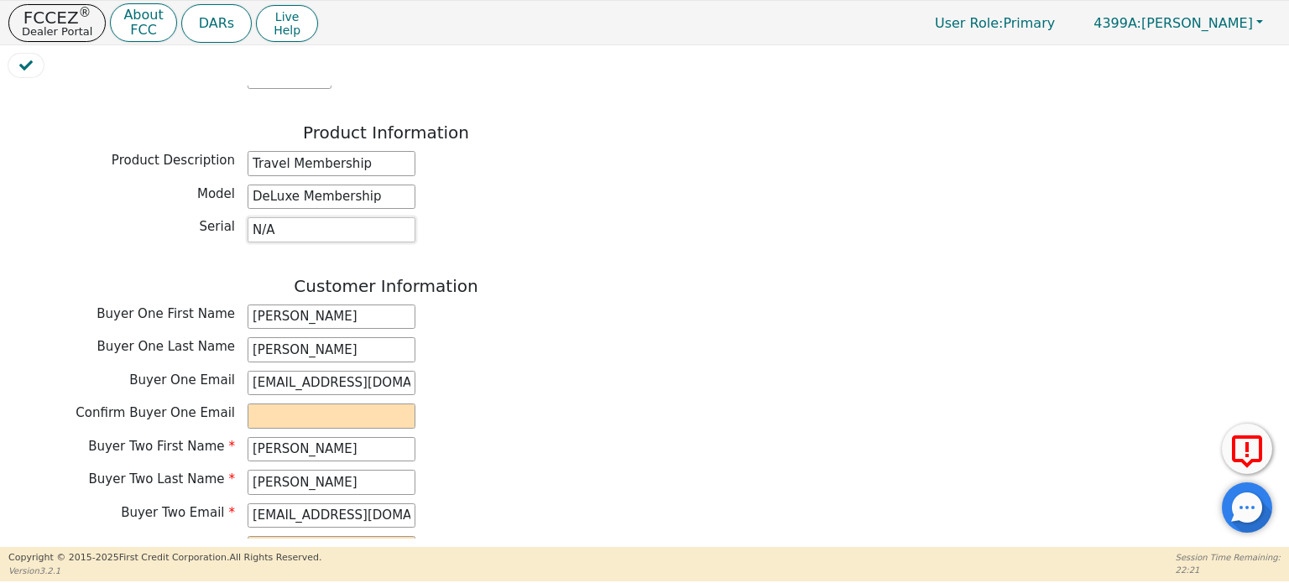
scroll to position [671, 0]
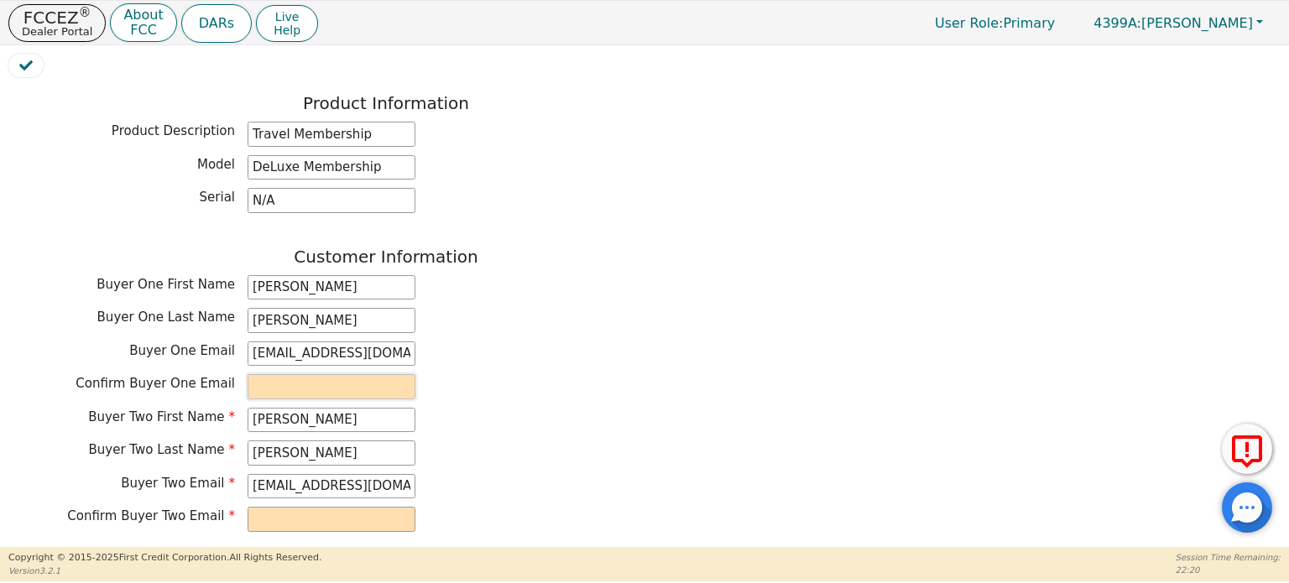
click at [329, 374] on input "email" at bounding box center [332, 386] width 168 height 25
click at [350, 342] on input "[EMAIL_ADDRESS][DOMAIN_NAME]" at bounding box center [332, 354] width 168 height 25
click at [348, 342] on input "[EMAIL_ADDRESS][DOMAIN_NAME]" at bounding box center [332, 354] width 168 height 25
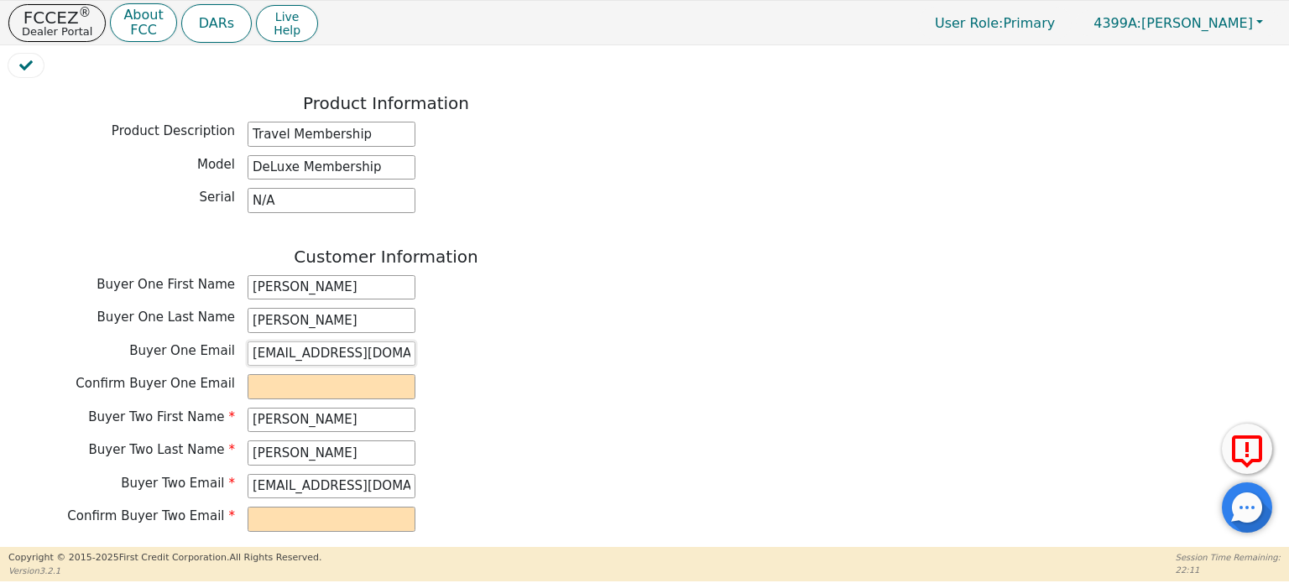
click at [348, 342] on input "[EMAIL_ADDRESS][DOMAIN_NAME]" at bounding box center [332, 354] width 168 height 25
click at [306, 374] on input "email" at bounding box center [332, 386] width 168 height 25
paste input "[EMAIL_ADDRESS][DOMAIN_NAME]"
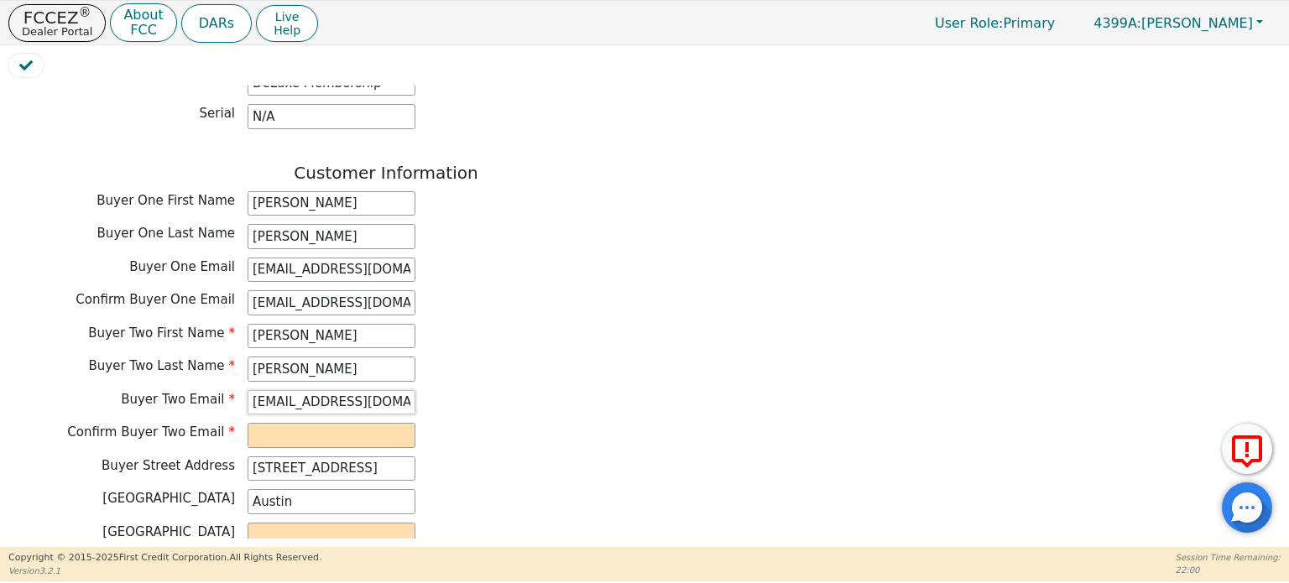
click at [365, 390] on input "[EMAIL_ADDRESS][DOMAIN_NAME]" at bounding box center [332, 402] width 168 height 25
click at [377, 425] on input "email" at bounding box center [332, 435] width 168 height 25
paste input "[EMAIL_ADDRESS][DOMAIN_NAME]"
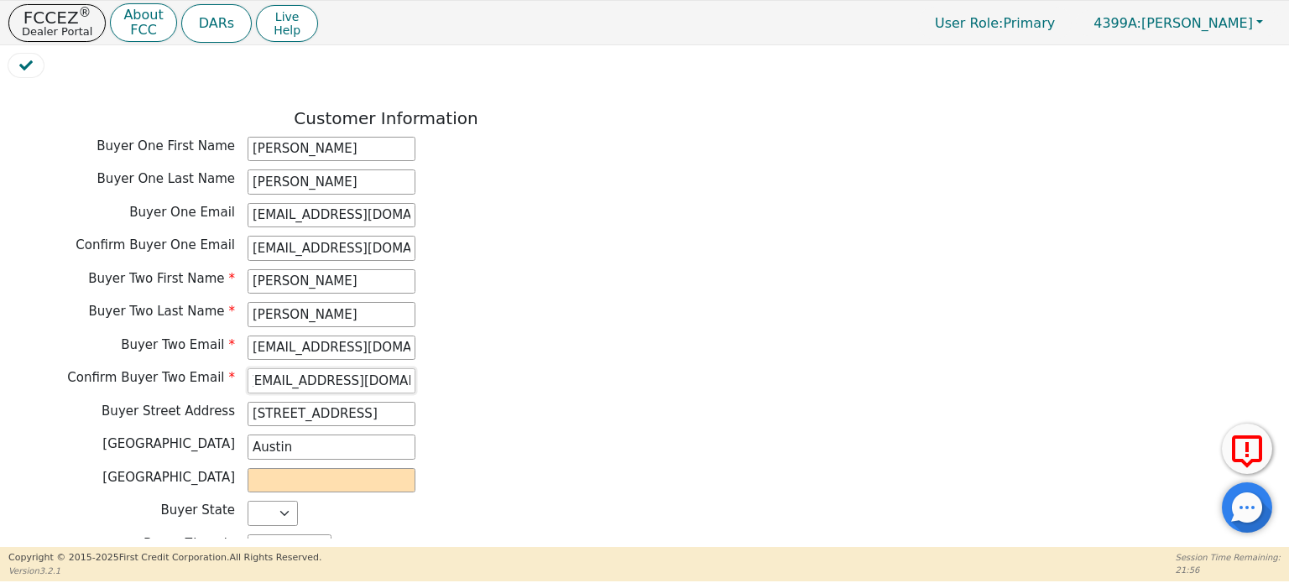
scroll to position [839, 0]
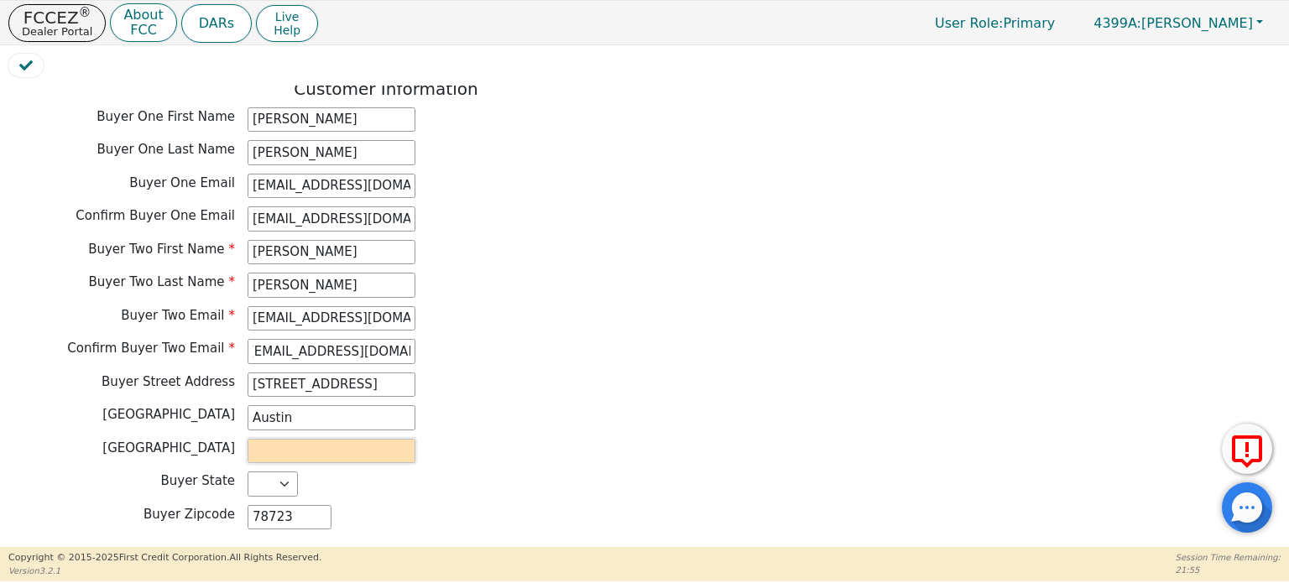
click at [359, 439] on input "text" at bounding box center [332, 451] width 168 height 25
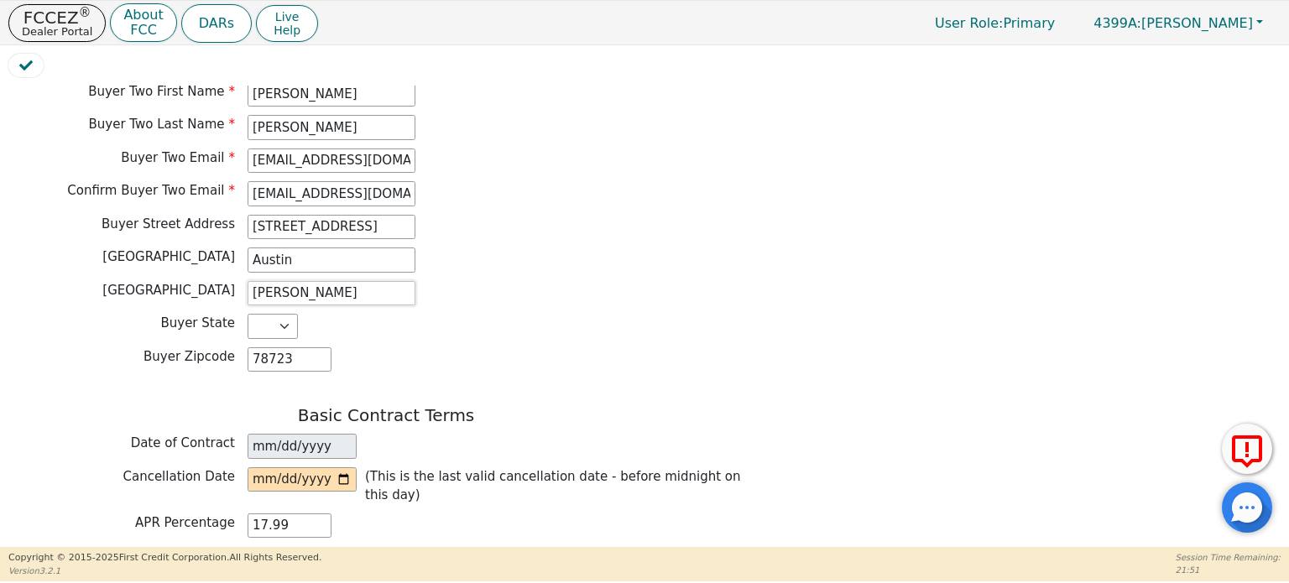
scroll to position [1175, 0]
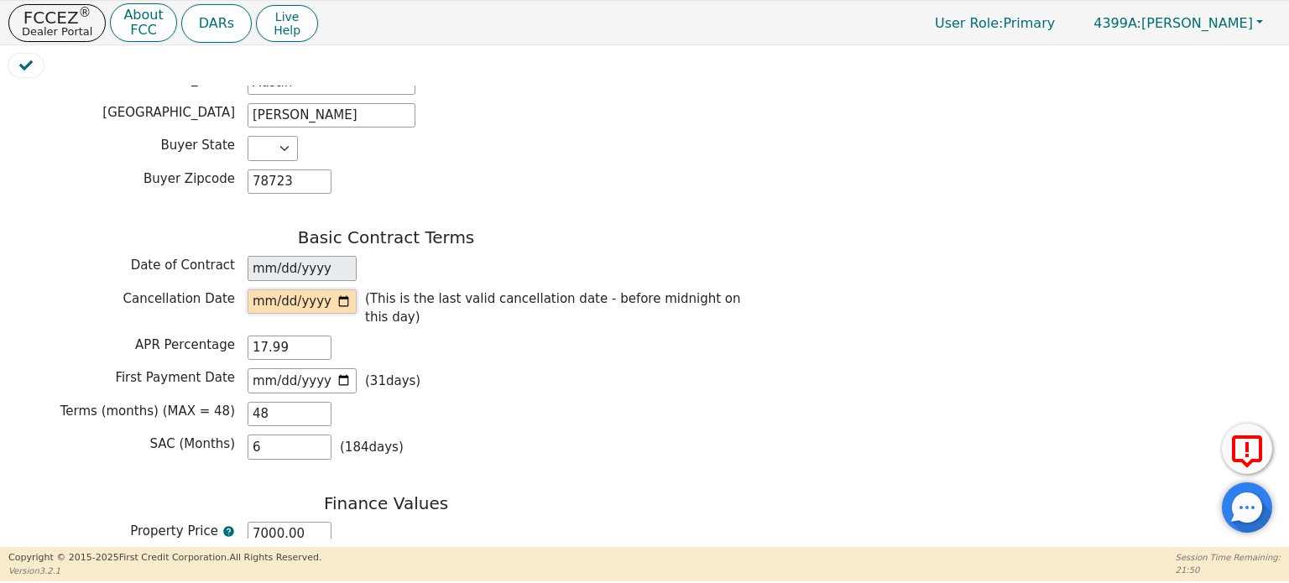
click at [348, 290] on input "date" at bounding box center [302, 302] width 109 height 25
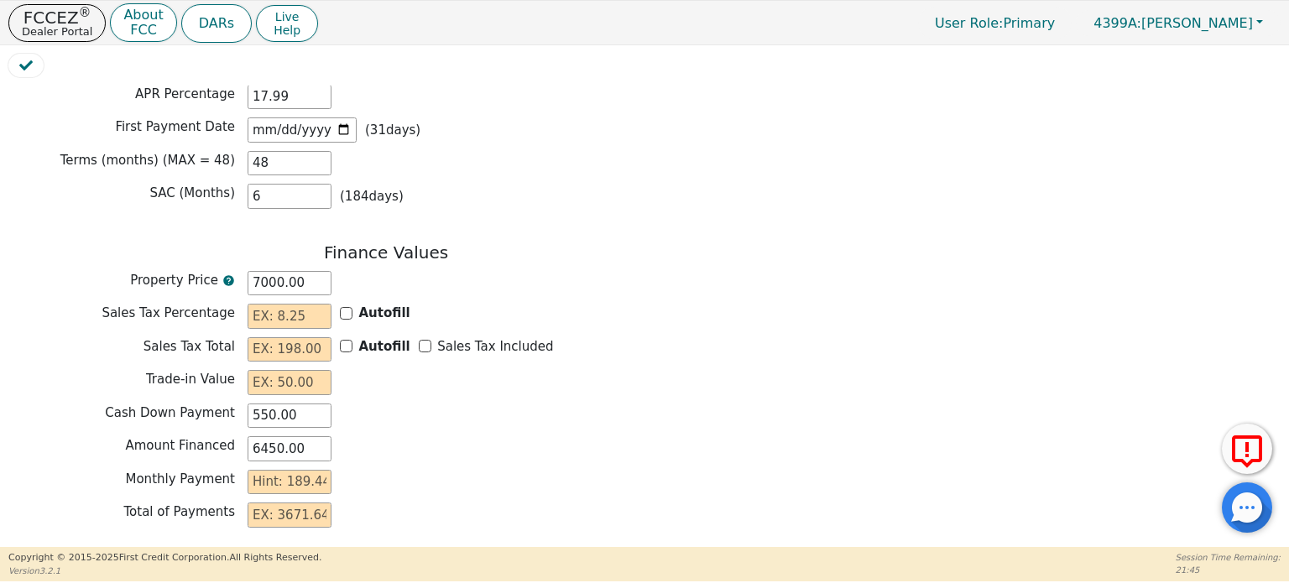
scroll to position [1427, 0]
click at [348, 306] on input "Autofill" at bounding box center [346, 312] width 13 height 13
click at [419, 339] on input "Sales Tax Included" at bounding box center [425, 345] width 13 height 13
click at [274, 369] on input "text" at bounding box center [290, 381] width 84 height 25
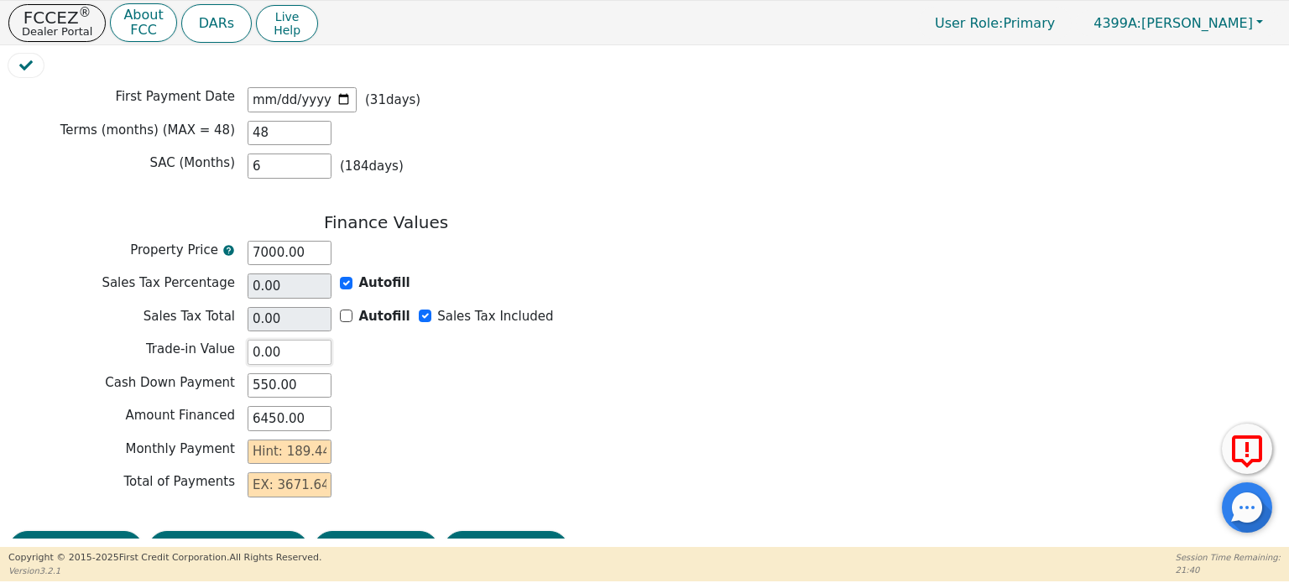
scroll to position [1470, 0]
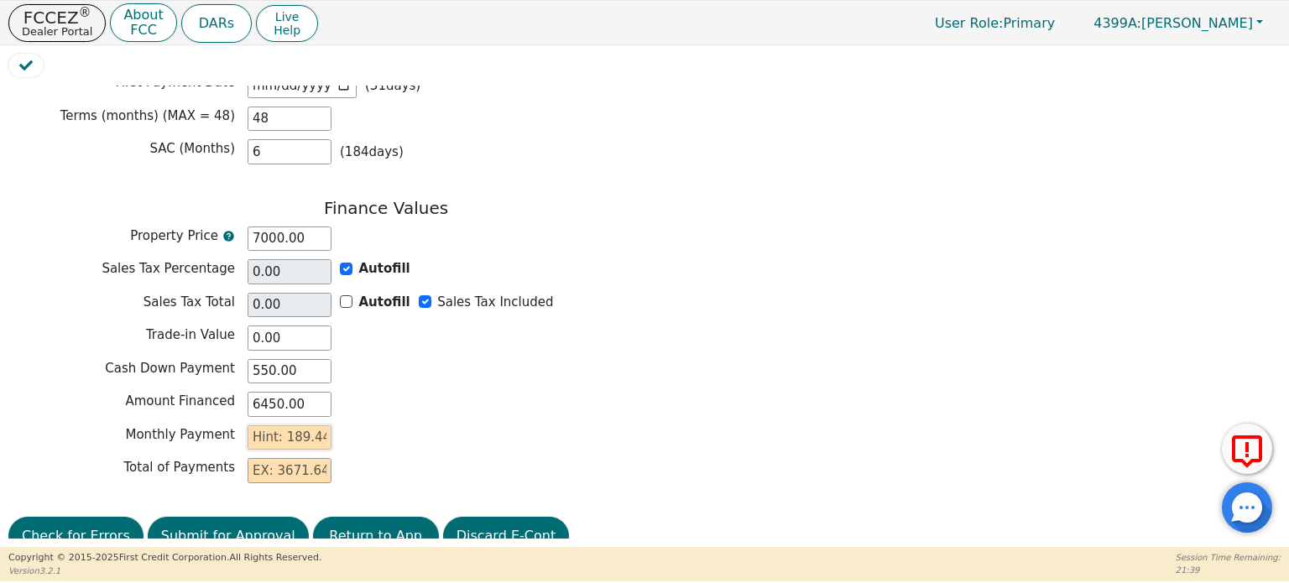
click at [306, 426] on input "text" at bounding box center [290, 438] width 84 height 25
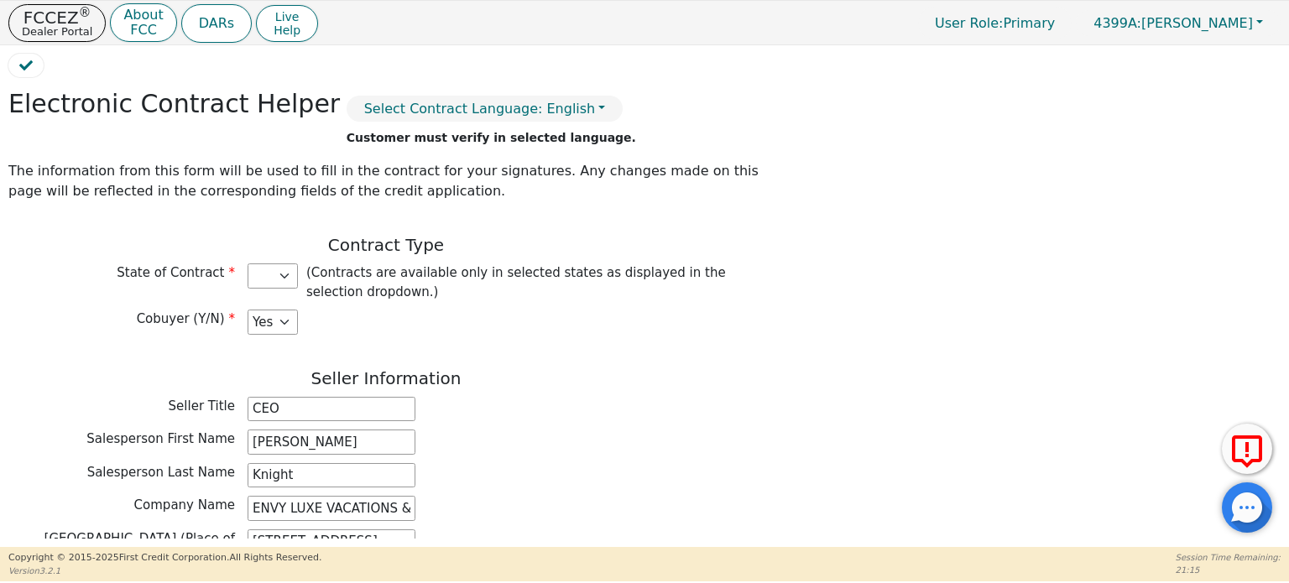
scroll to position [0, 0]
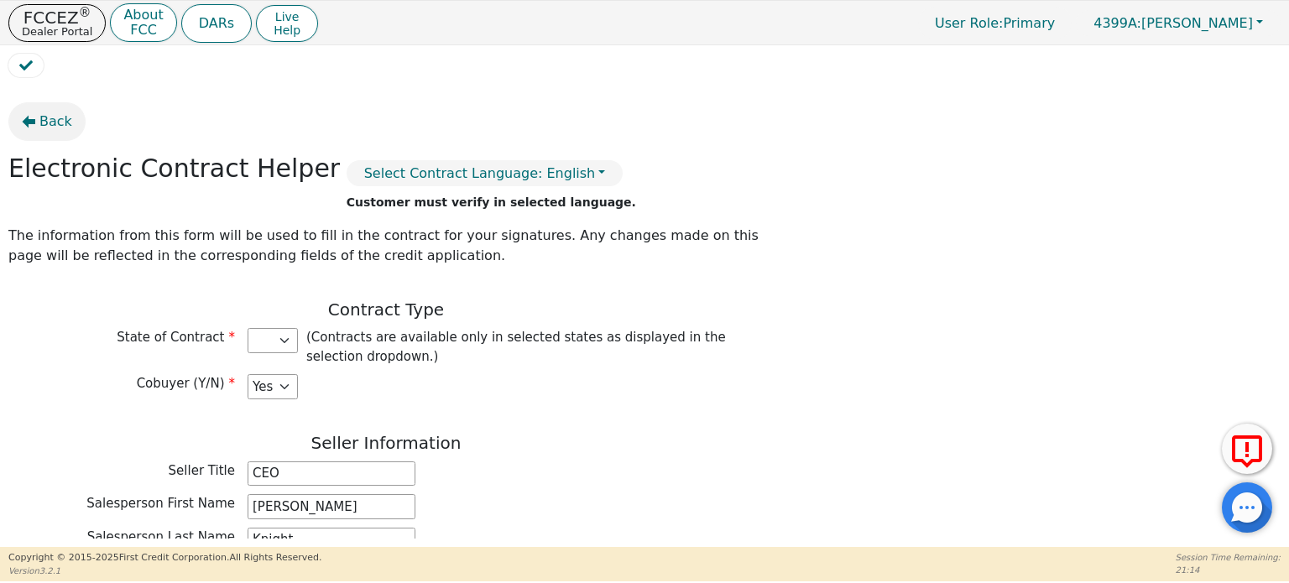
click at [35, 112] on button "Back" at bounding box center [46, 121] width 77 height 39
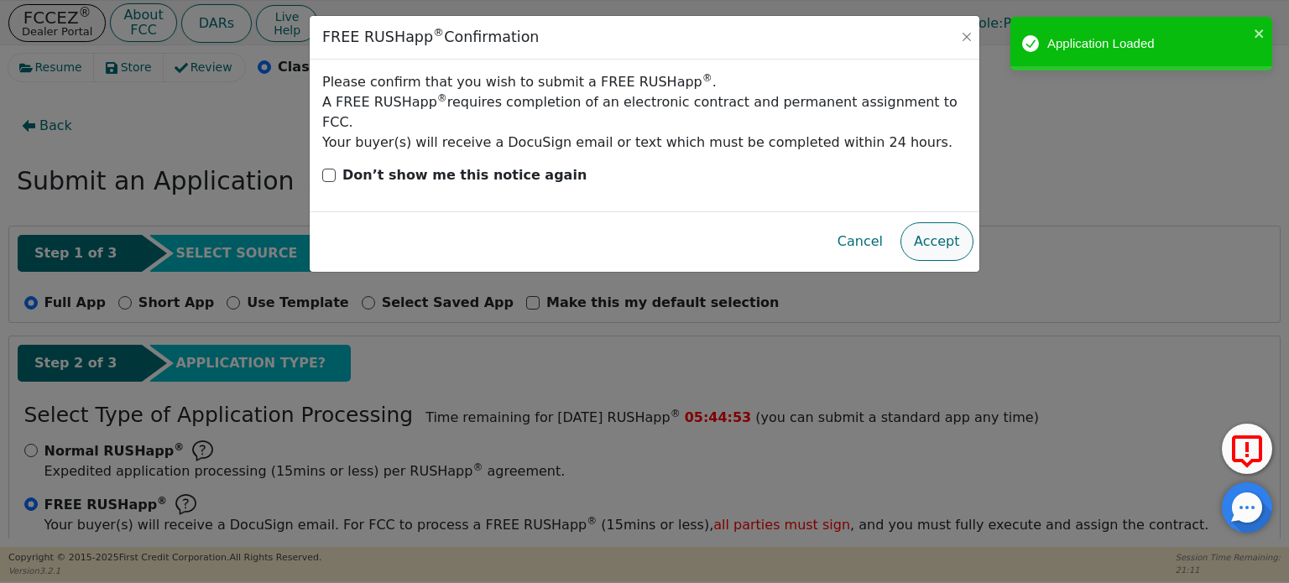
click at [699, 222] on button "Accept" at bounding box center [937, 241] width 73 height 39
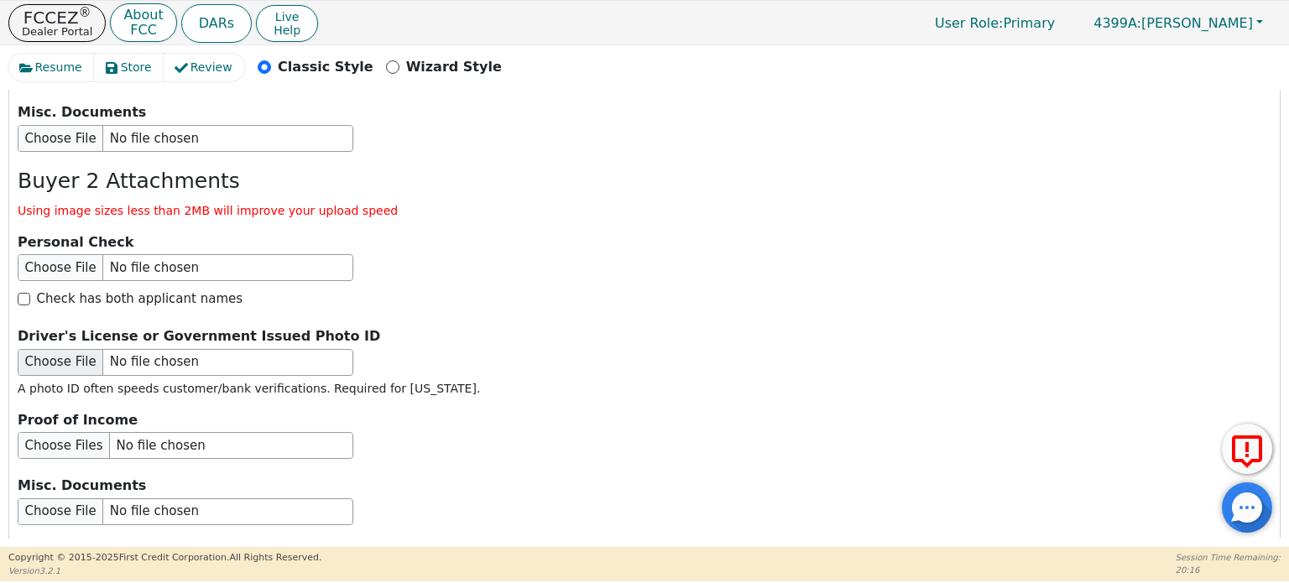
scroll to position [2846, 0]
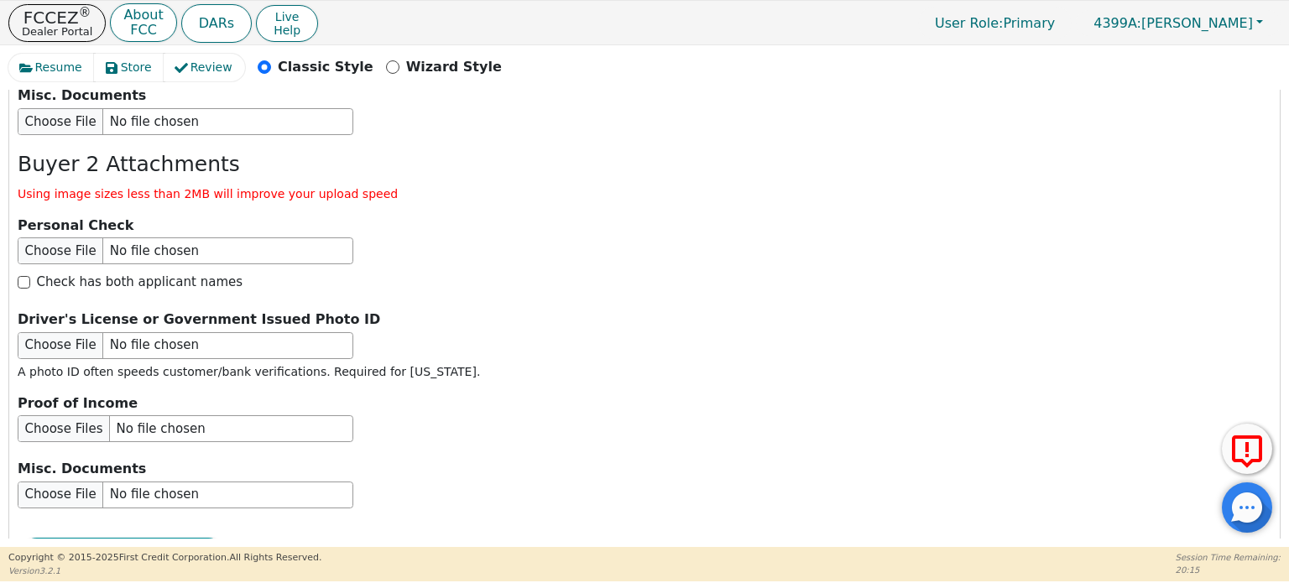
click at [129, 502] on button "Submit Application" at bounding box center [123, 557] width 210 height 39
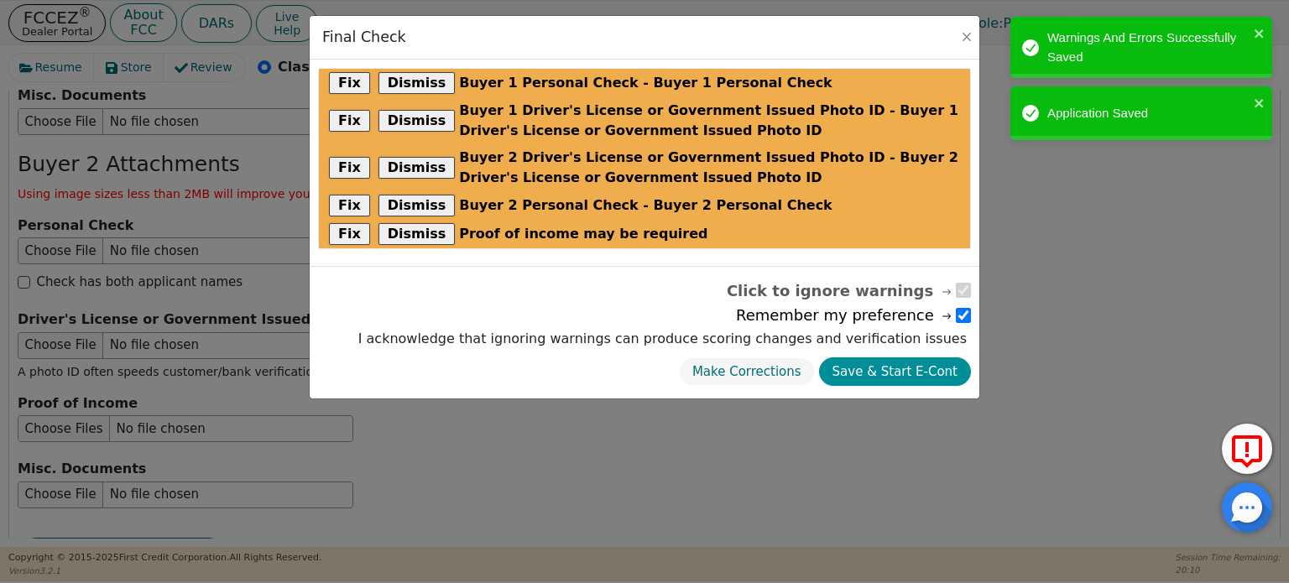
click at [699, 371] on button "Save & Start E-Cont" at bounding box center [895, 372] width 152 height 29
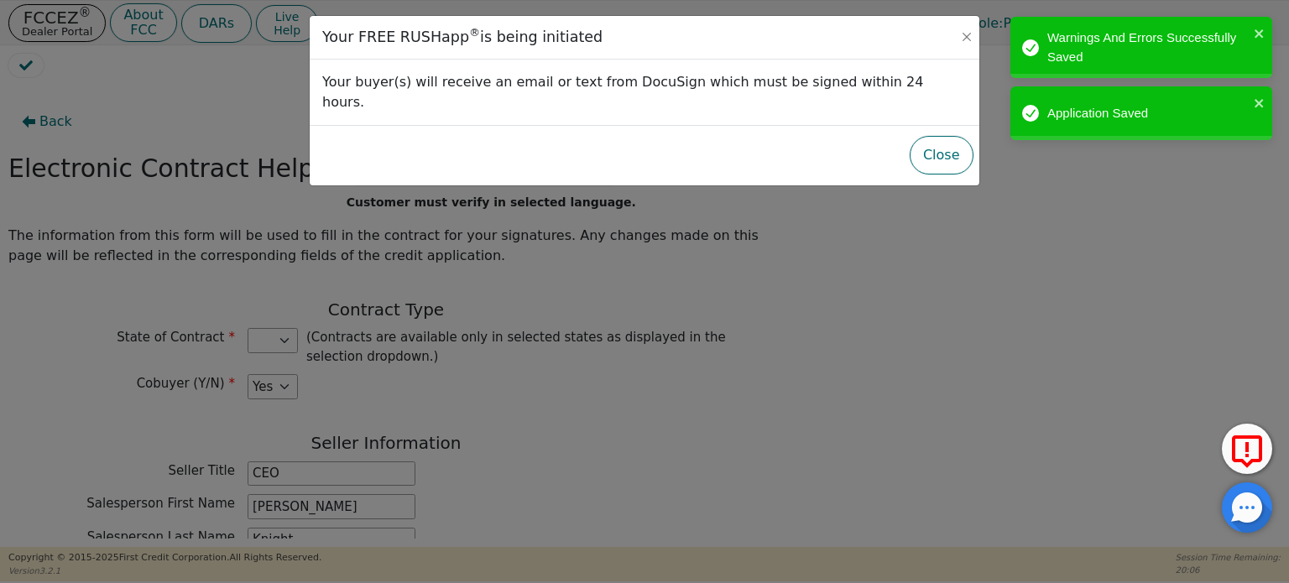
click at [699, 136] on button "Close" at bounding box center [942, 155] width 64 height 39
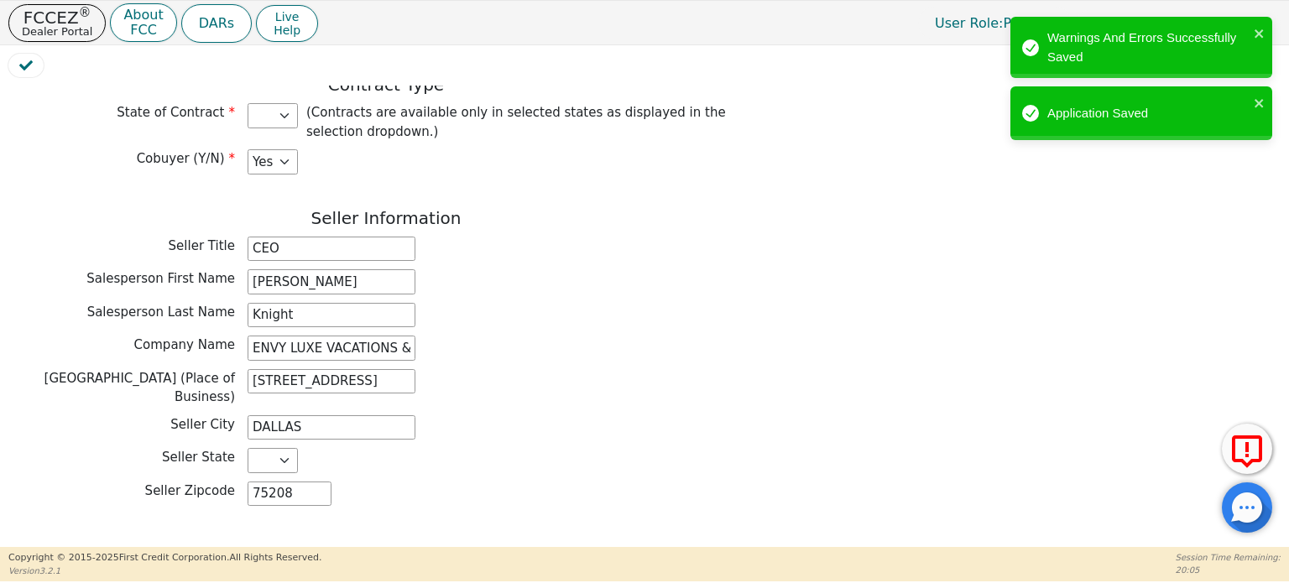
scroll to position [420, 0]
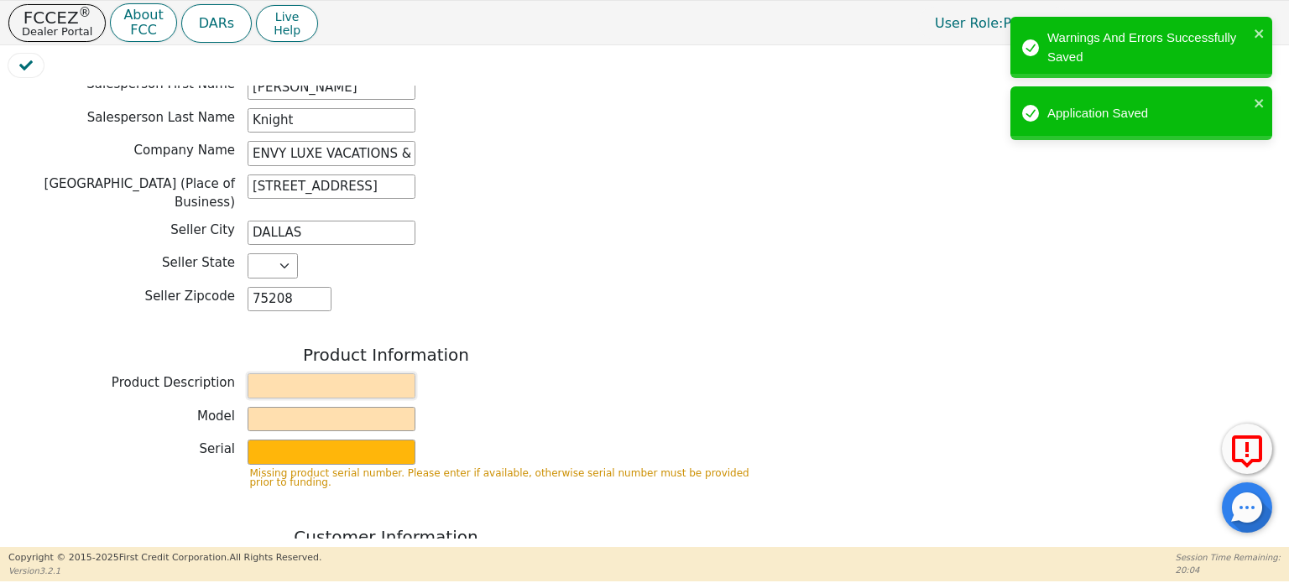
click at [353, 377] on input "text" at bounding box center [332, 385] width 168 height 25
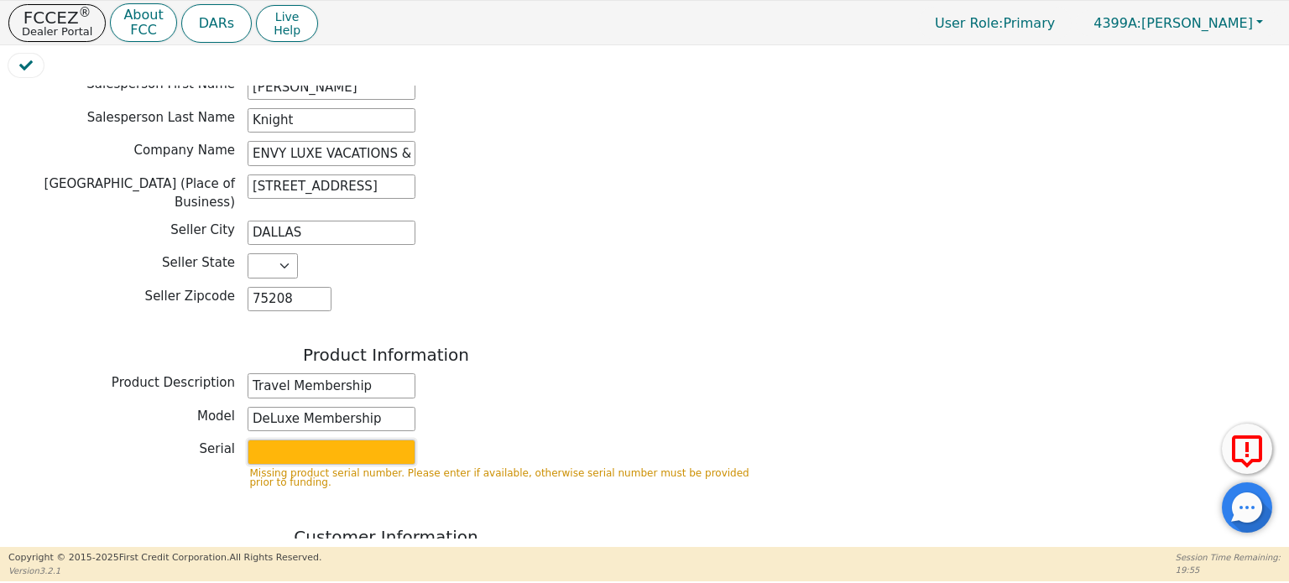
click at [343, 440] on input "text" at bounding box center [332, 452] width 168 height 25
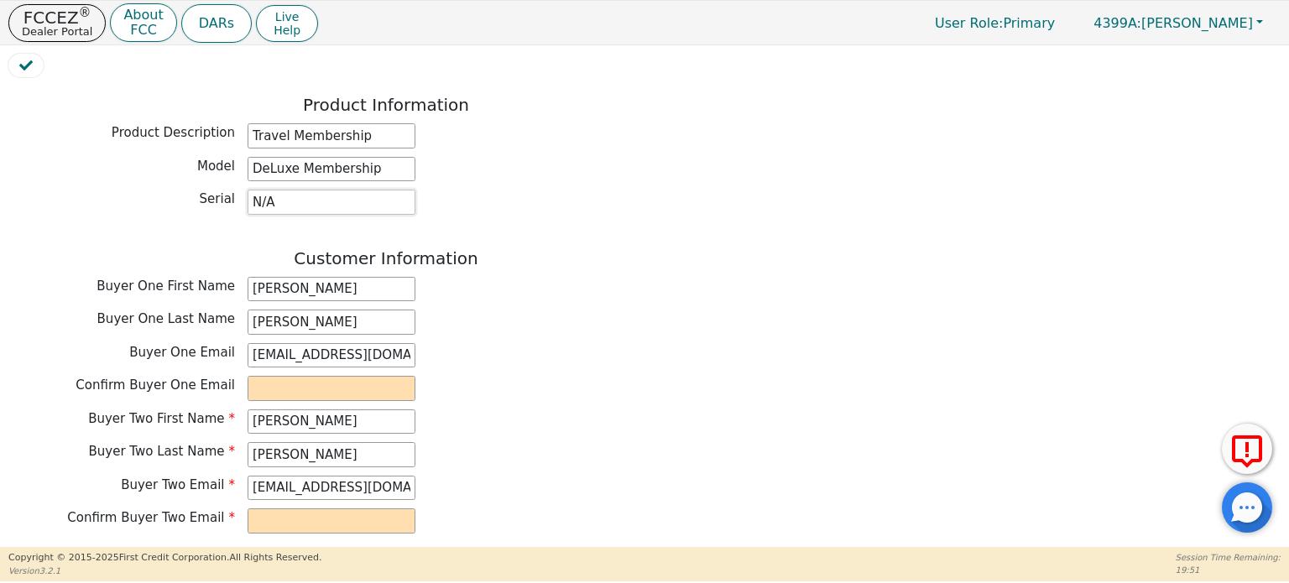
scroll to position [671, 0]
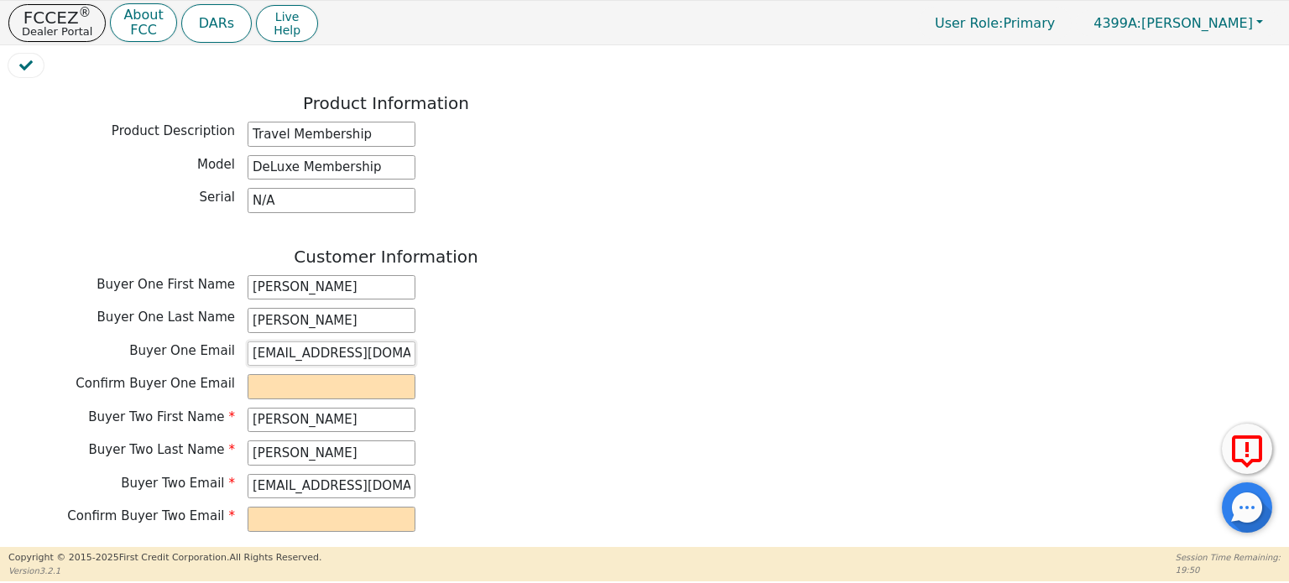
click at [350, 342] on input "[EMAIL_ADDRESS][DOMAIN_NAME]" at bounding box center [332, 354] width 168 height 25
click at [394, 374] on input "email" at bounding box center [332, 386] width 168 height 25
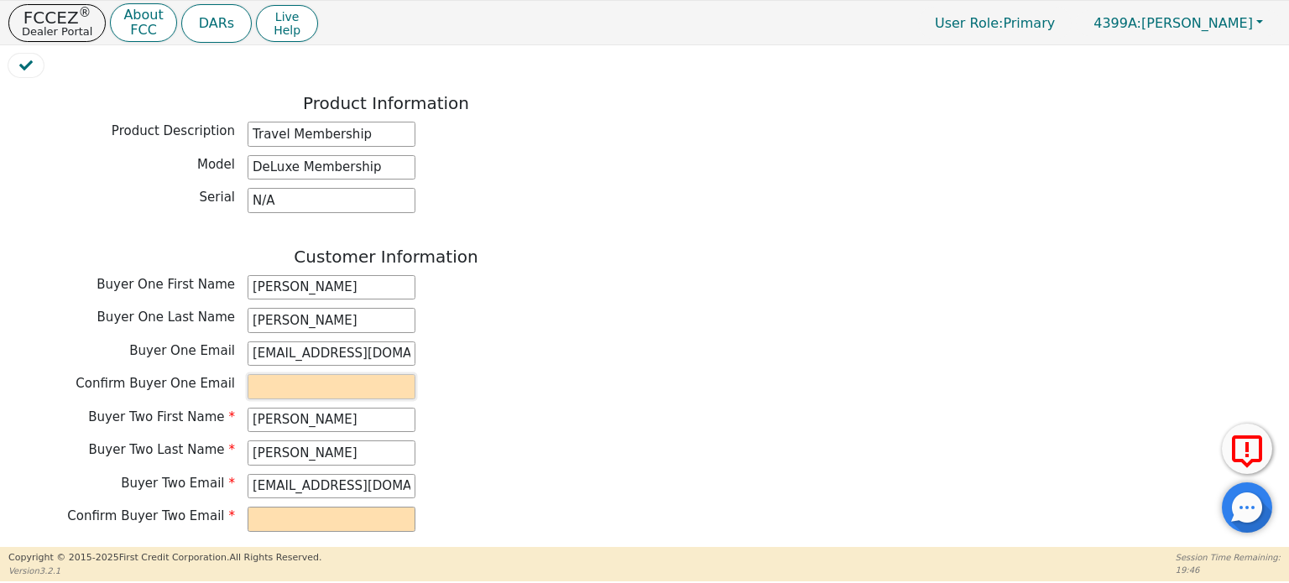
paste input "[EMAIL_ADDRESS][DOMAIN_NAME]"
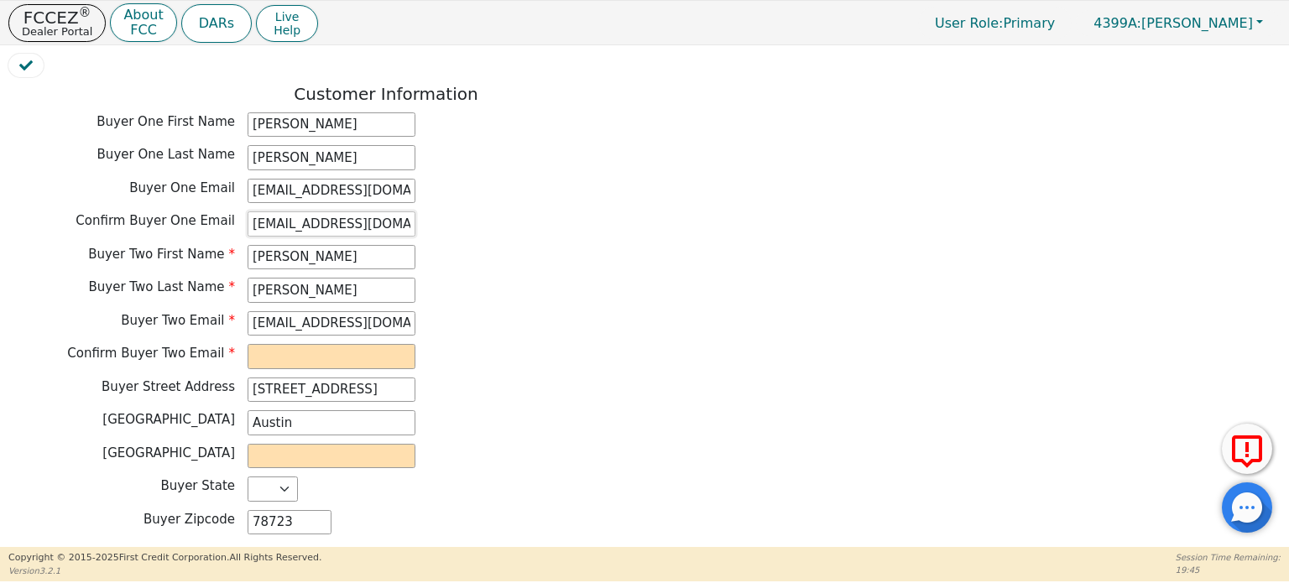
scroll to position [839, 0]
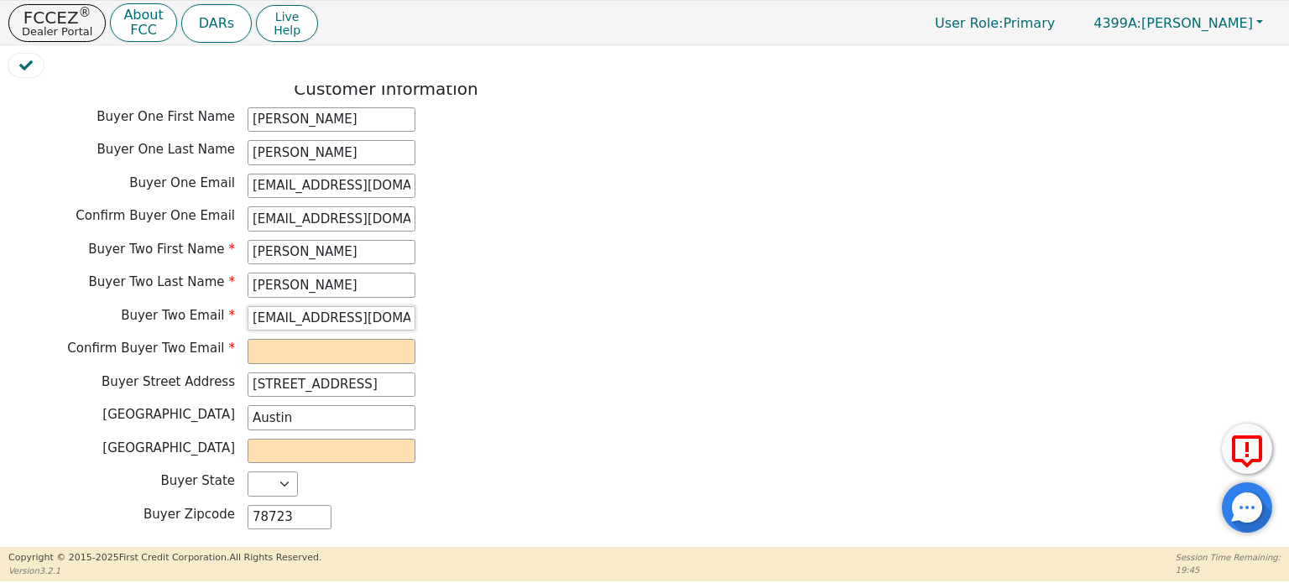
click at [376, 308] on input "[EMAIL_ADDRESS][DOMAIN_NAME]" at bounding box center [332, 318] width 168 height 25
click at [381, 343] on input "email" at bounding box center [332, 351] width 168 height 25
paste input "[EMAIL_ADDRESS][DOMAIN_NAME]"
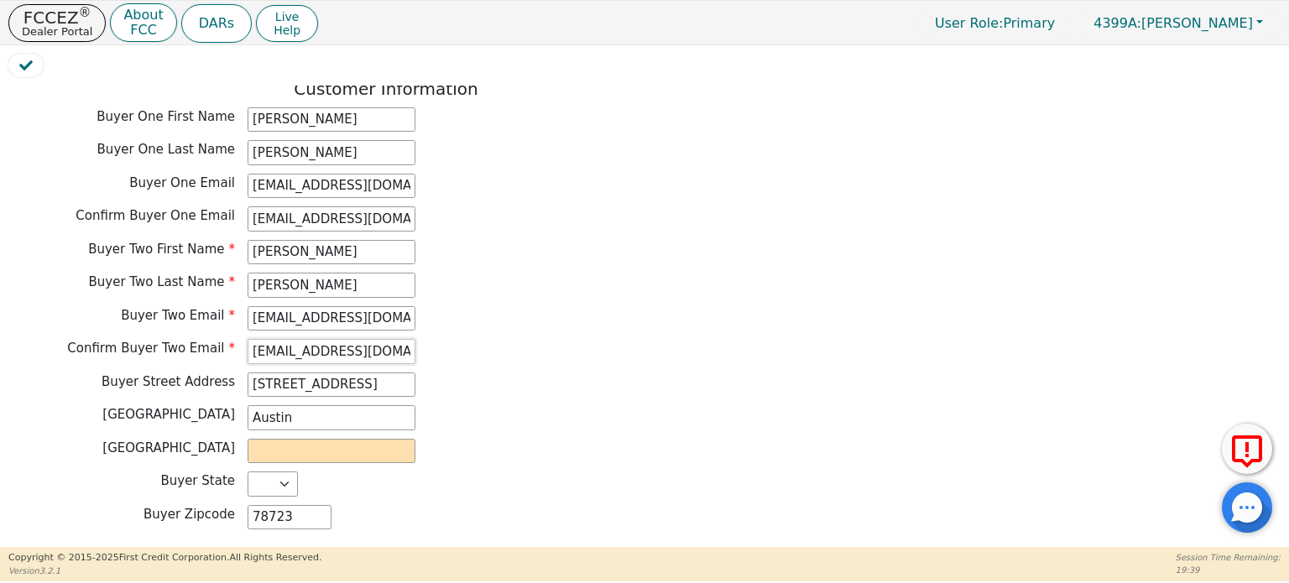
scroll to position [0, 3]
click at [336, 440] on input "text" at bounding box center [332, 451] width 168 height 25
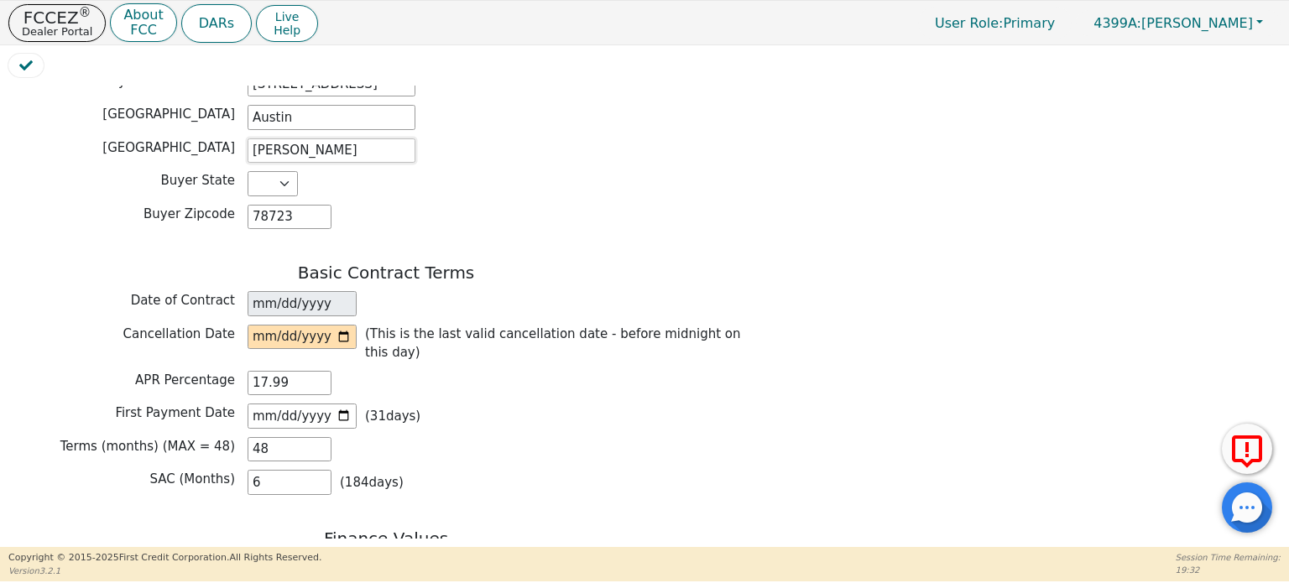
scroll to position [1259, 0]
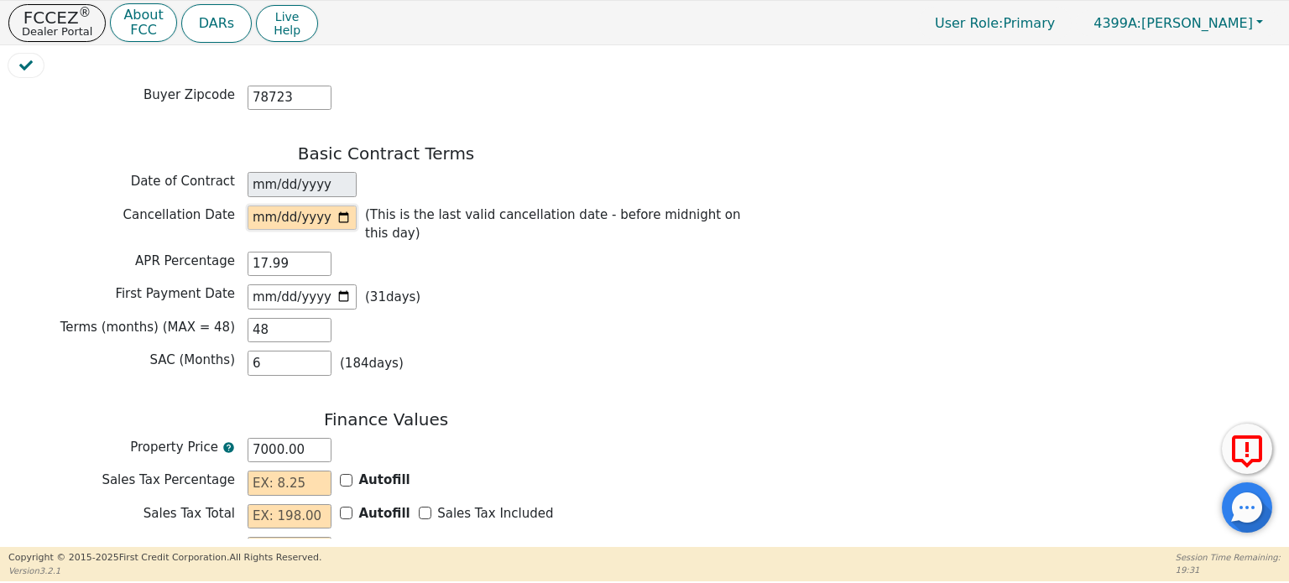
click at [345, 206] on input "date" at bounding box center [302, 218] width 109 height 25
click at [346, 474] on input "Autofill" at bounding box center [346, 480] width 13 height 13
click at [419, 502] on input "Sales Tax Included" at bounding box center [425, 513] width 13 height 13
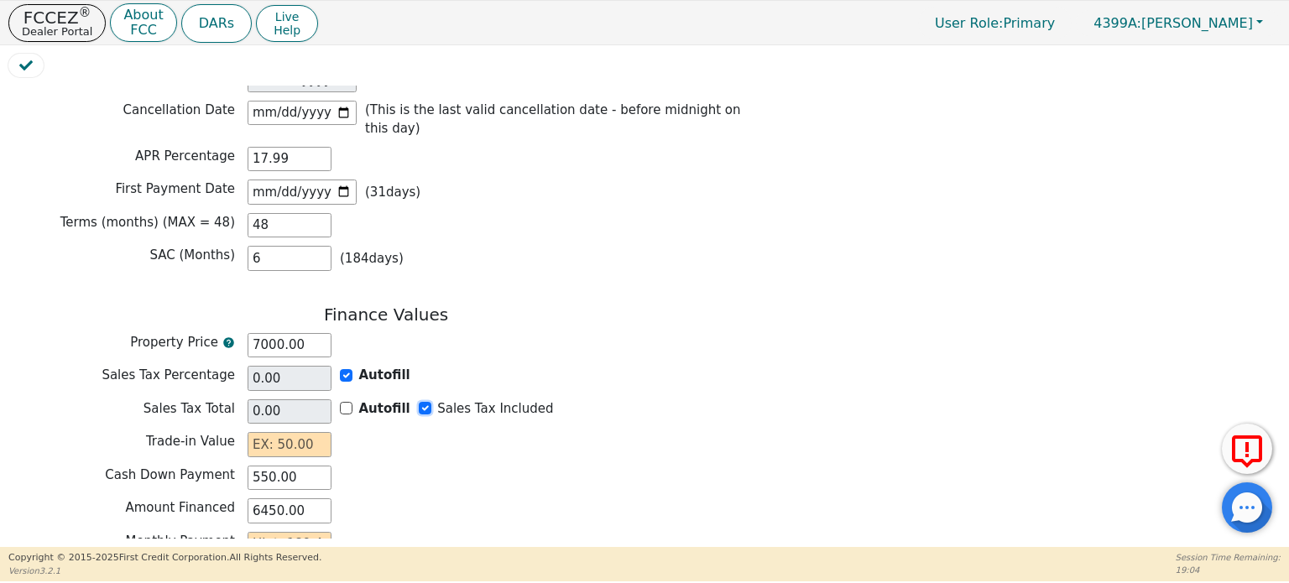
scroll to position [1470, 0]
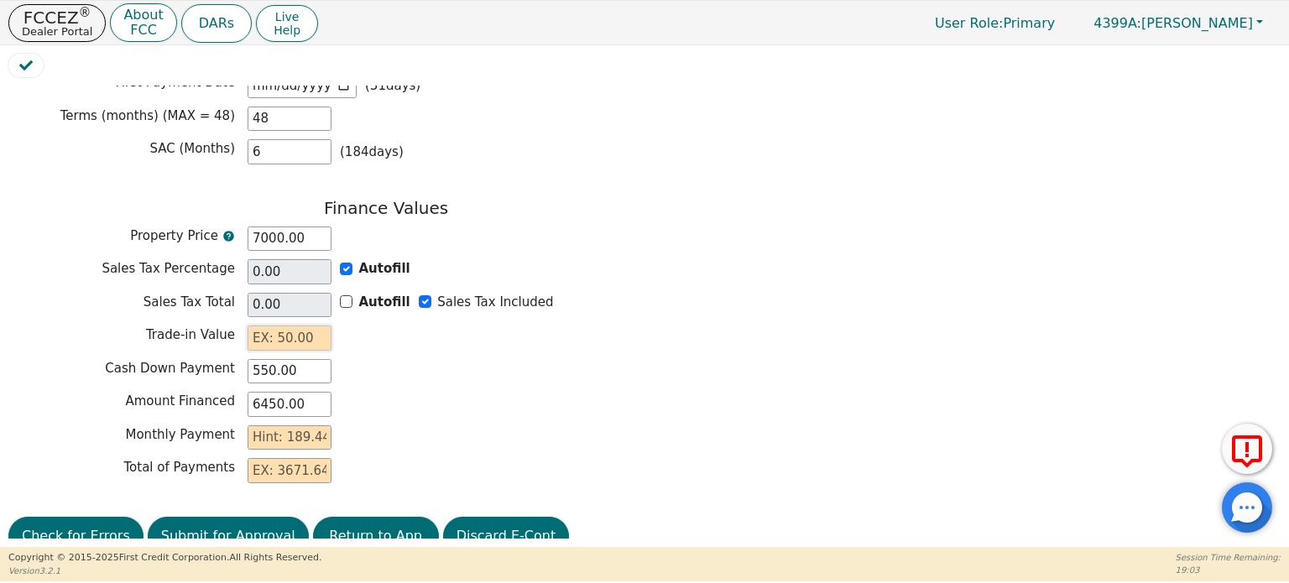
click at [286, 326] on input "text" at bounding box center [290, 338] width 84 height 25
click at [298, 426] on input "text" at bounding box center [290, 438] width 84 height 25
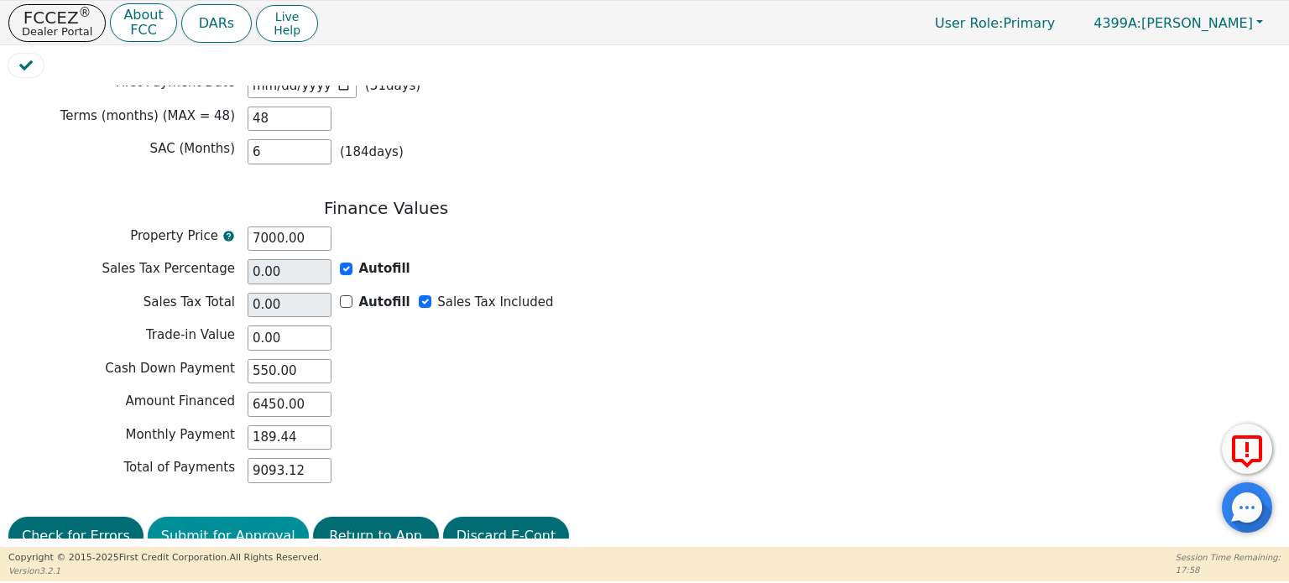
click at [232, 502] on button "Submit for Approval" at bounding box center [228, 536] width 161 height 39
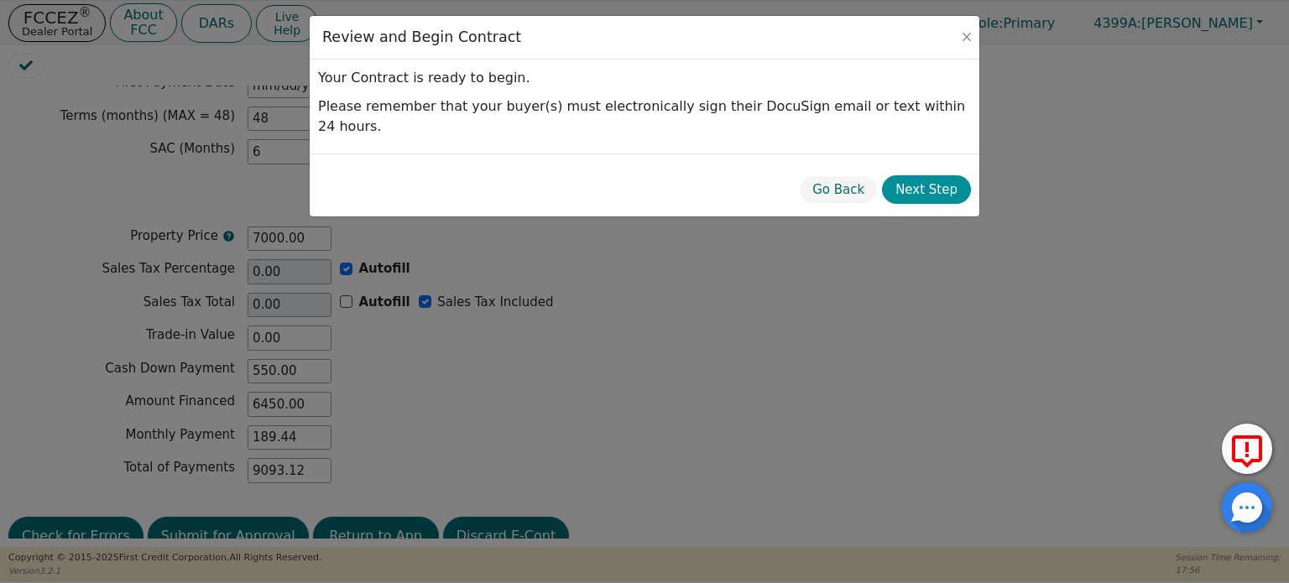
click at [699, 175] on button "Next Step" at bounding box center [926, 189] width 89 height 29
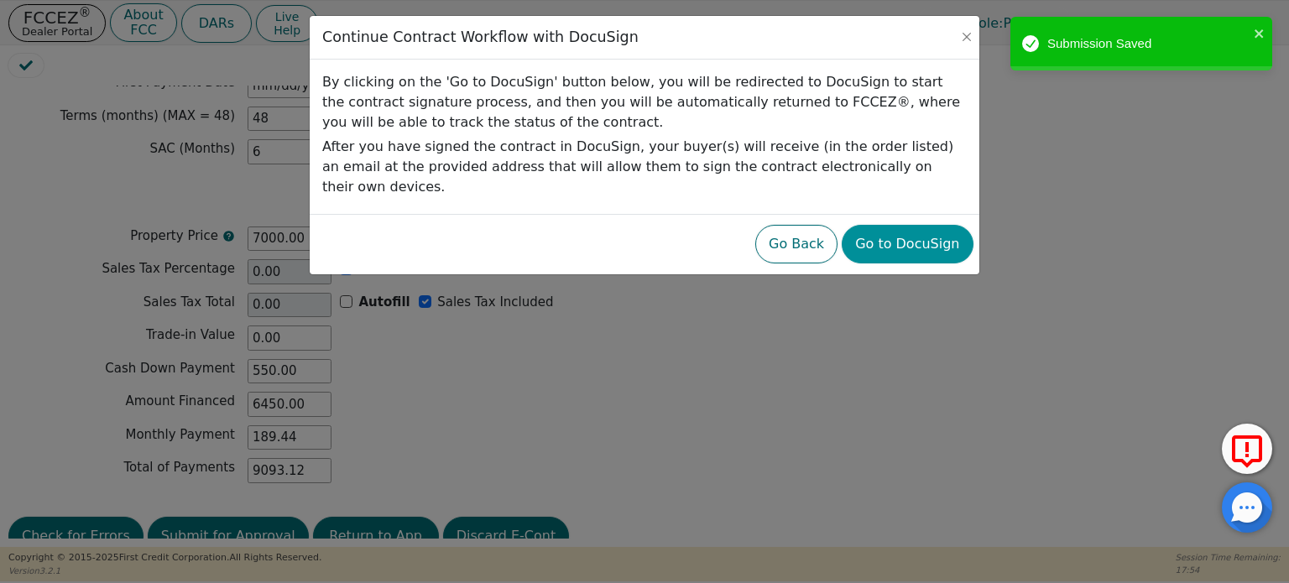
click at [699, 225] on button "Go to DocuSign" at bounding box center [907, 244] width 131 height 39
